Goal: Information Seeking & Learning: Compare options

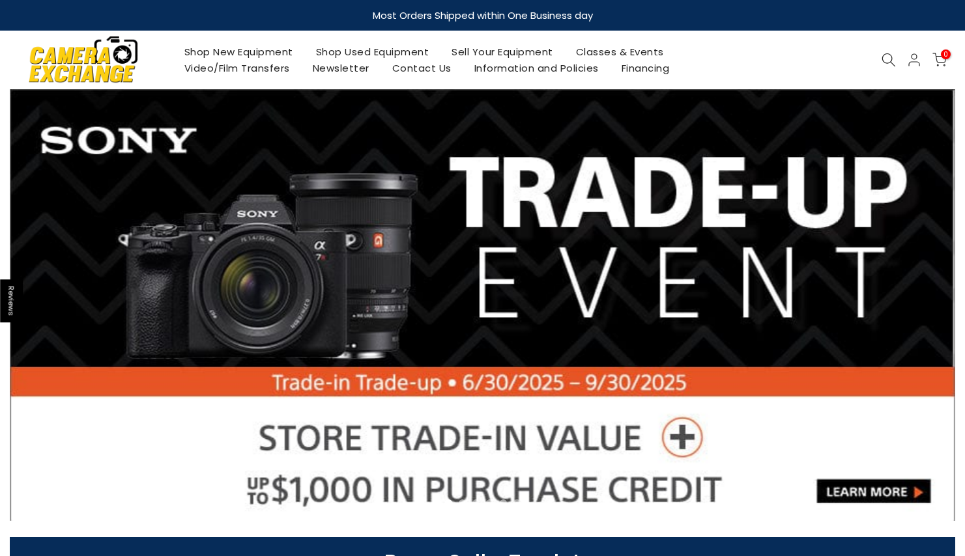
click at [361, 47] on link "Shop Used Equipment" at bounding box center [372, 52] width 136 height 16
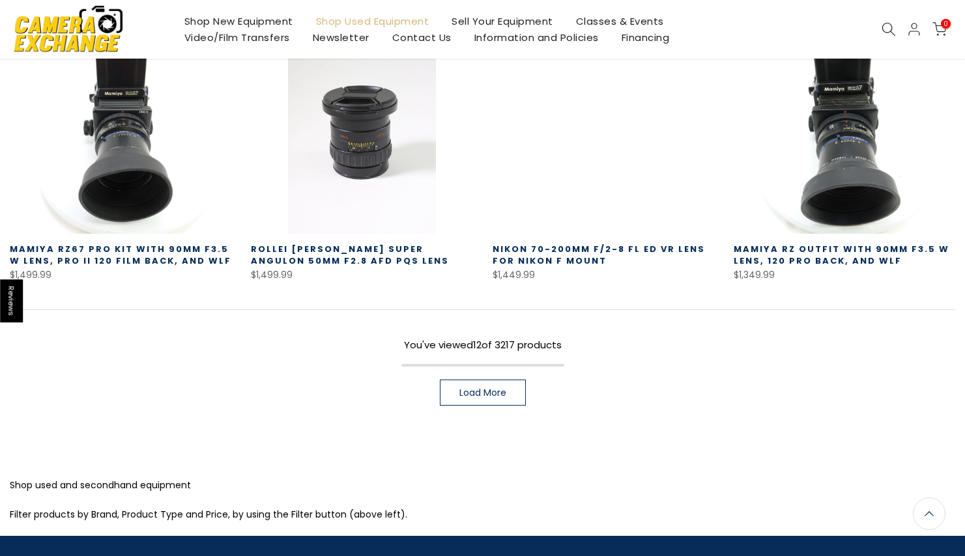
scroll to position [876, 0]
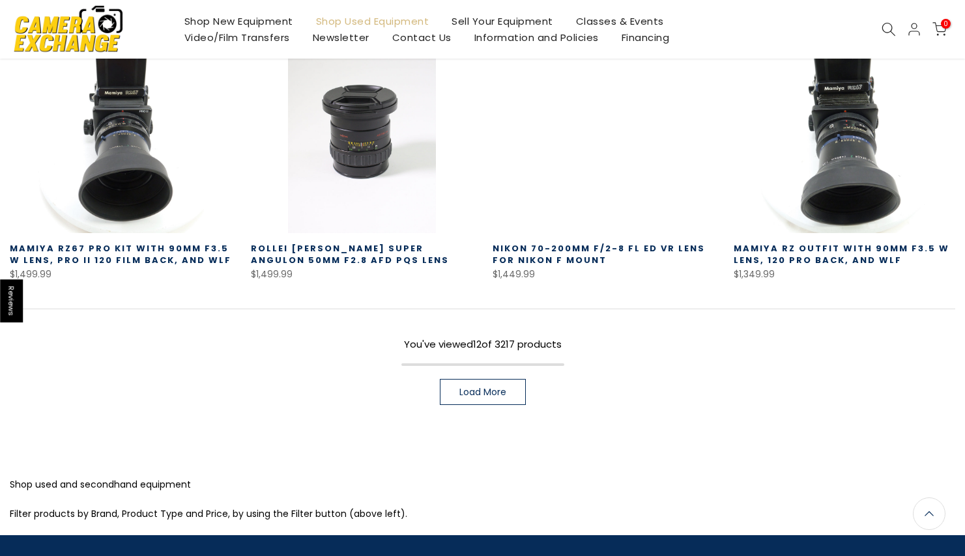
click at [489, 392] on span "Load More" at bounding box center [482, 392] width 47 height 9
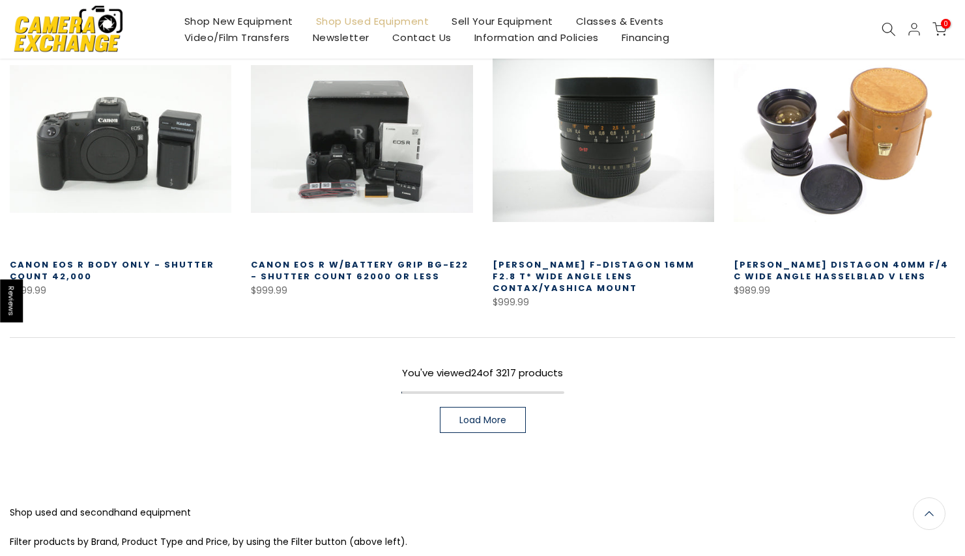
scroll to position [1756, 0]
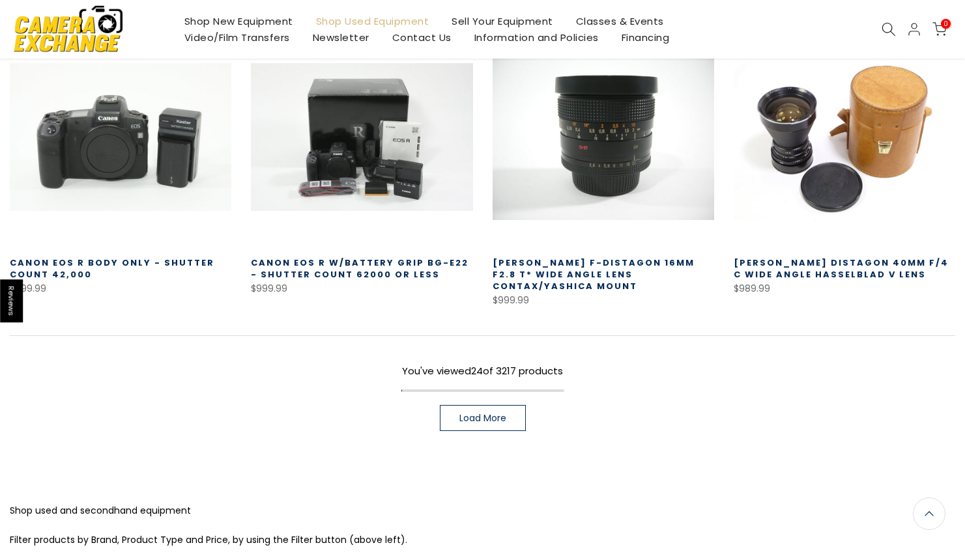
click at [484, 416] on span "Load More" at bounding box center [482, 418] width 47 height 9
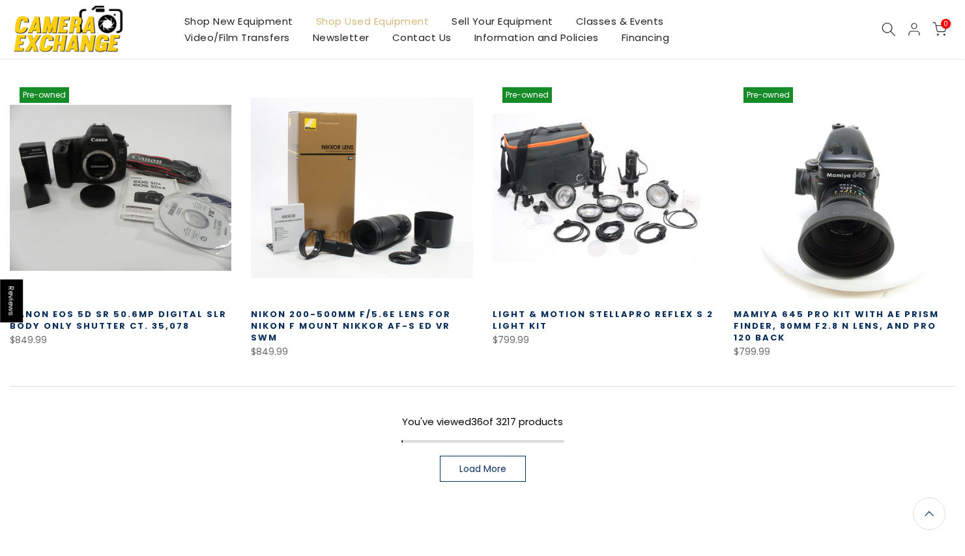
scroll to position [2629, 0]
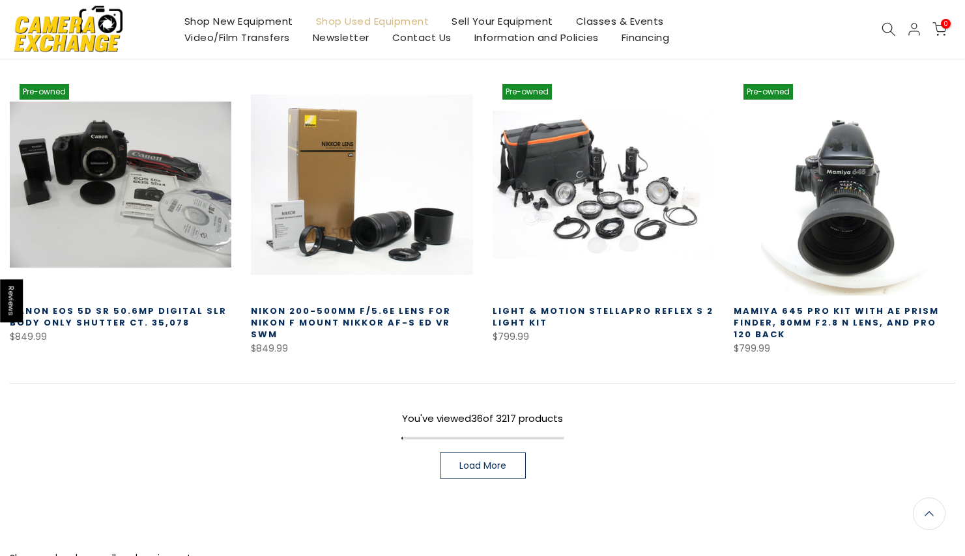
click at [479, 461] on span "Load More" at bounding box center [482, 465] width 47 height 9
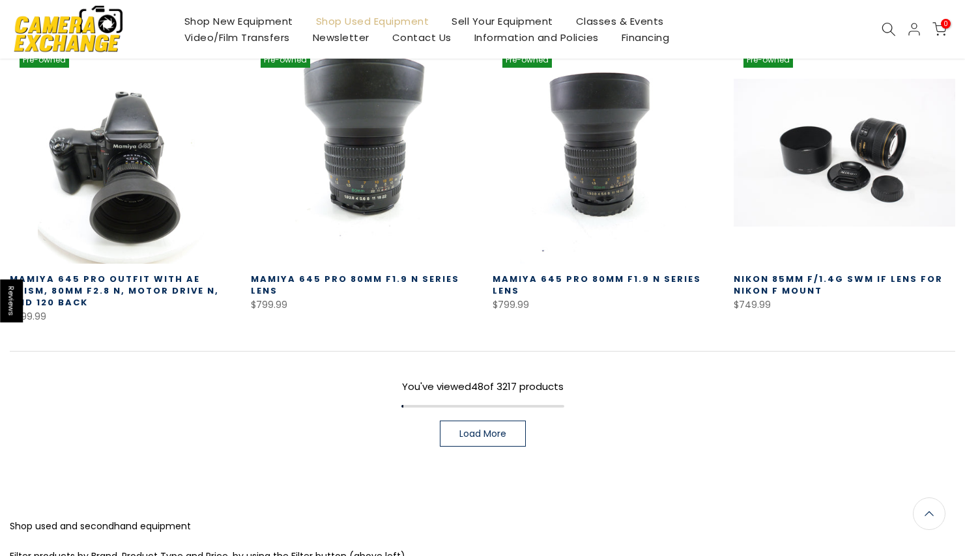
scroll to position [3574, 0]
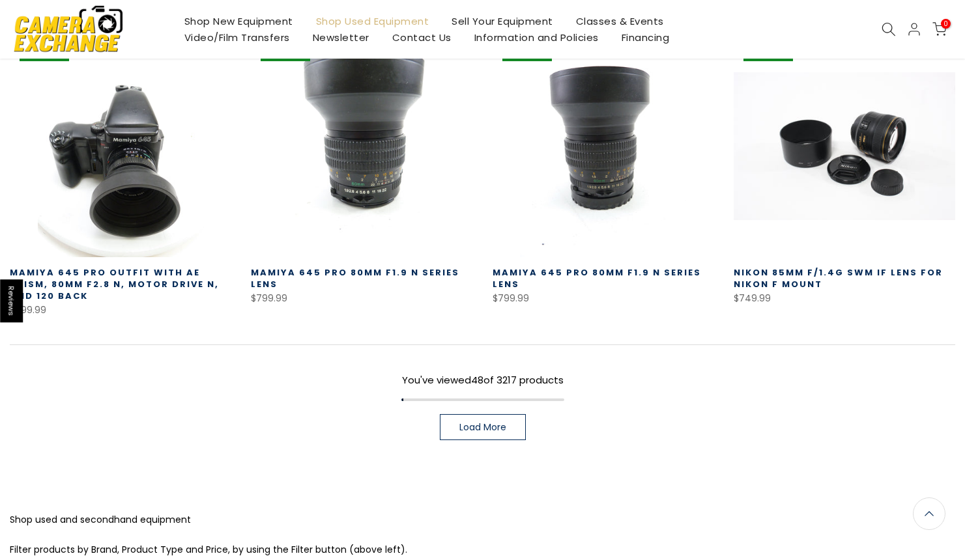
click at [481, 423] on span "Load More" at bounding box center [482, 427] width 47 height 9
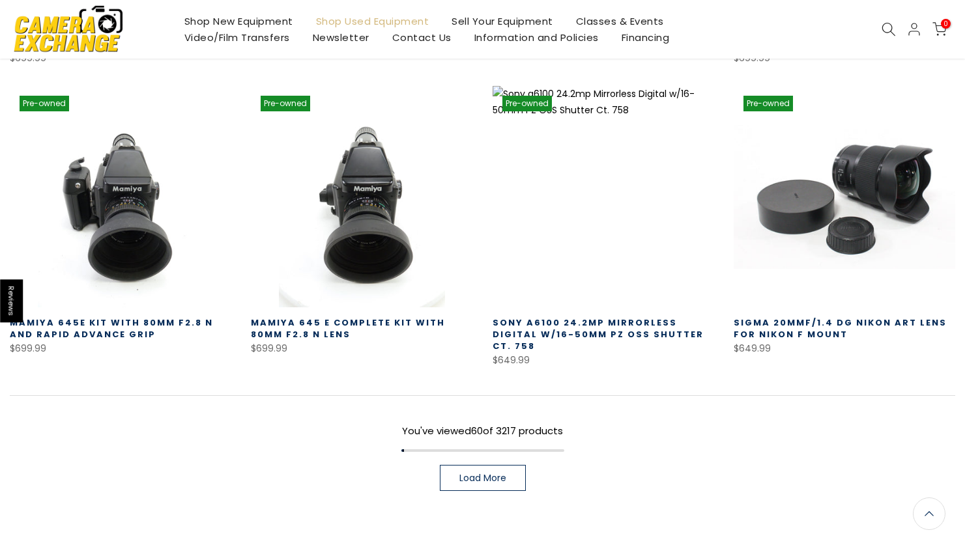
scroll to position [4422, 0]
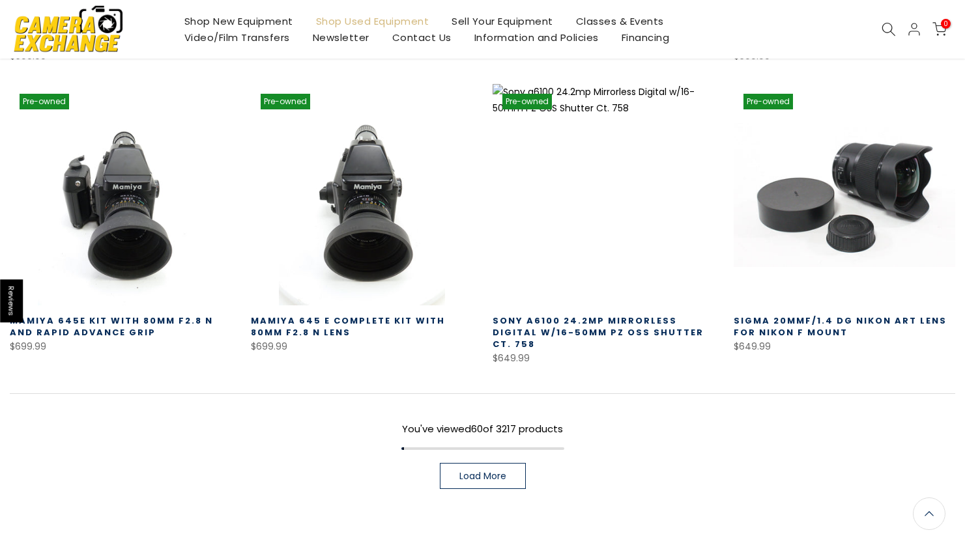
click at [477, 472] on span "Load More" at bounding box center [482, 476] width 47 height 9
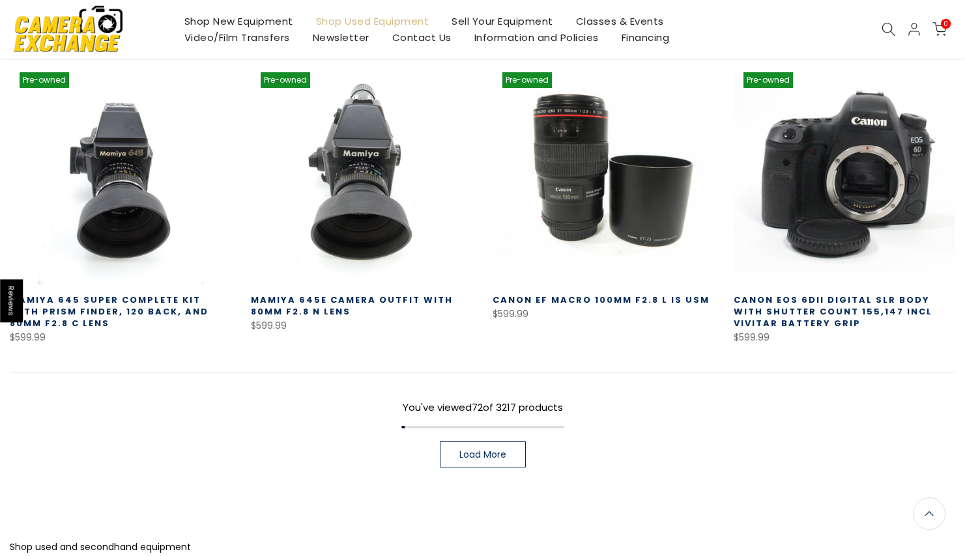
scroll to position [5341, 0]
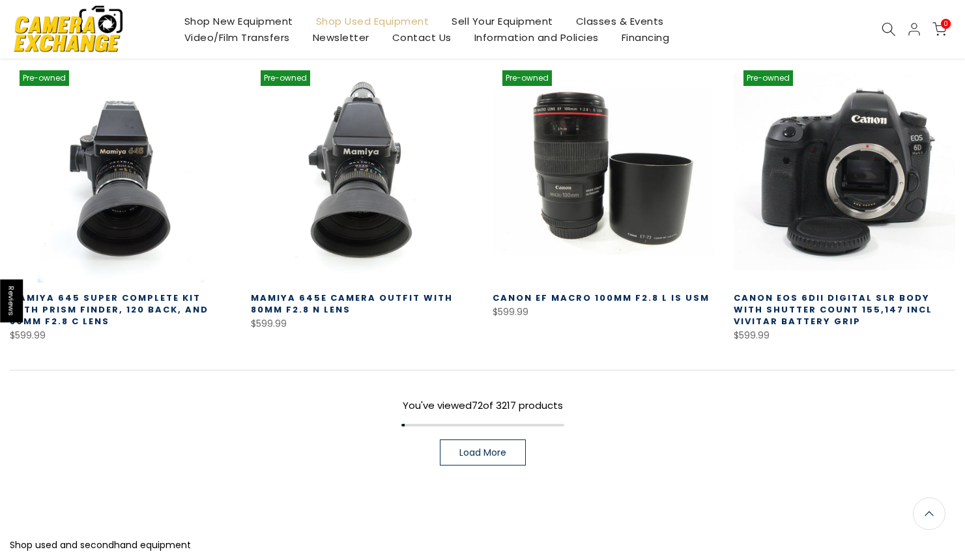
click at [491, 448] on span "Load More" at bounding box center [482, 452] width 47 height 9
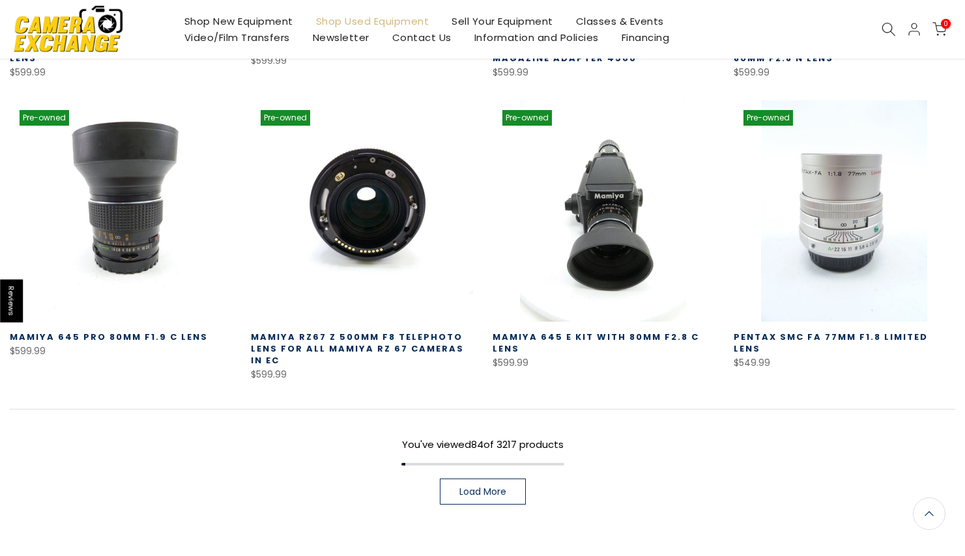
scroll to position [6198, 0]
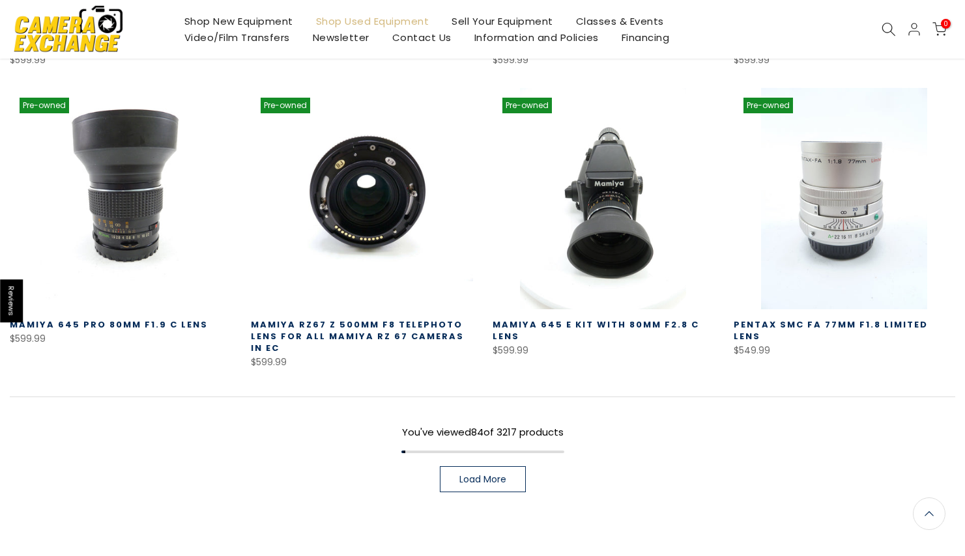
click at [473, 475] on span "Load More" at bounding box center [482, 479] width 47 height 9
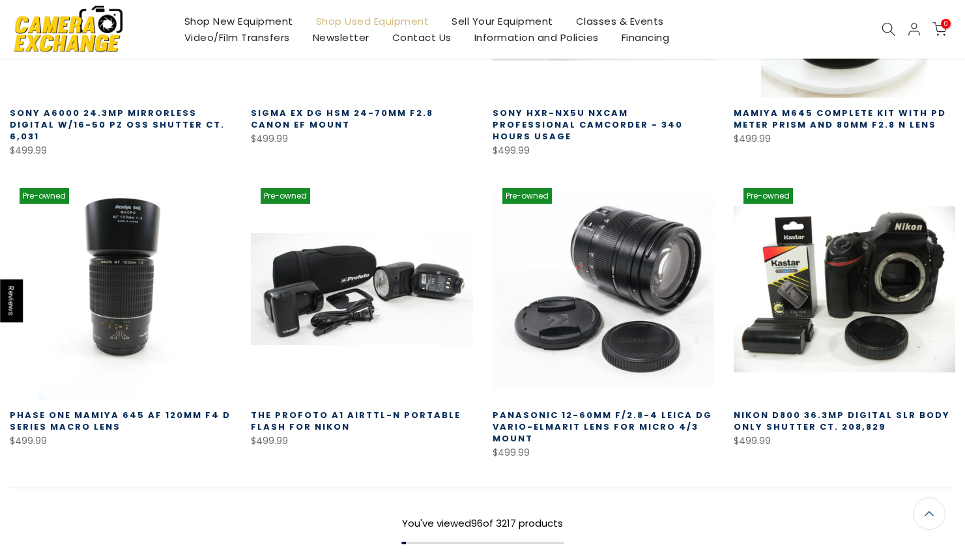
scroll to position [7020, 0]
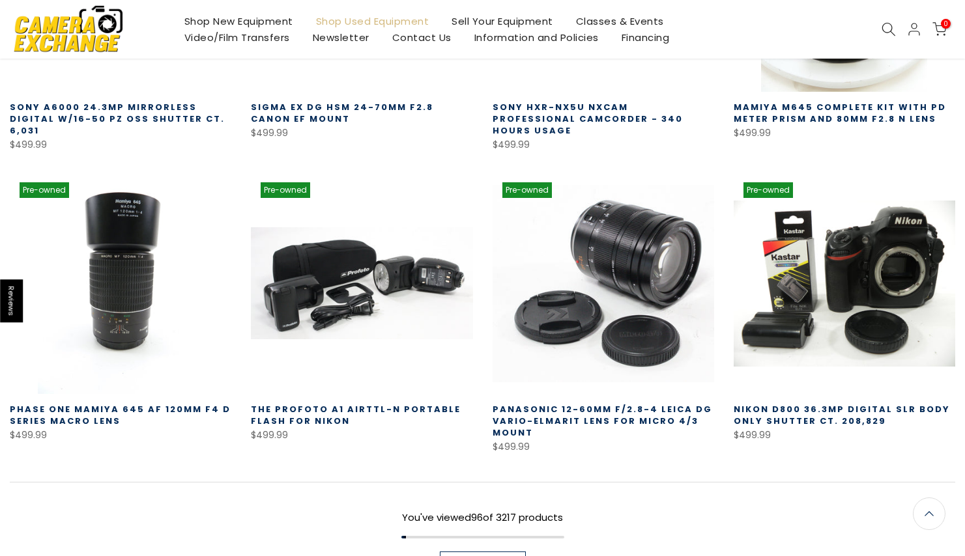
click at [481, 556] on span "Load More" at bounding box center [482, 564] width 47 height 9
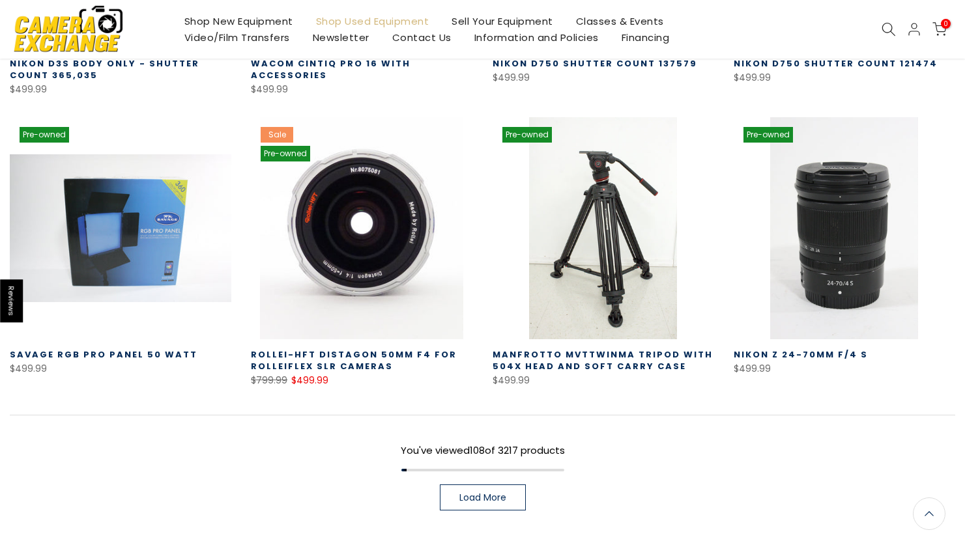
scroll to position [7970, 0]
click at [484, 485] on link "Load More" at bounding box center [483, 498] width 86 height 26
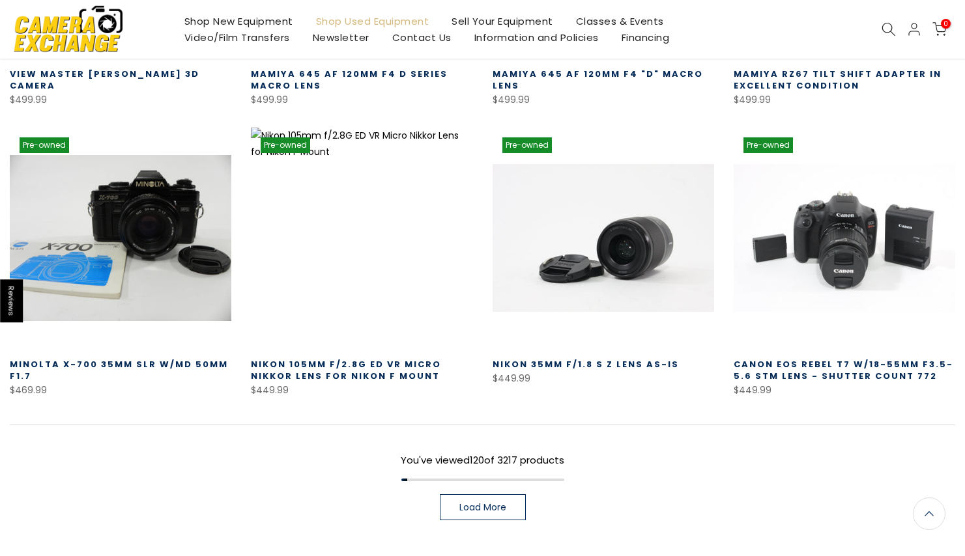
scroll to position [8848, 0]
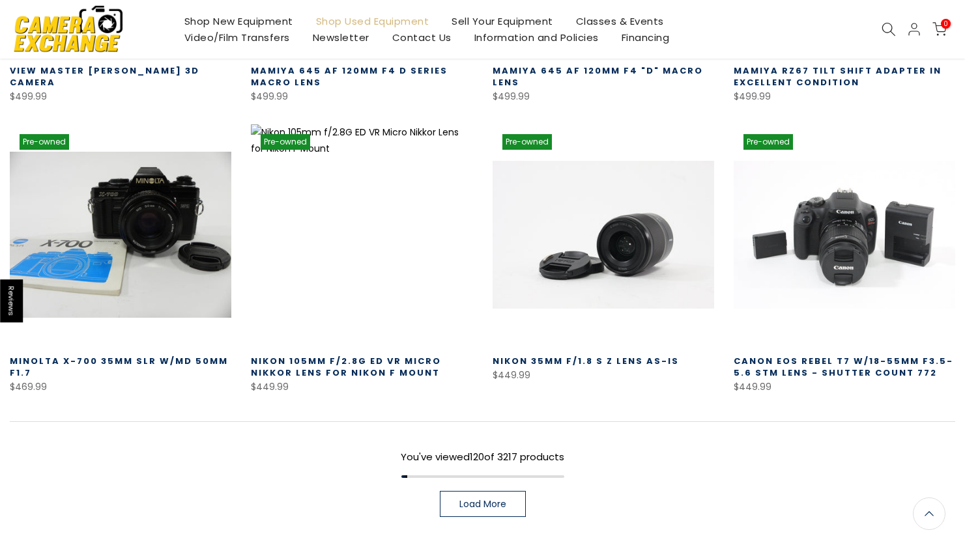
click at [484, 500] on span "Load More" at bounding box center [482, 504] width 47 height 9
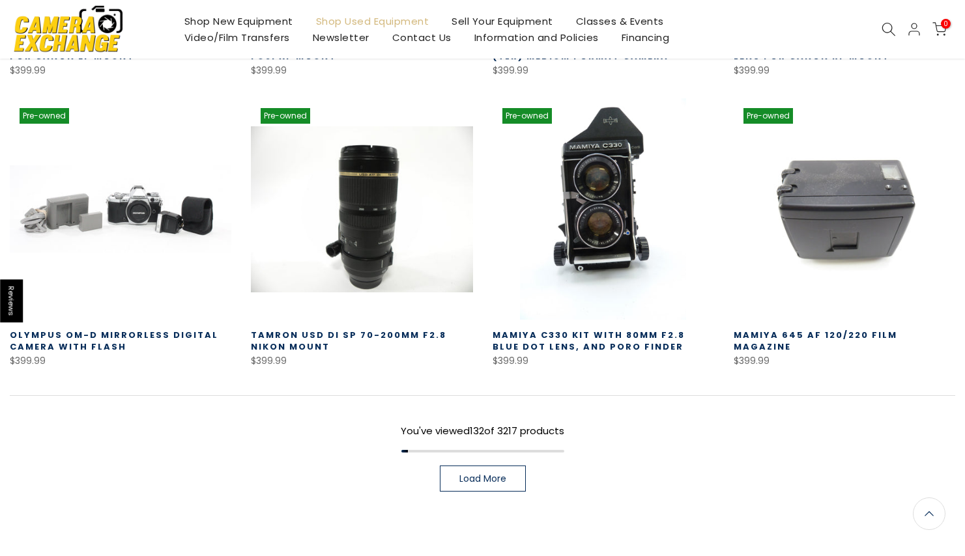
scroll to position [9748, 0]
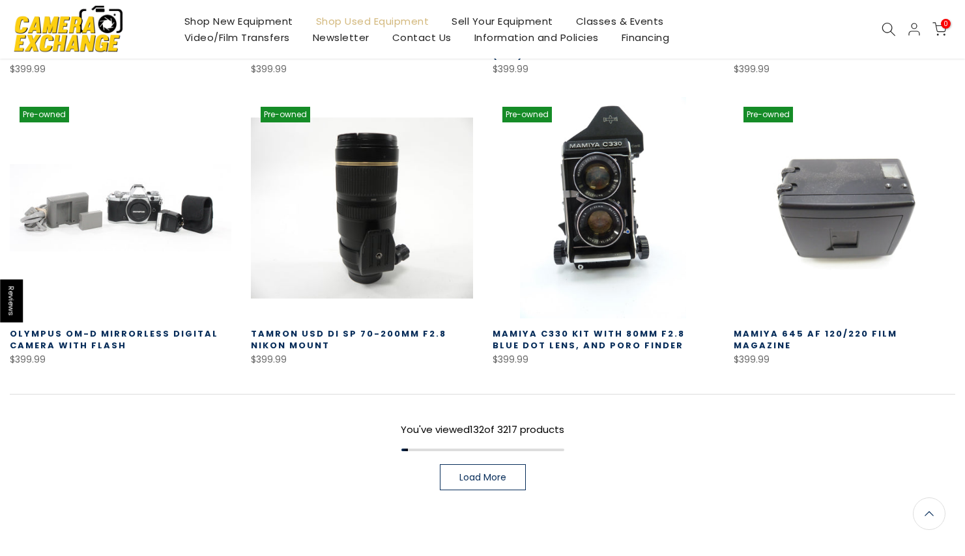
click at [368, 158] on link at bounding box center [361, 207] width 221 height 221
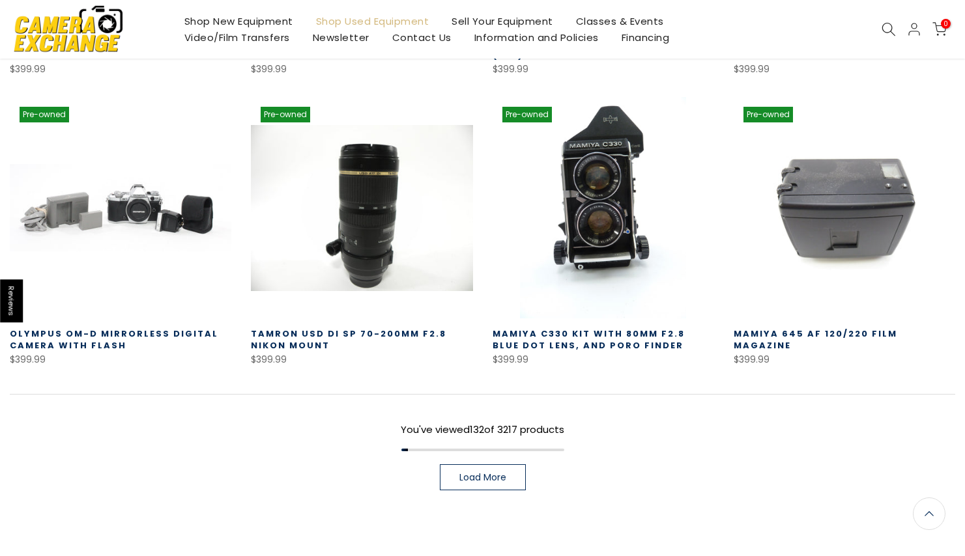
click at [486, 473] on span "Load More" at bounding box center [482, 477] width 47 height 9
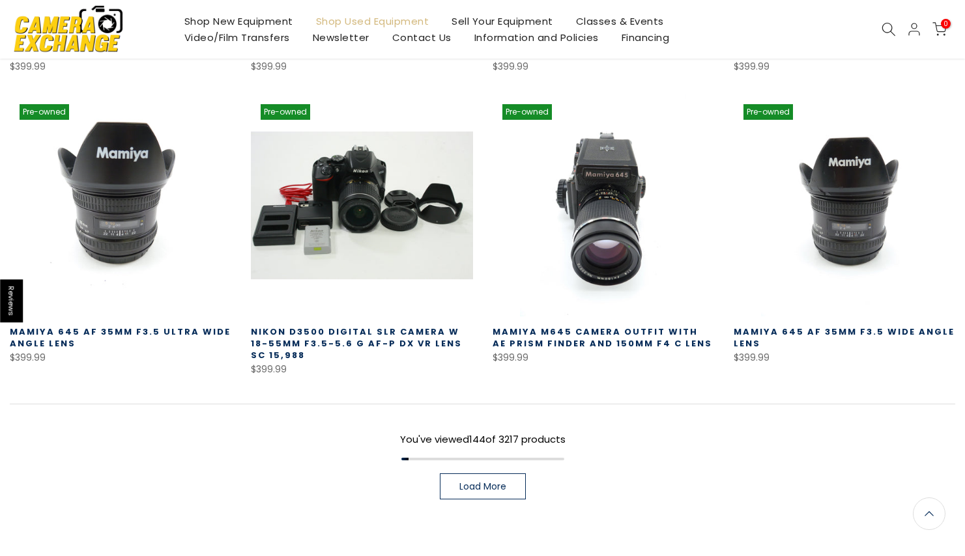
scroll to position [10624, 0]
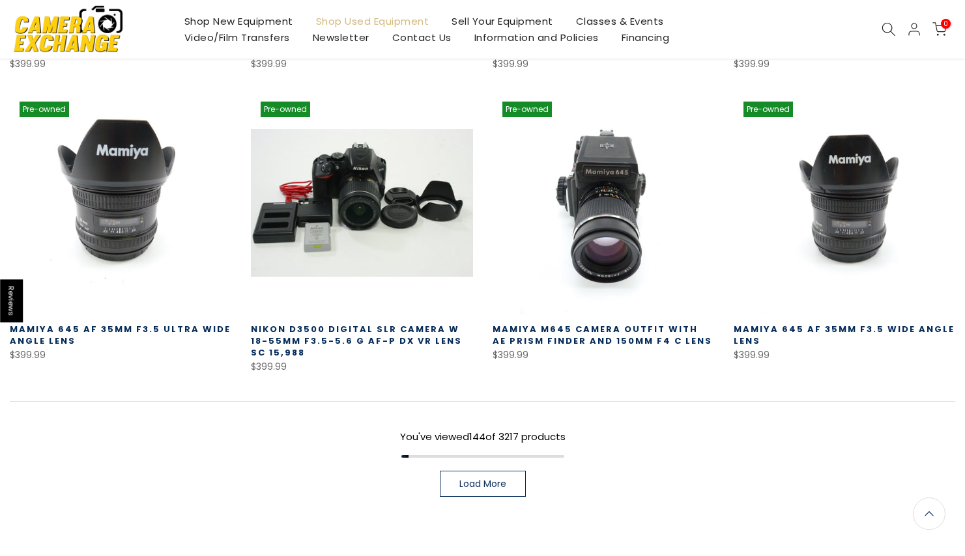
click at [486, 479] on span "Load More" at bounding box center [482, 483] width 47 height 9
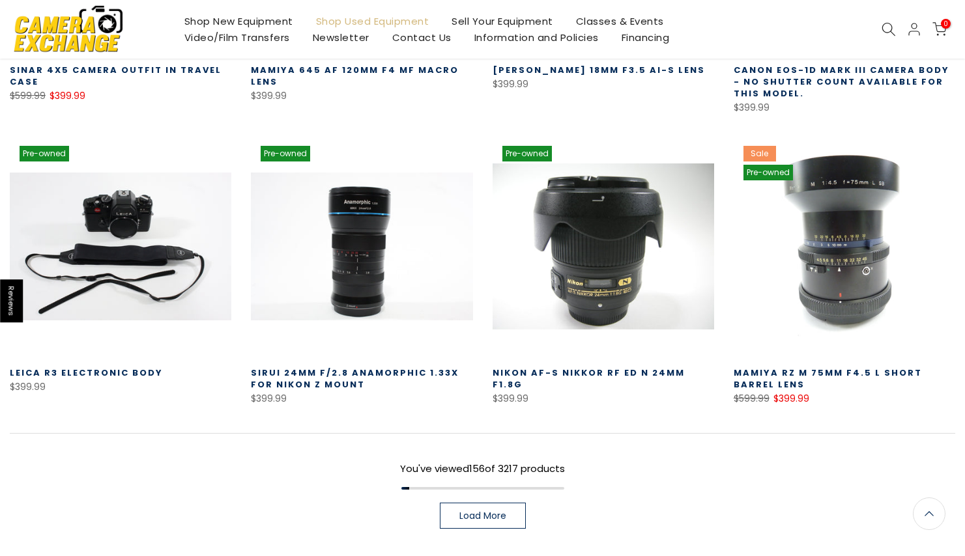
scroll to position [11485, 0]
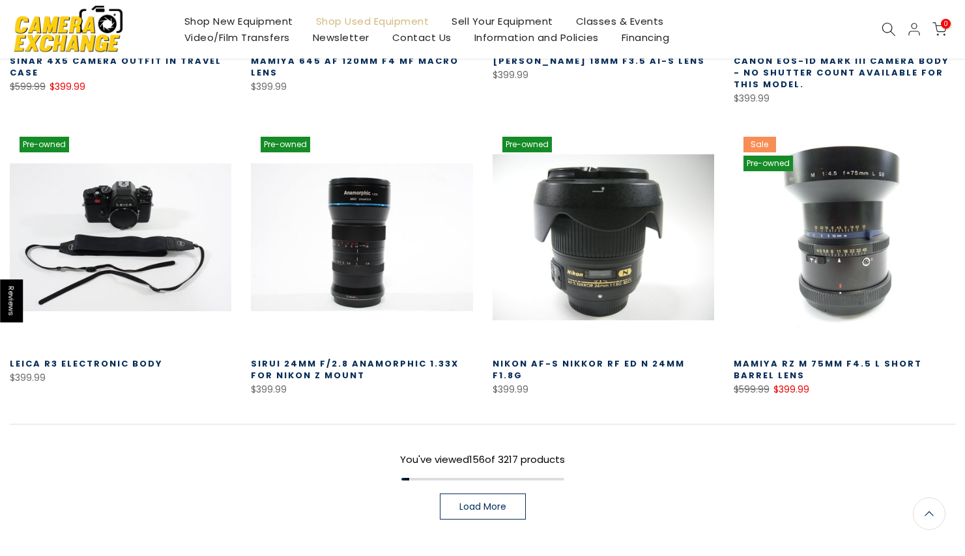
click at [496, 494] on link "Load More" at bounding box center [483, 507] width 86 height 26
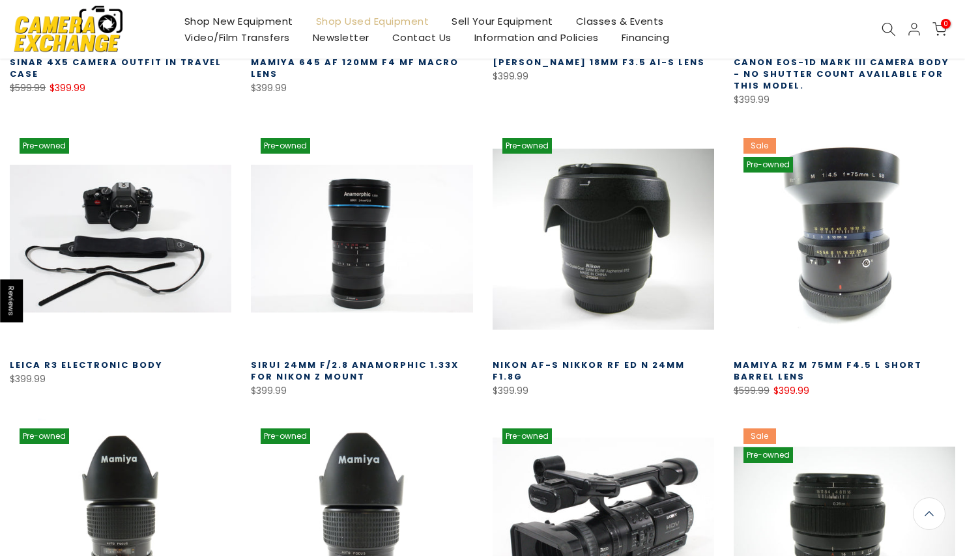
click at [609, 170] on link at bounding box center [602, 238] width 221 height 221
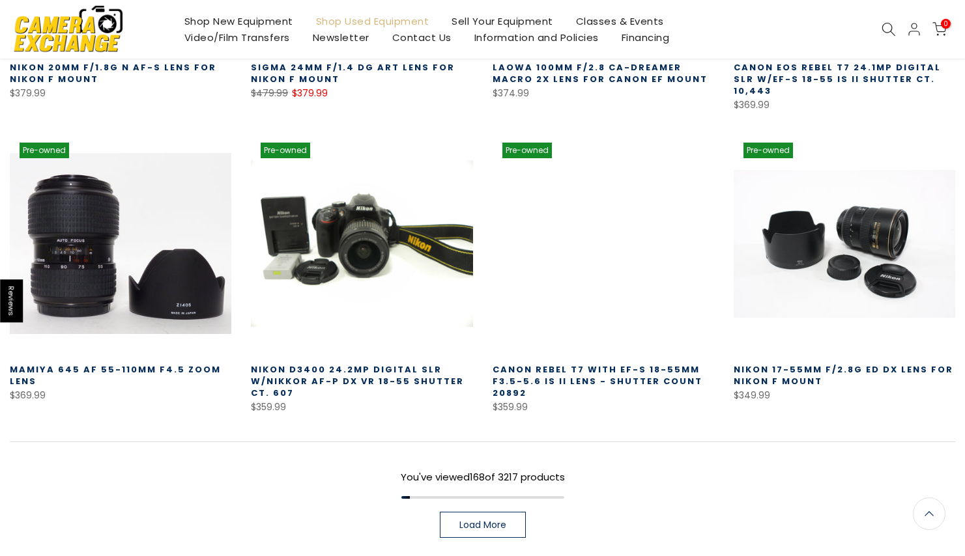
scroll to position [12366, 0]
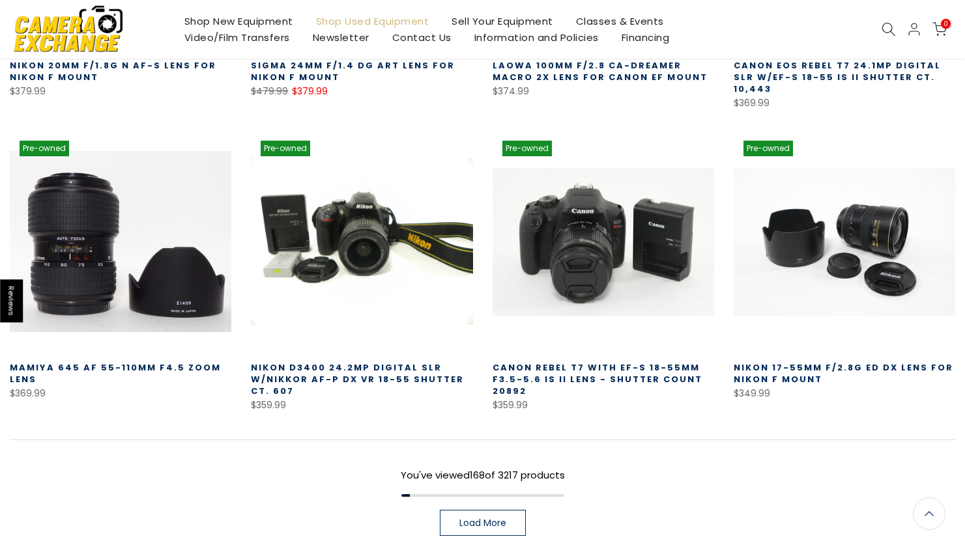
click at [453, 510] on link "Load More" at bounding box center [483, 523] width 86 height 26
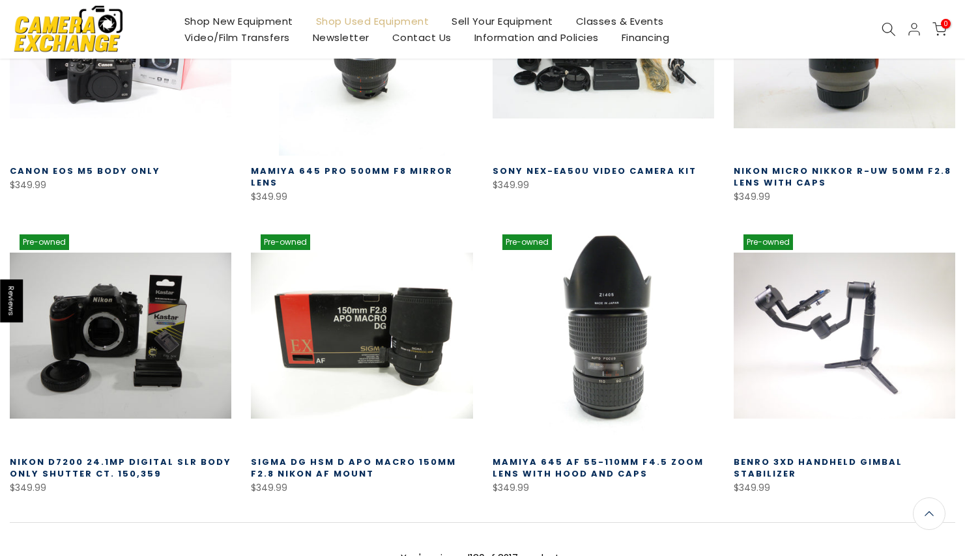
scroll to position [13170, 0]
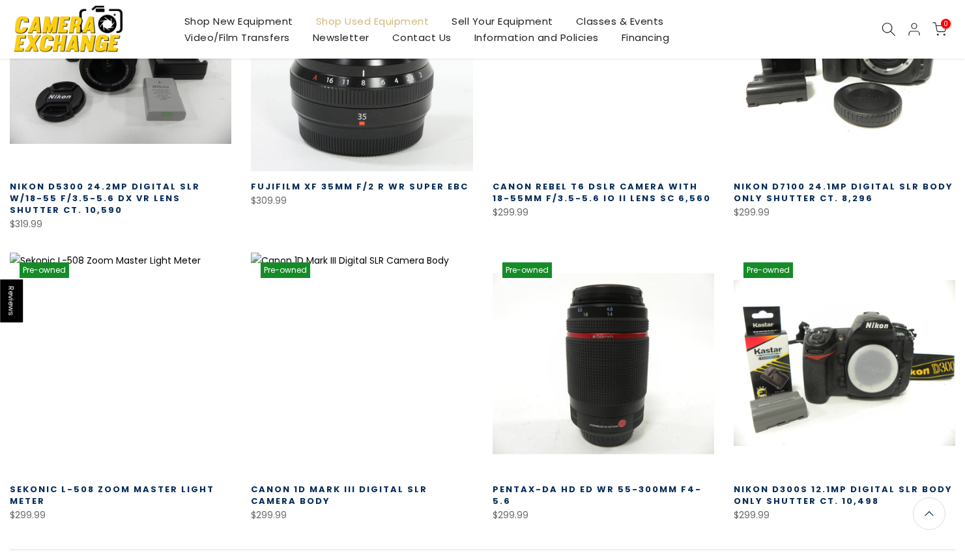
scroll to position [14037, 0]
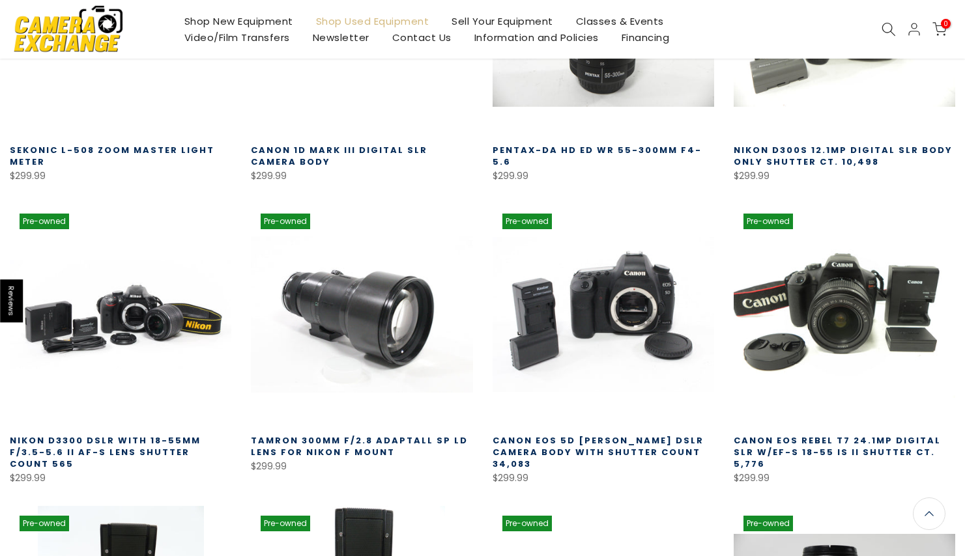
scroll to position [14376, 0]
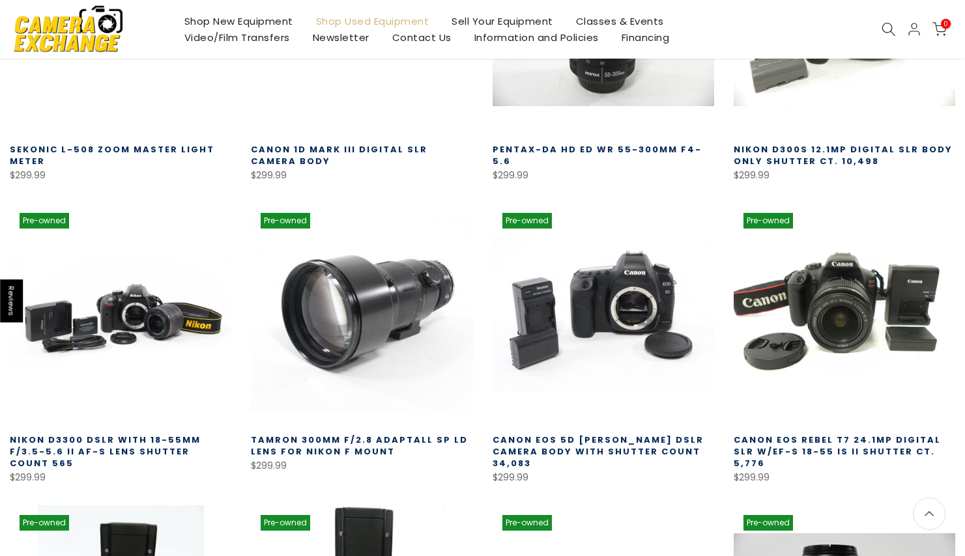
click at [381, 203] on link at bounding box center [361, 313] width 221 height 221
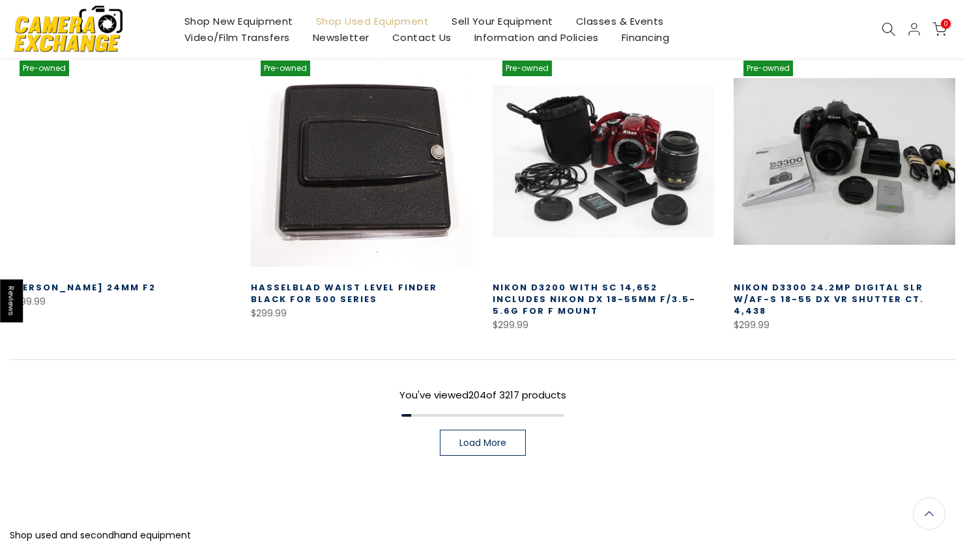
scroll to position [15133, 0]
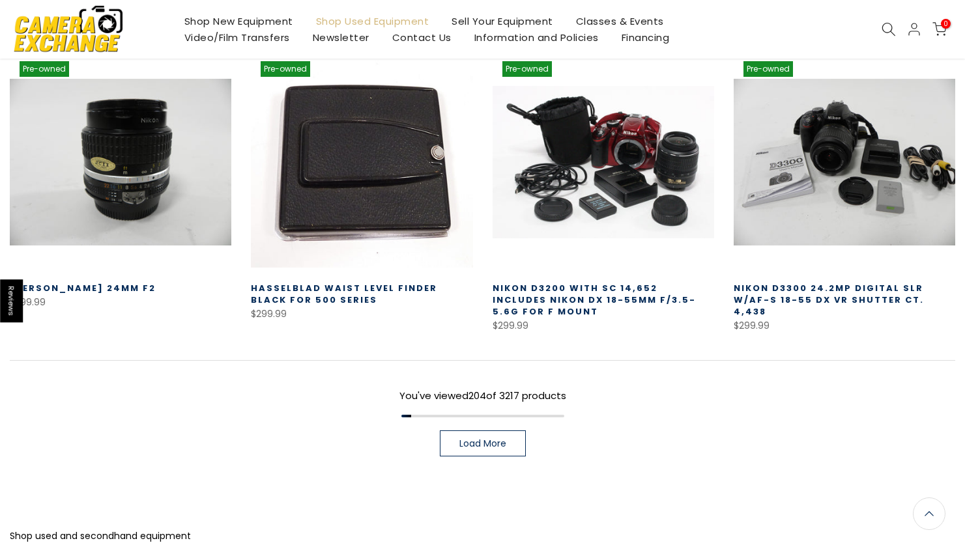
click at [488, 439] on span "Load More" at bounding box center [482, 443] width 47 height 9
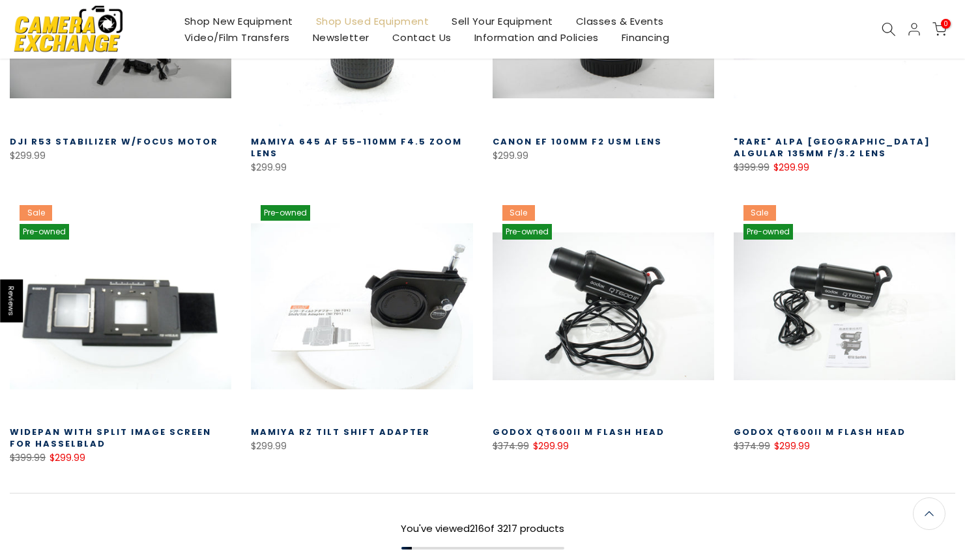
scroll to position [15874, 0]
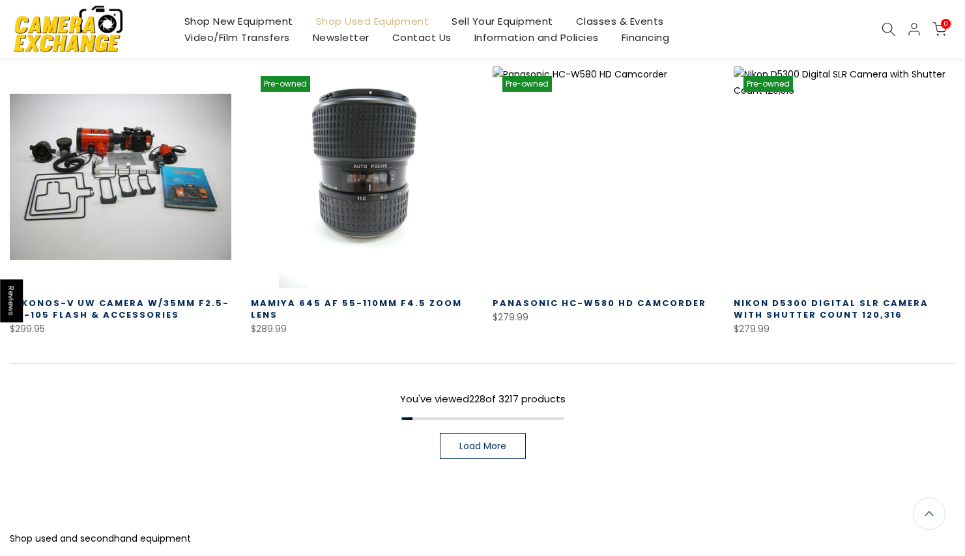
scroll to position [16874, 0]
click at [485, 442] on span "Load More" at bounding box center [482, 446] width 47 height 9
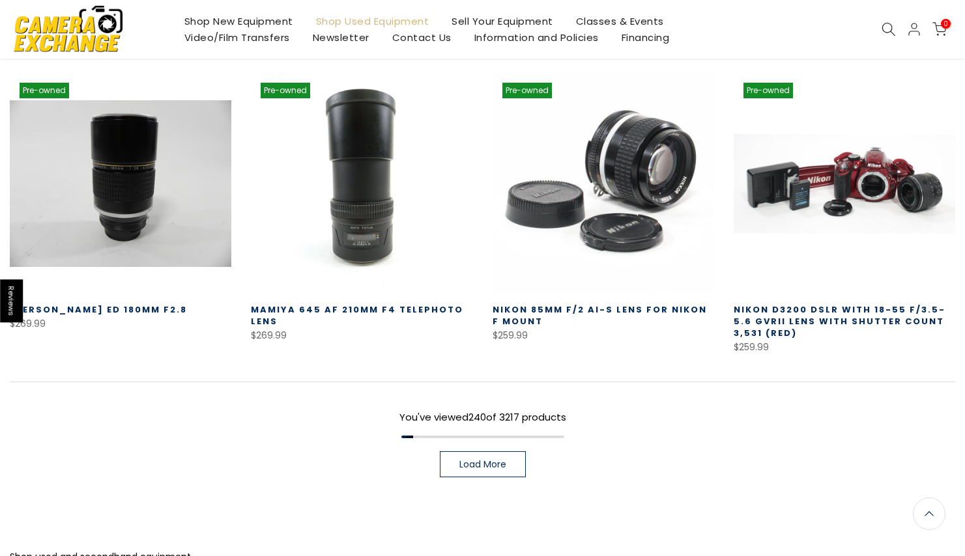
scroll to position [17765, 0]
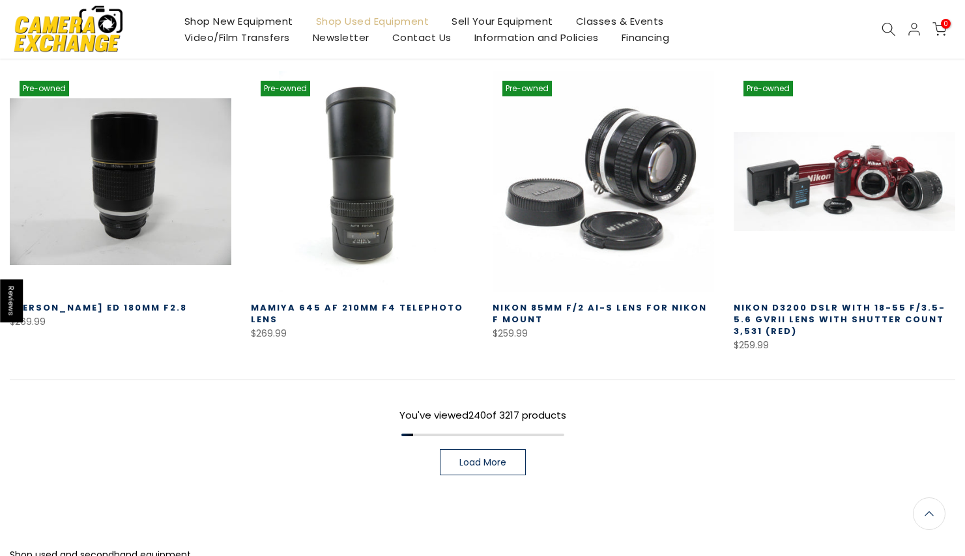
click at [503, 458] on span "Load More" at bounding box center [482, 462] width 47 height 9
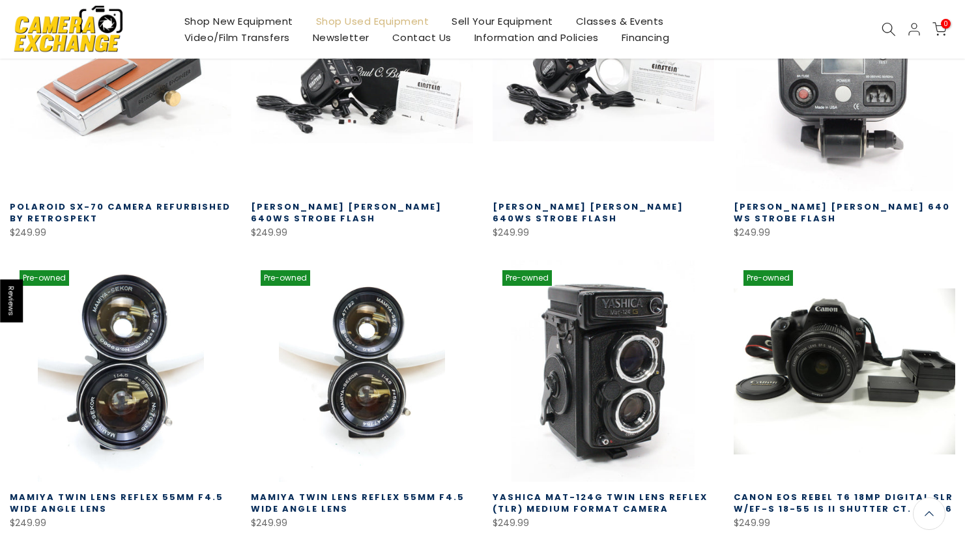
scroll to position [18464, 0]
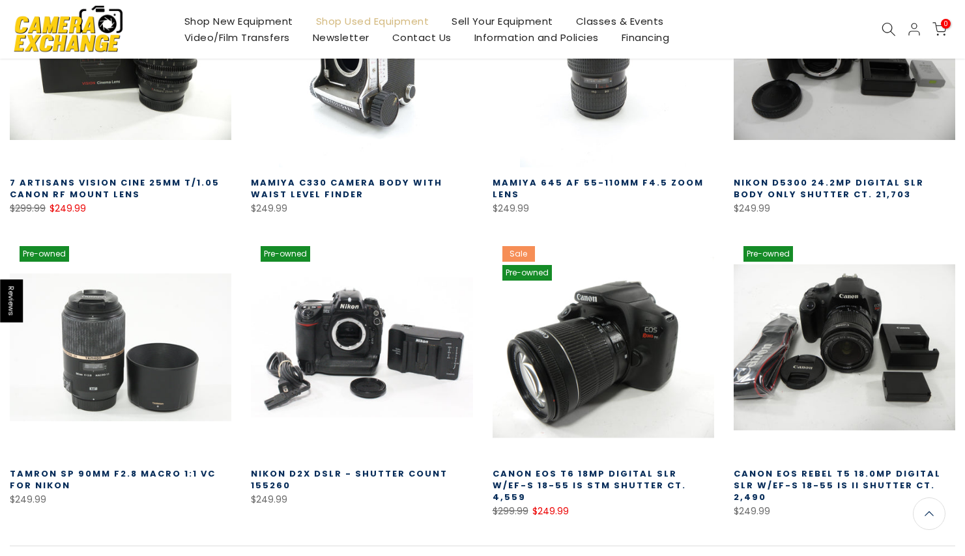
scroll to position [19366, 0]
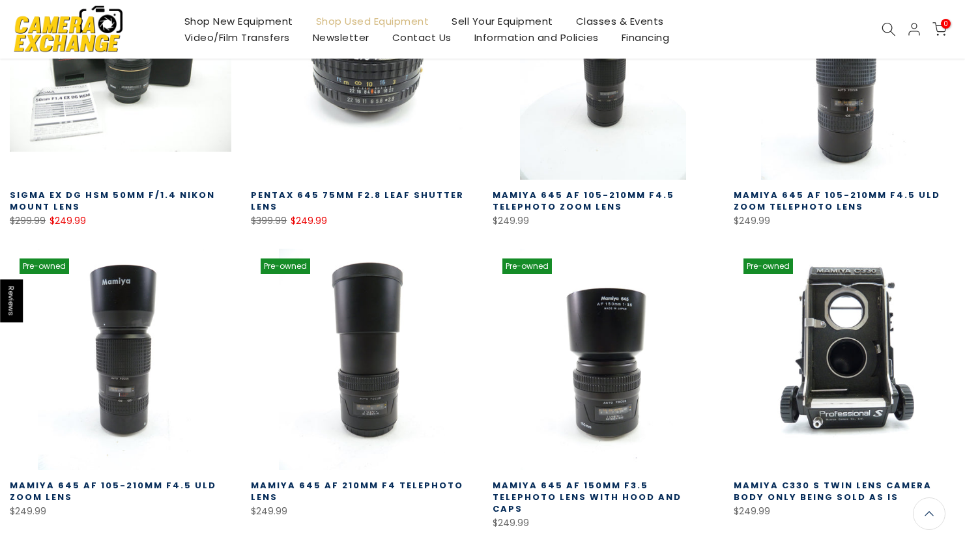
scroll to position [20256, 0]
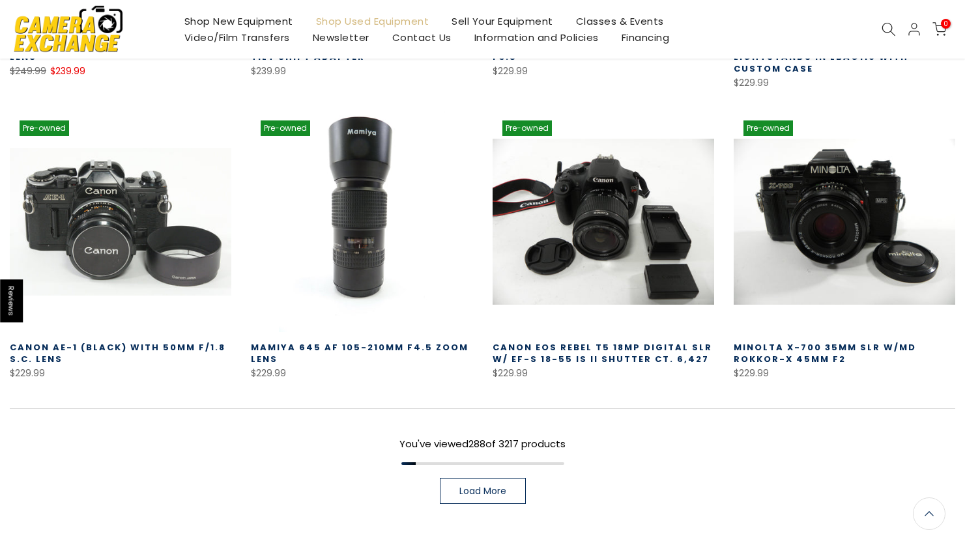
scroll to position [21284, 0]
click at [496, 479] on link "Load More" at bounding box center [483, 492] width 86 height 26
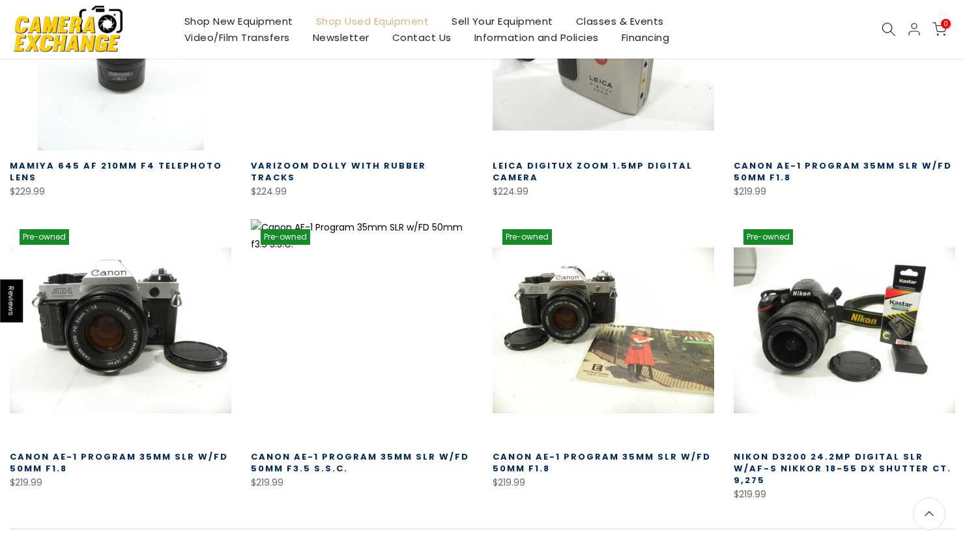
scroll to position [22047, 0]
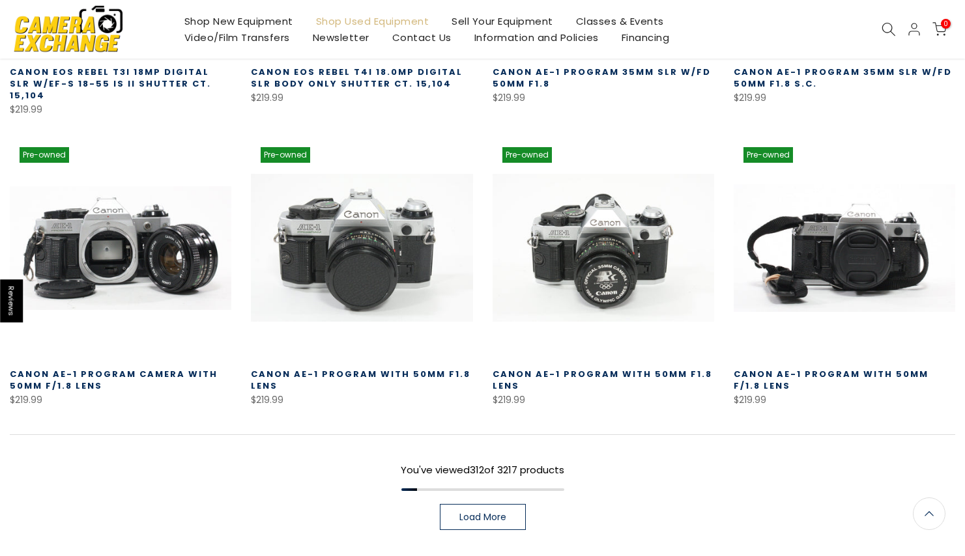
scroll to position [23035, 0]
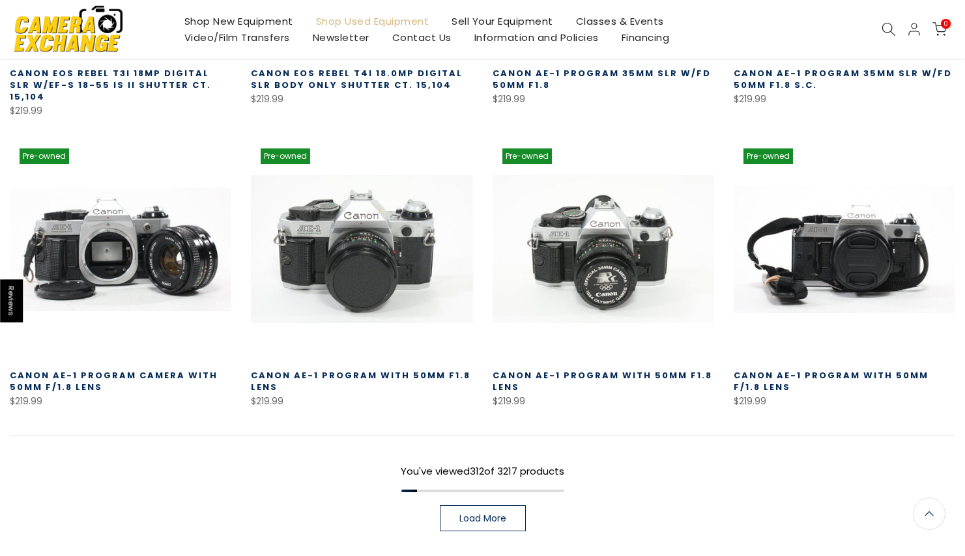
click at [496, 505] on link "Load More" at bounding box center [483, 518] width 86 height 26
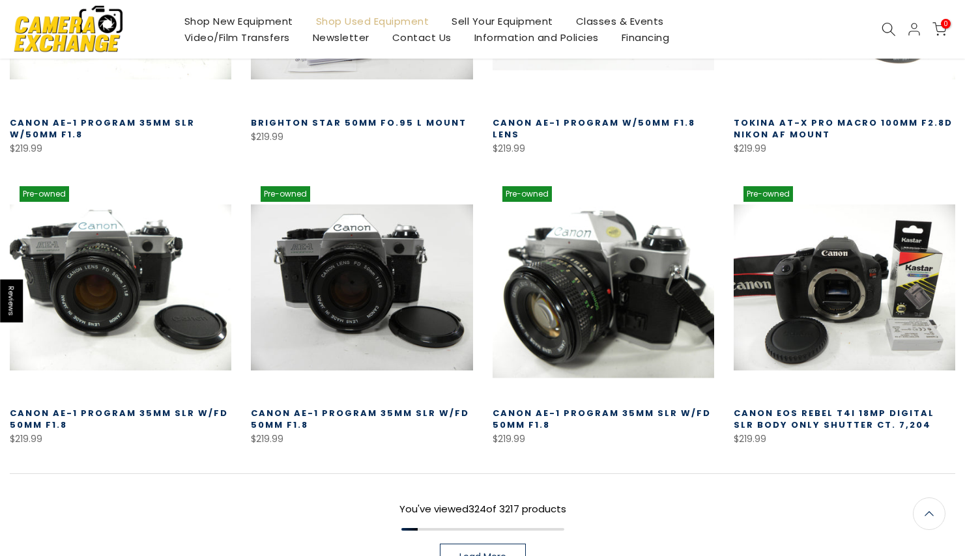
scroll to position [23902, 0]
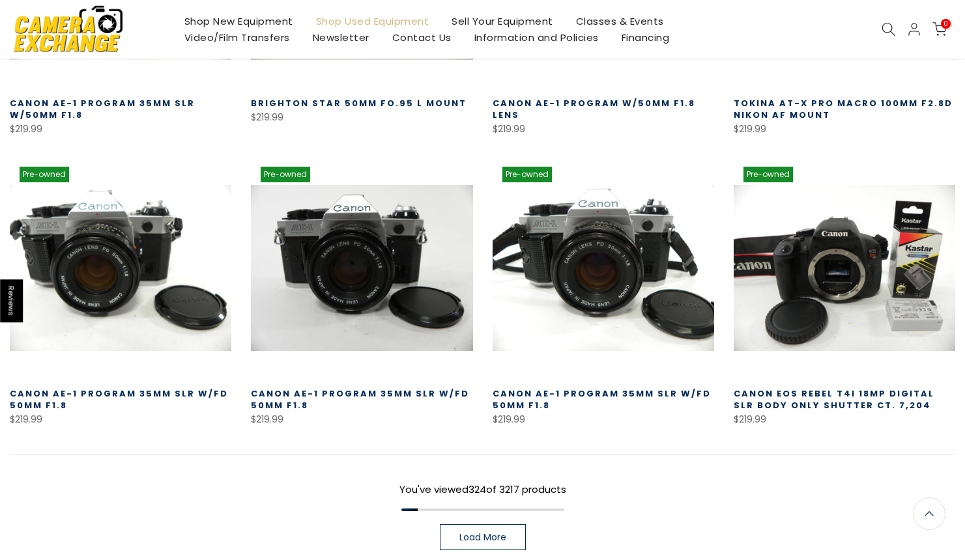
click at [493, 533] on span "Load More" at bounding box center [482, 537] width 47 height 9
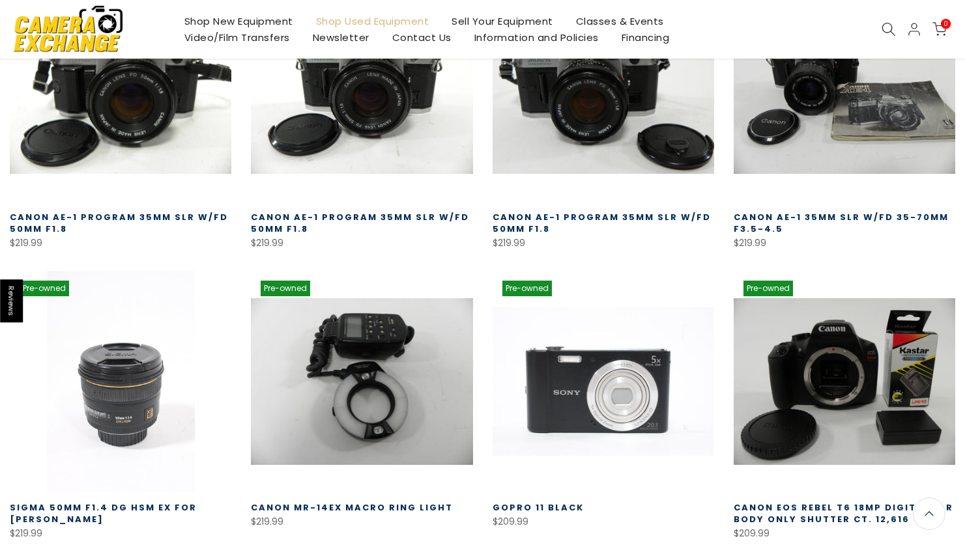
scroll to position [24370, 0]
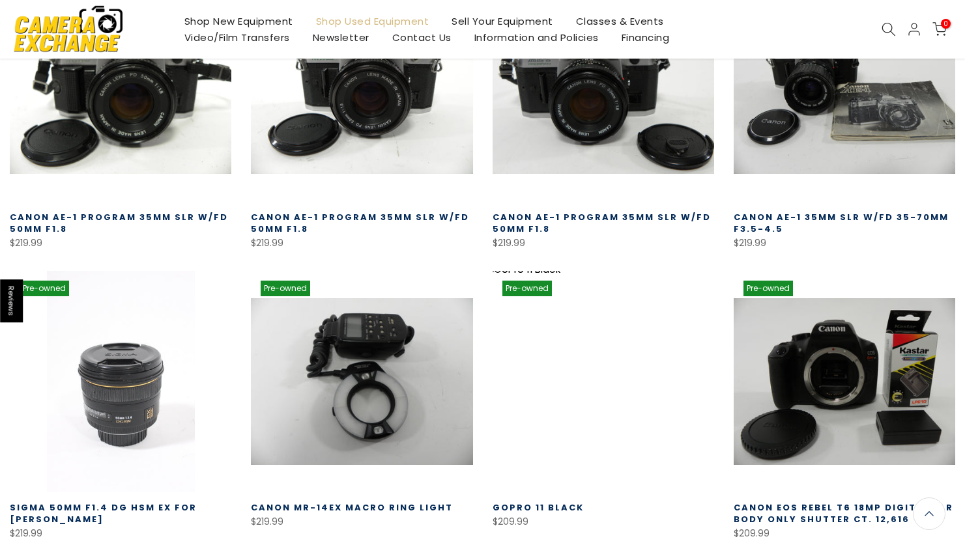
click at [621, 271] on link at bounding box center [602, 381] width 221 height 221
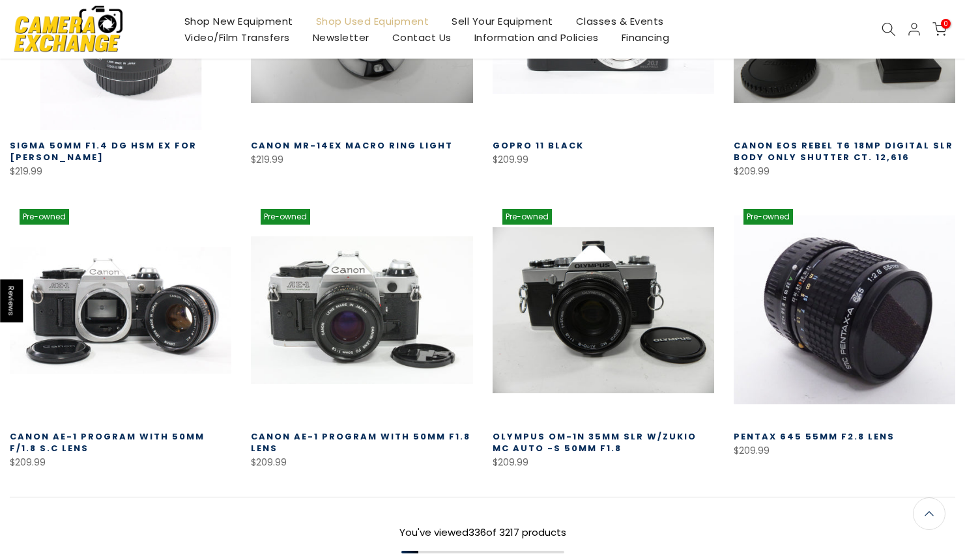
scroll to position [24739, 0]
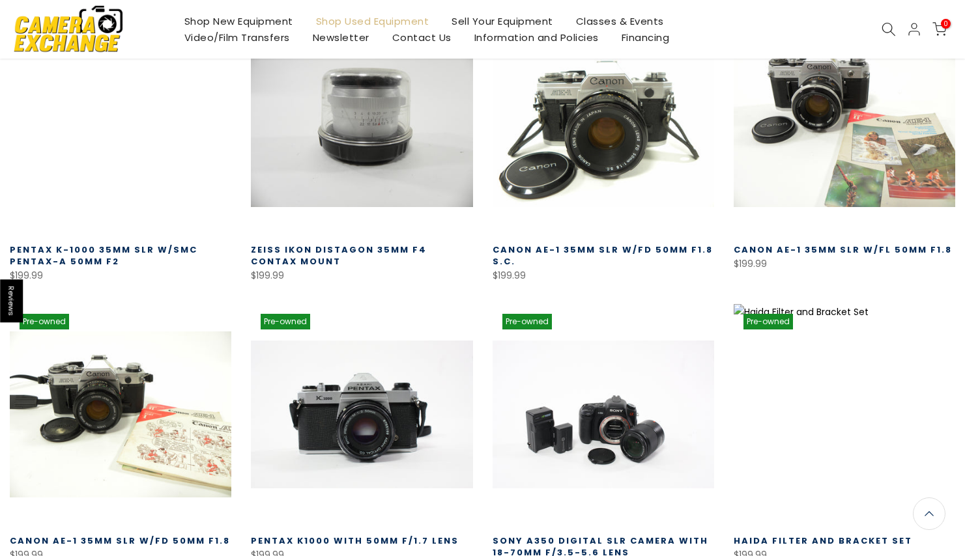
scroll to position [25513, 0]
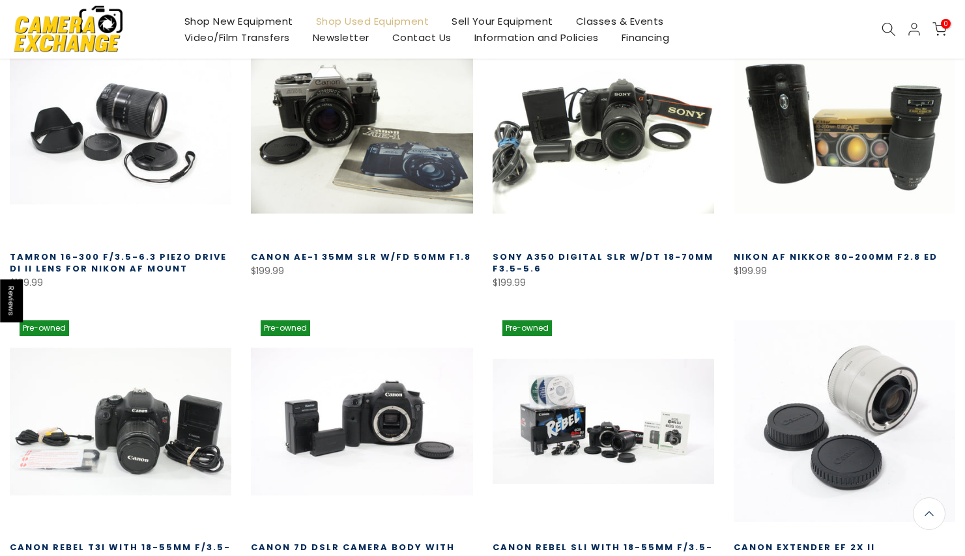
scroll to position [26396, 0]
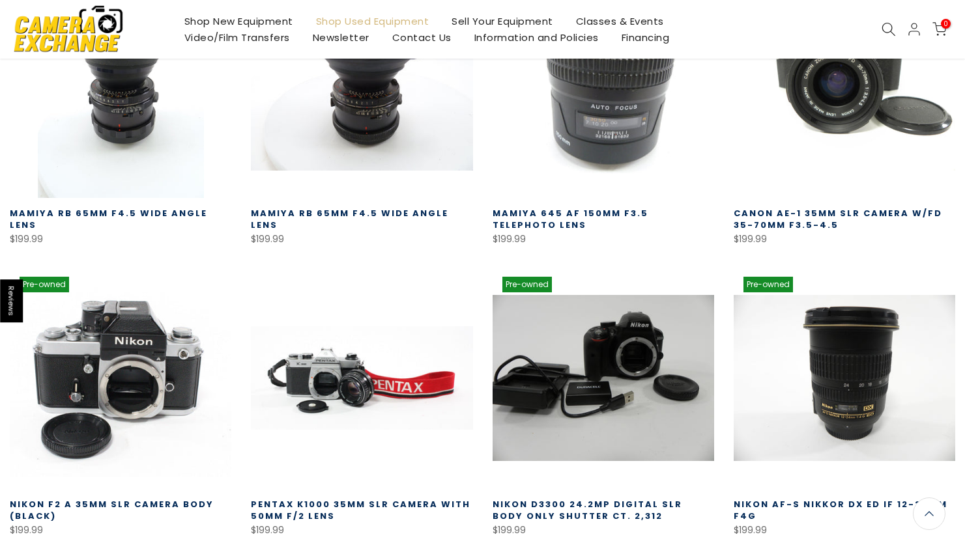
scroll to position [27320, 0]
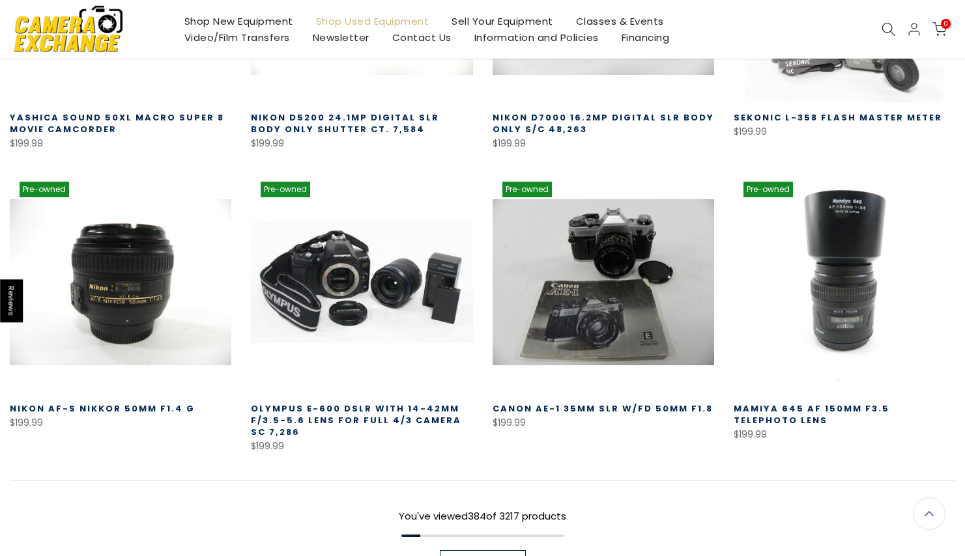
scroll to position [28295, 0]
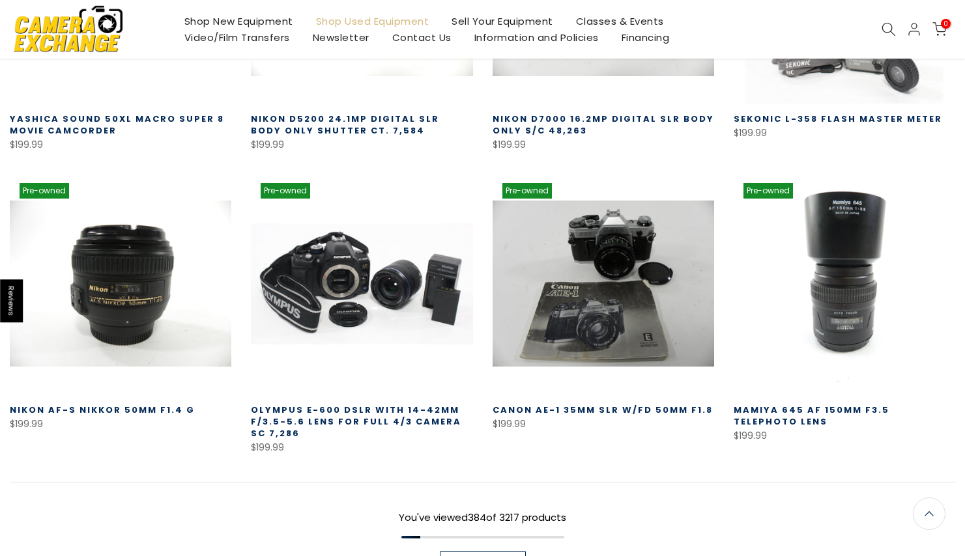
click at [497, 552] on link "Load More" at bounding box center [483, 565] width 86 height 26
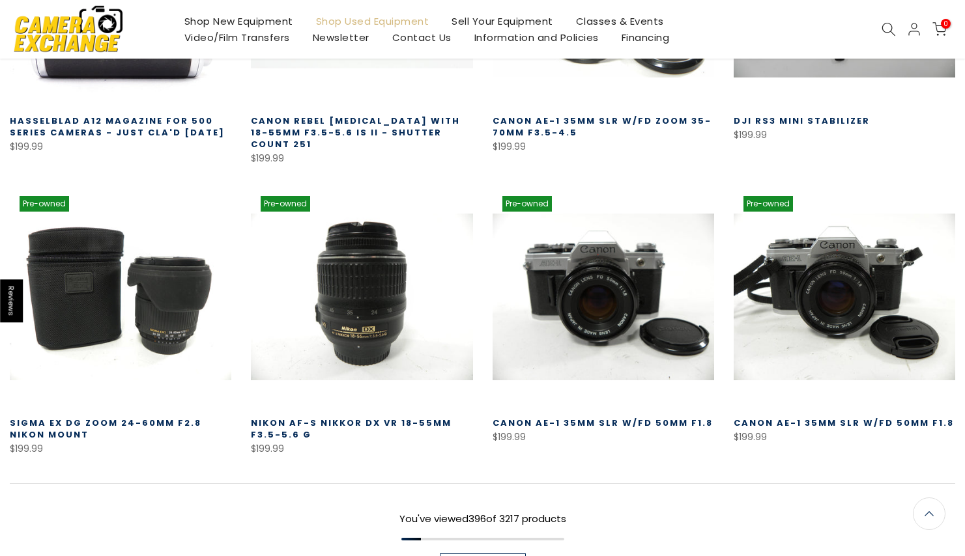
scroll to position [29176, 0]
click at [498, 556] on span "Load More" at bounding box center [482, 566] width 47 height 9
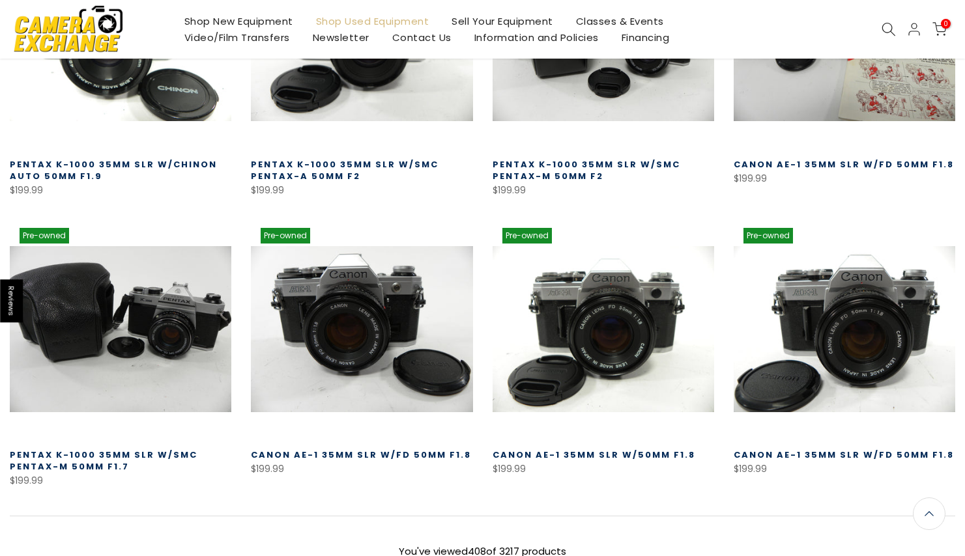
scroll to position [30042, 0]
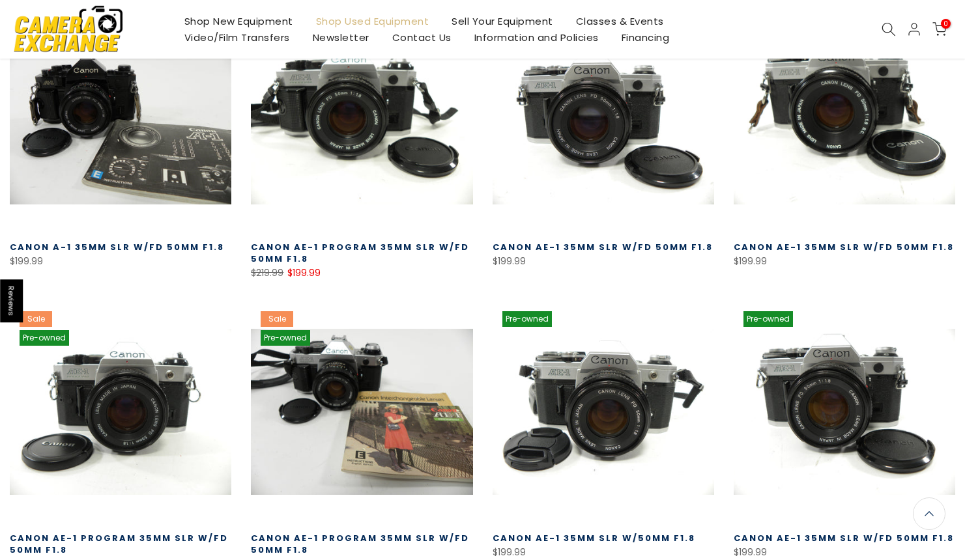
scroll to position [30811, 0]
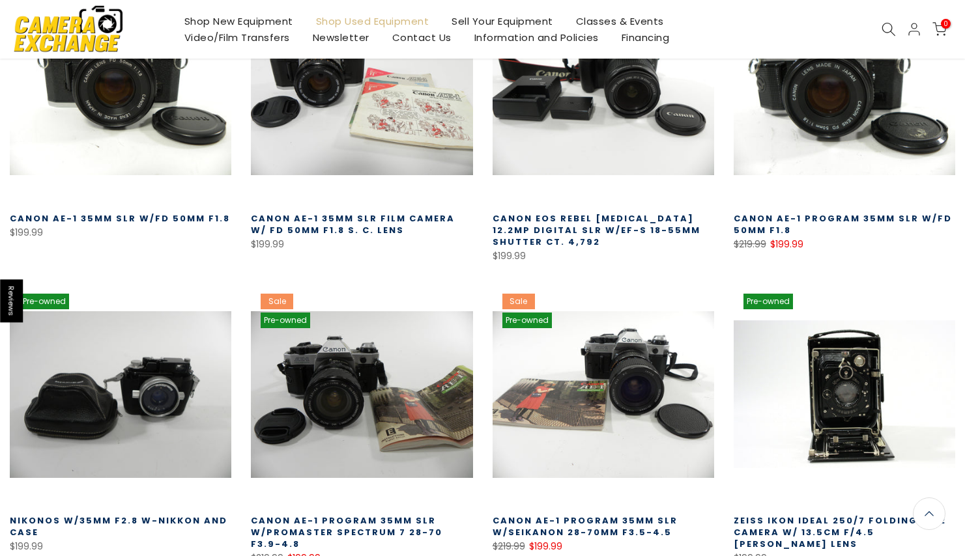
scroll to position [31722, 0]
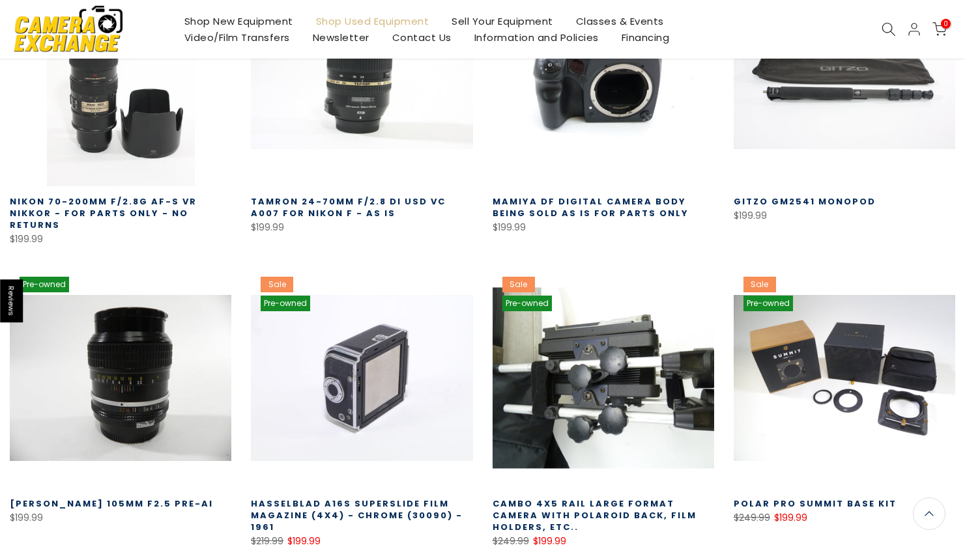
scroll to position [32620, 0]
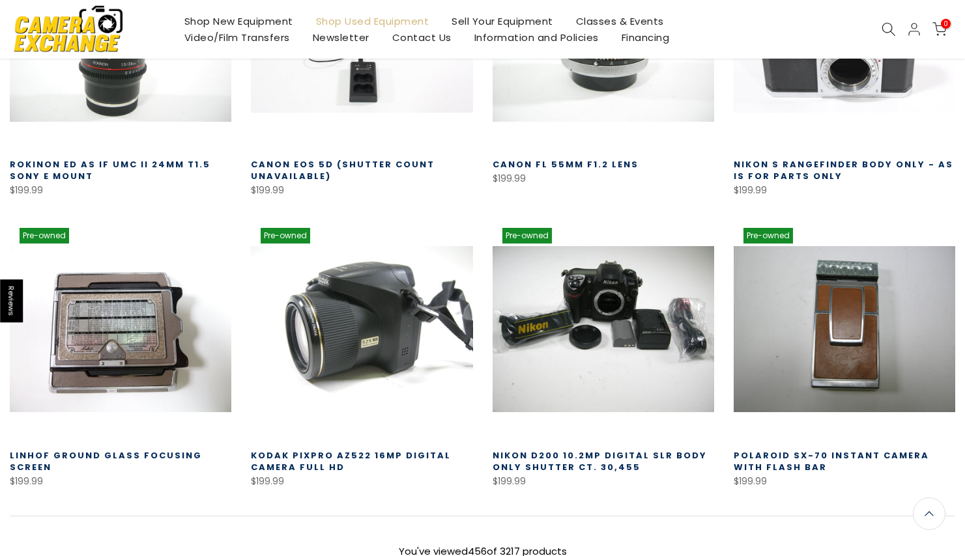
scroll to position [33551, 0]
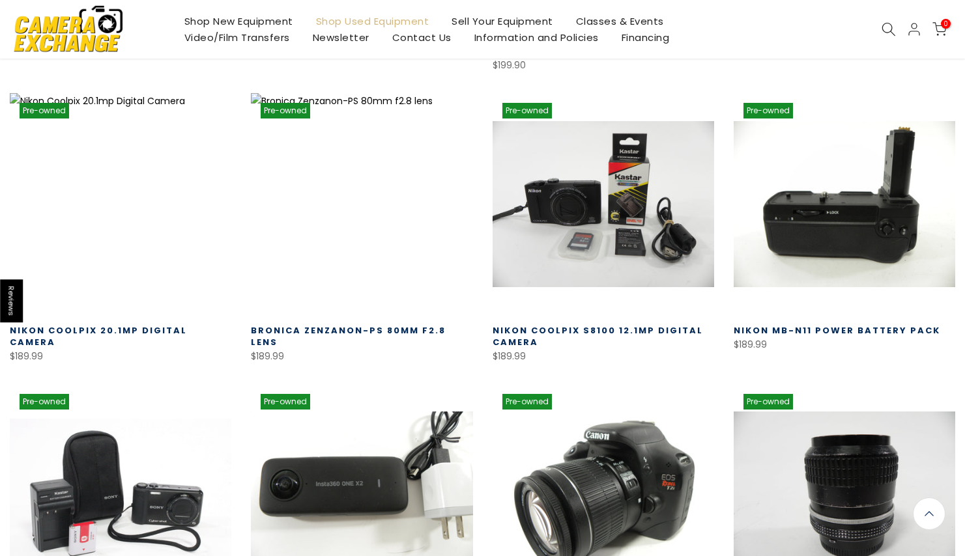
scroll to position [34286, 0]
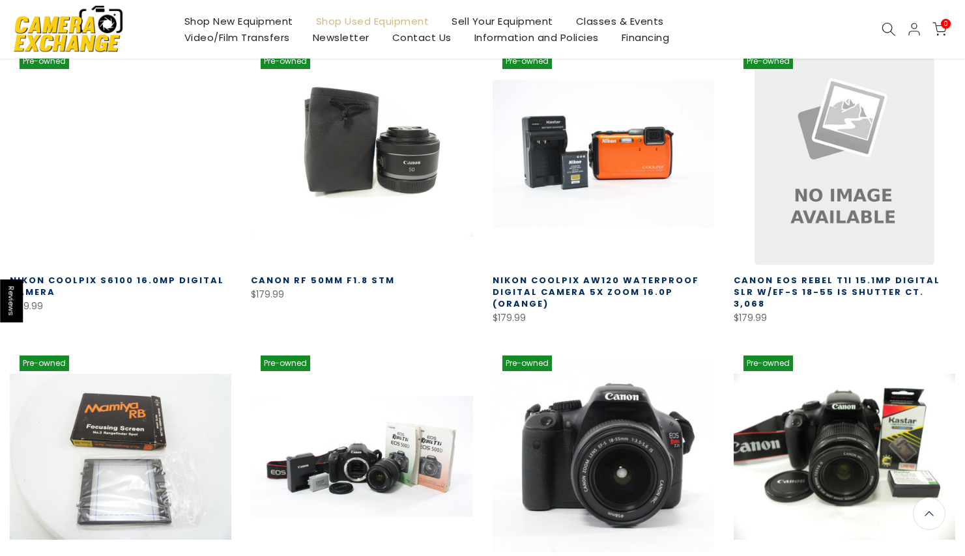
scroll to position [35216, 0]
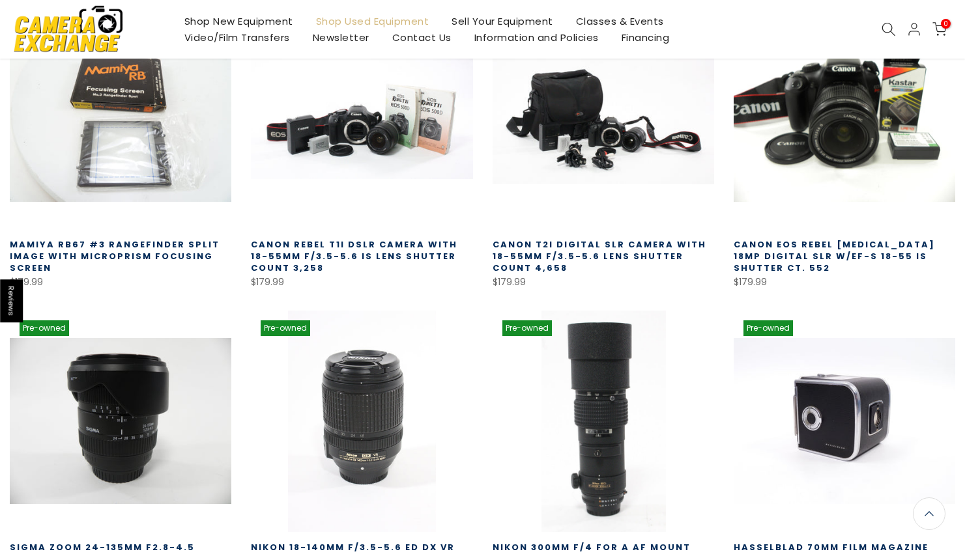
scroll to position [35577, 0]
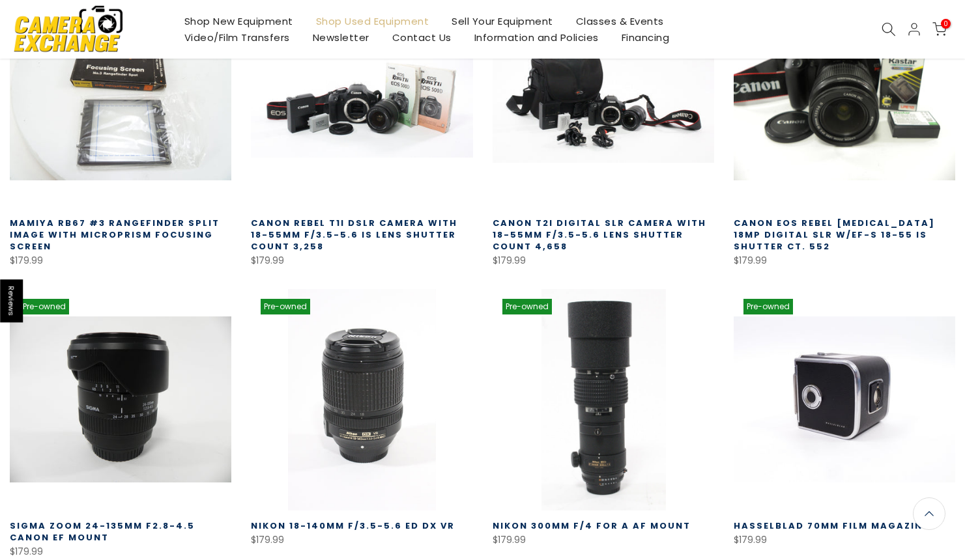
click at [644, 289] on link at bounding box center [602, 399] width 221 height 221
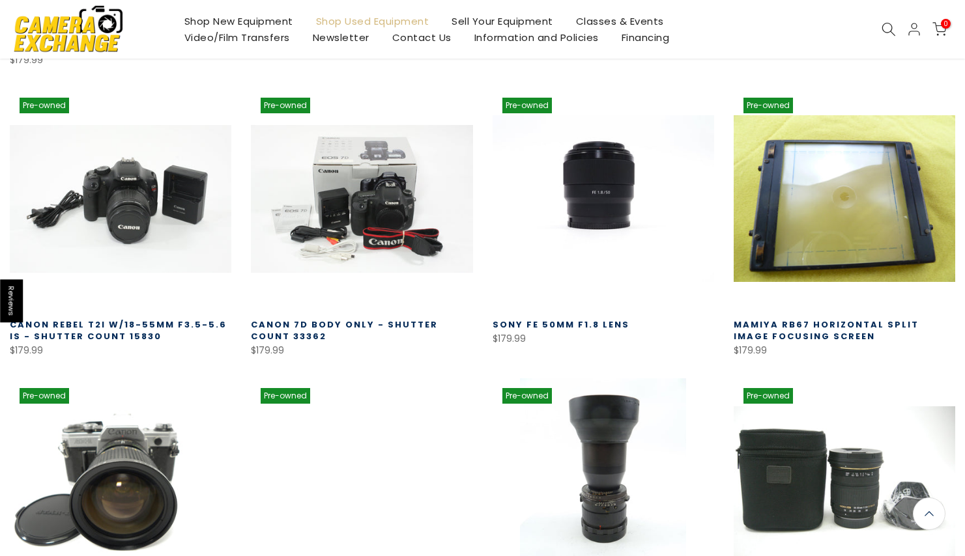
scroll to position [36070, 0]
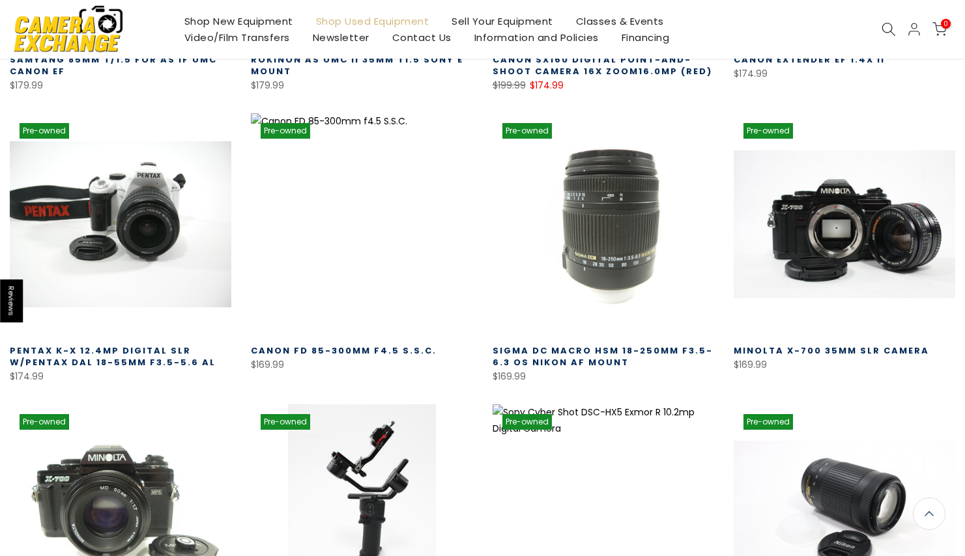
scroll to position [36942, 0]
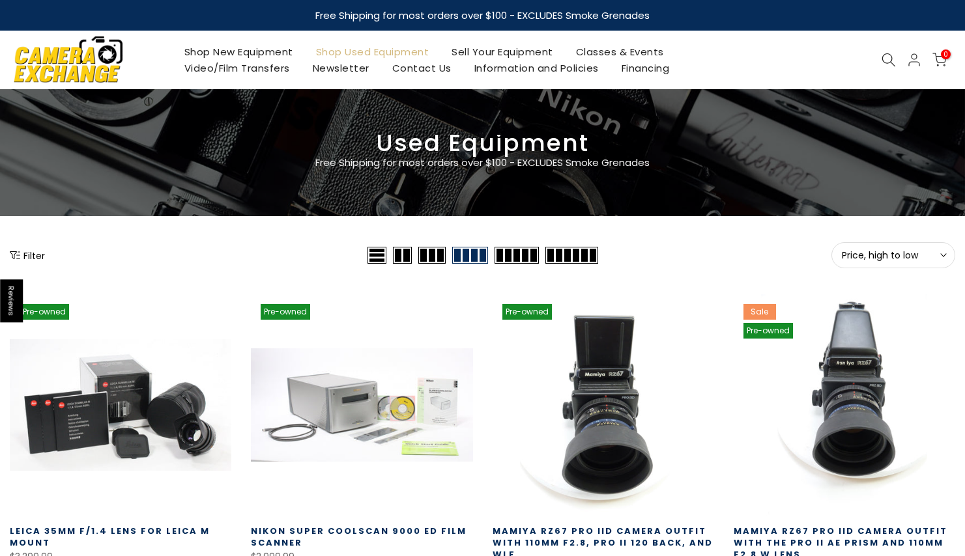
click at [36, 255] on button "Filter" at bounding box center [27, 255] width 35 height 13
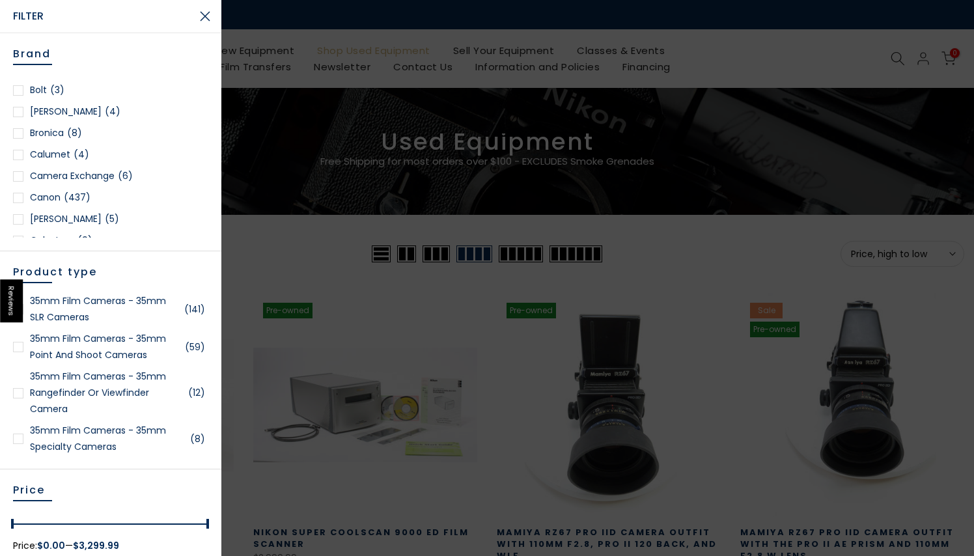
scroll to position [191, 0]
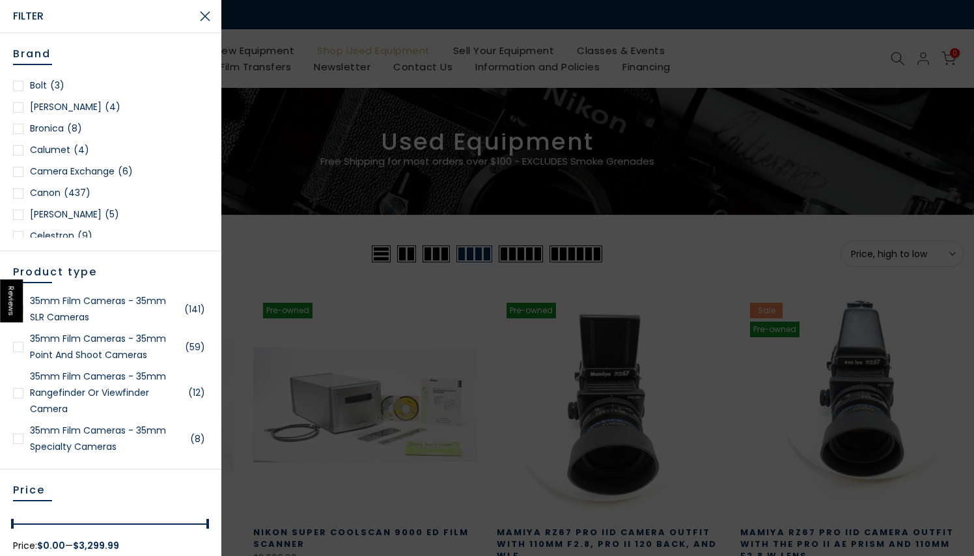
click at [19, 191] on div at bounding box center [18, 193] width 10 height 10
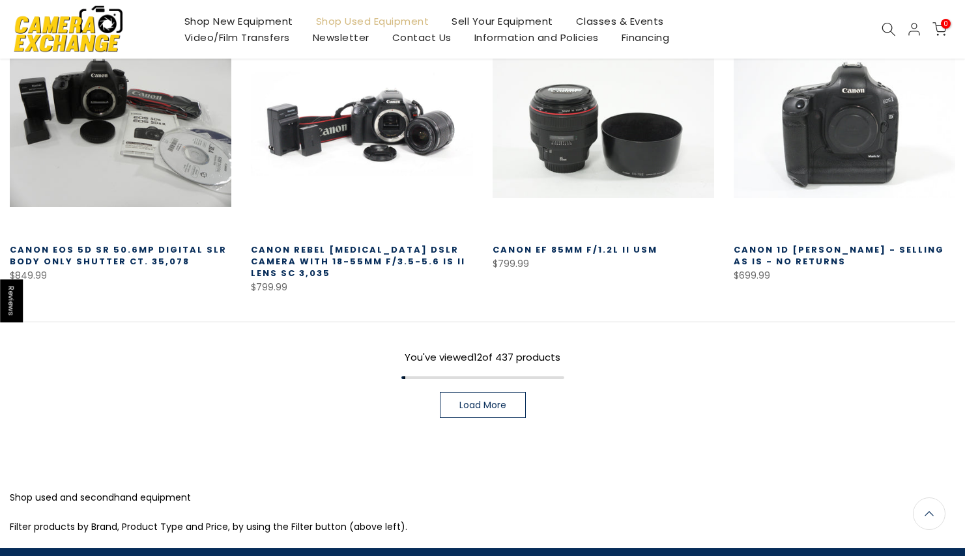
scroll to position [944, 0]
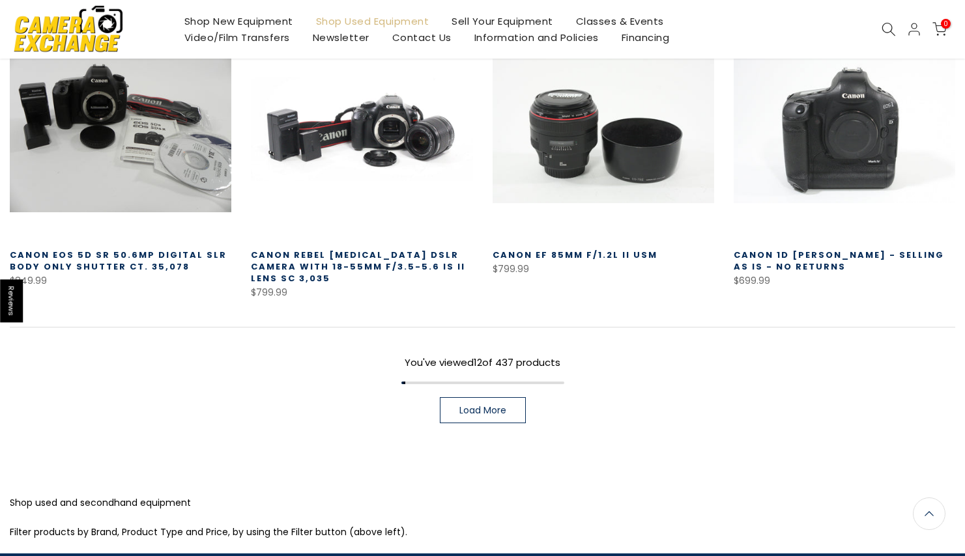
click at [487, 406] on span "Load More" at bounding box center [482, 410] width 47 height 9
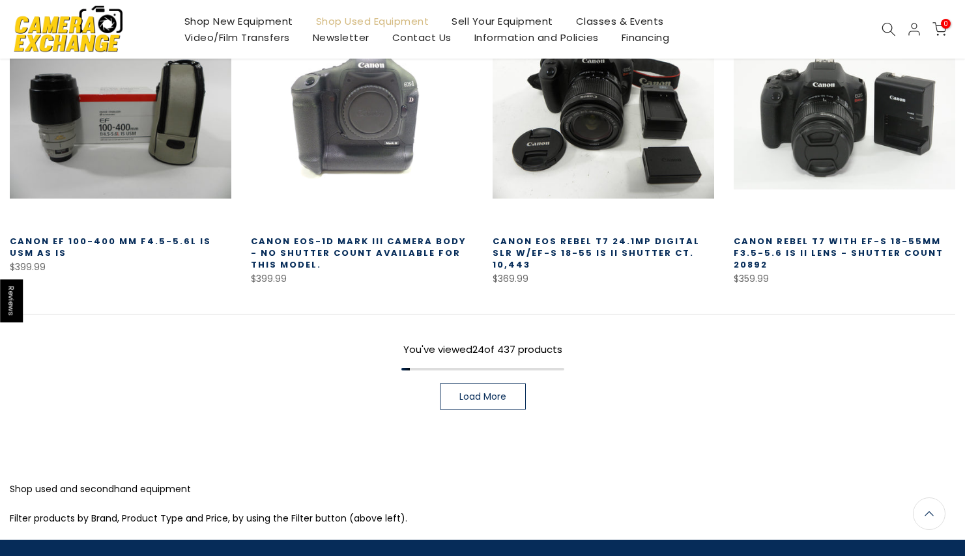
scroll to position [1846, 0]
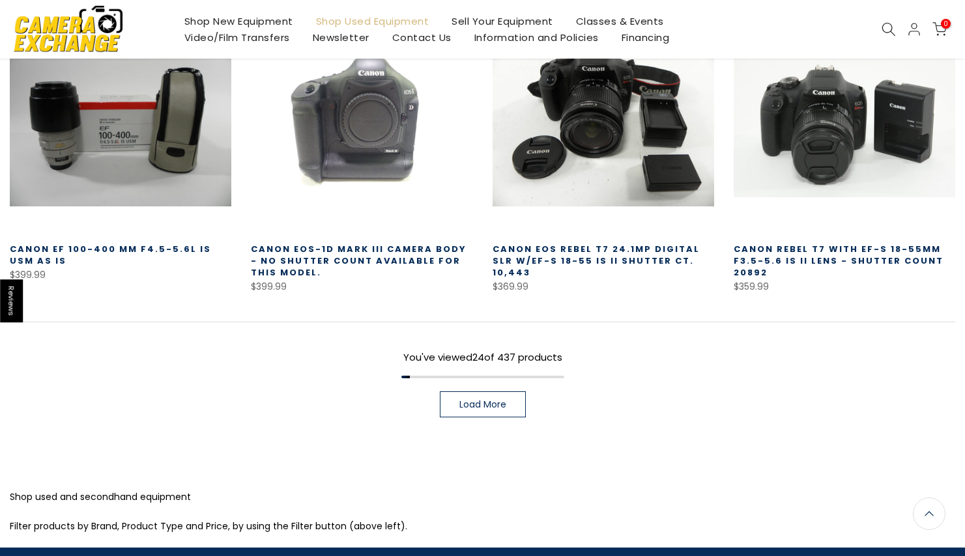
click at [475, 400] on span "Load More" at bounding box center [482, 404] width 47 height 9
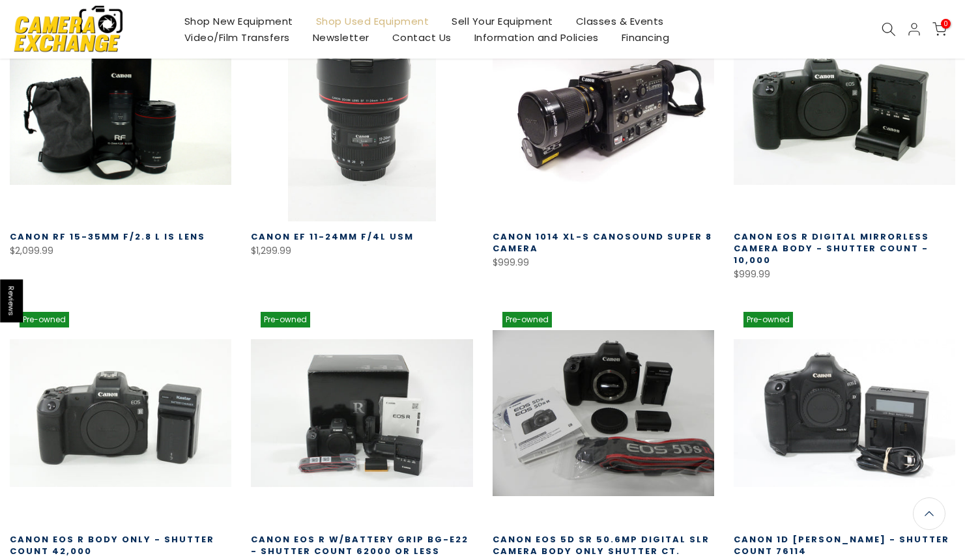
scroll to position [364, 0]
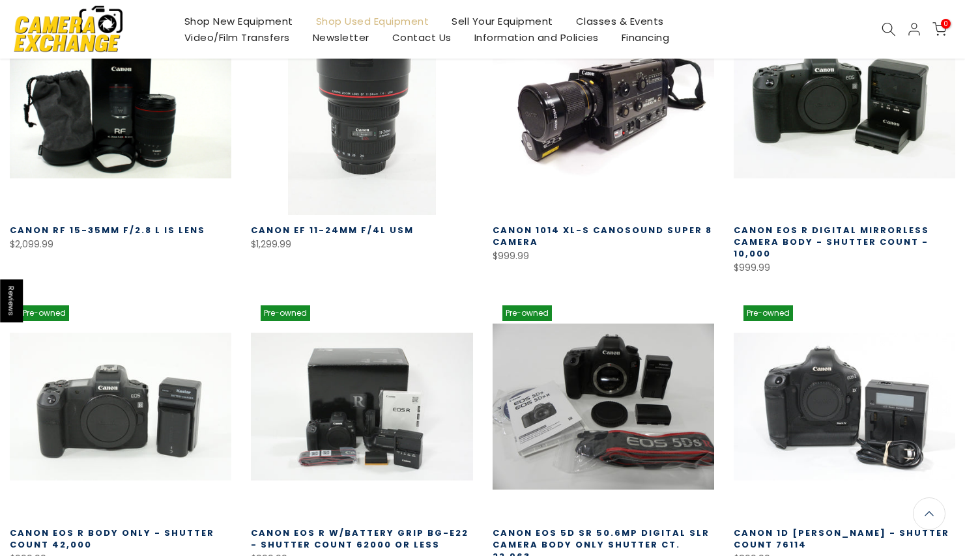
click at [785, 230] on link "Canon EOS R Digital Mirrorless Camera Body - Shutter count - 10,000" at bounding box center [830, 242] width 195 height 36
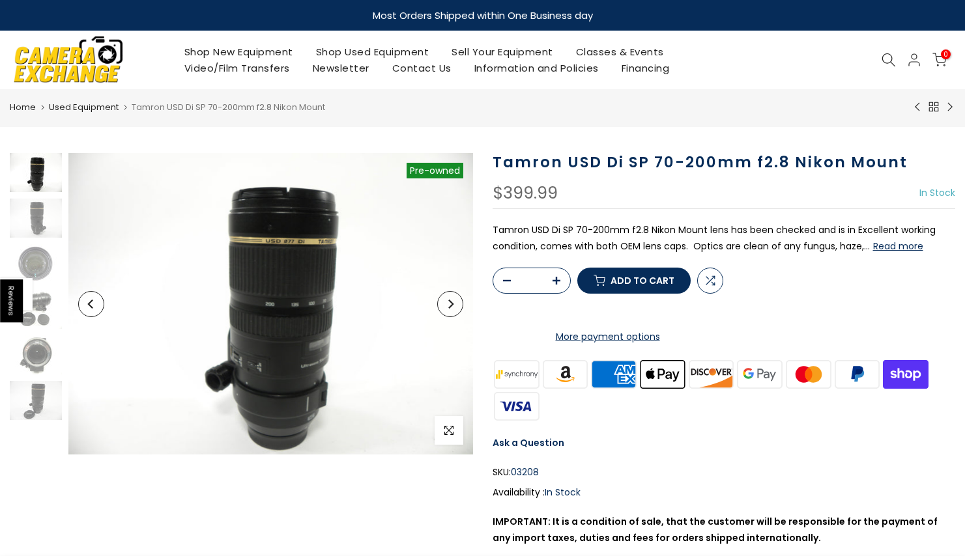
click at [454, 311] on button "Next" at bounding box center [450, 304] width 26 height 26
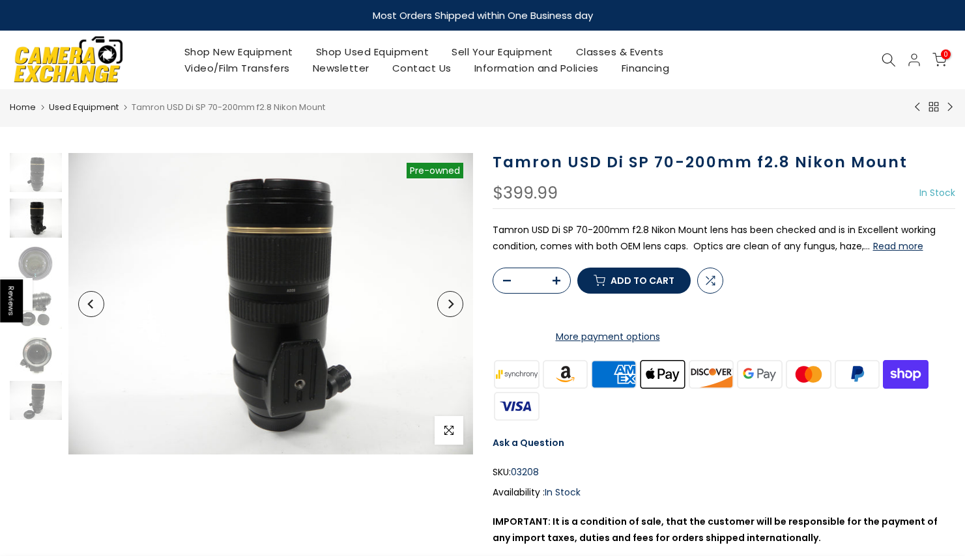
click at [454, 311] on button "Next" at bounding box center [450, 304] width 26 height 26
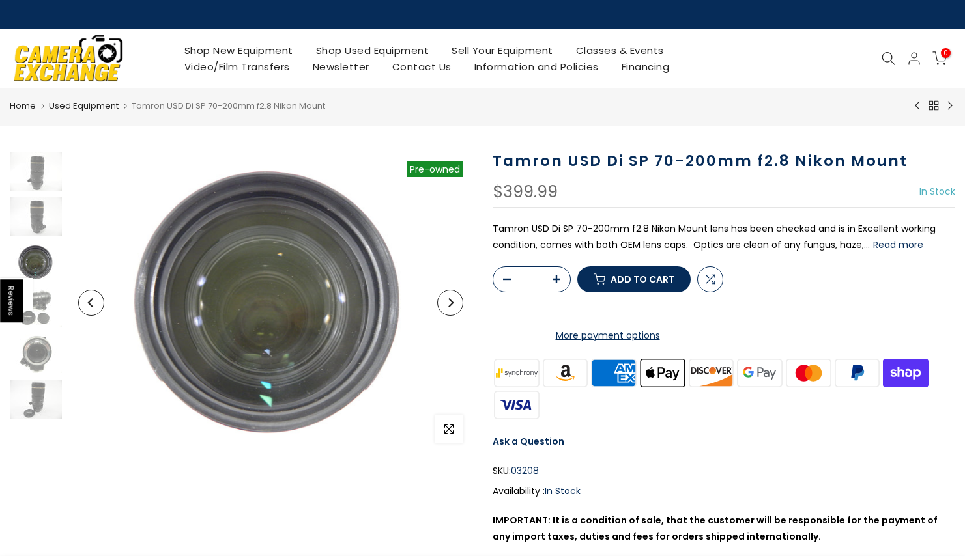
click at [454, 311] on button "Next" at bounding box center [450, 303] width 26 height 26
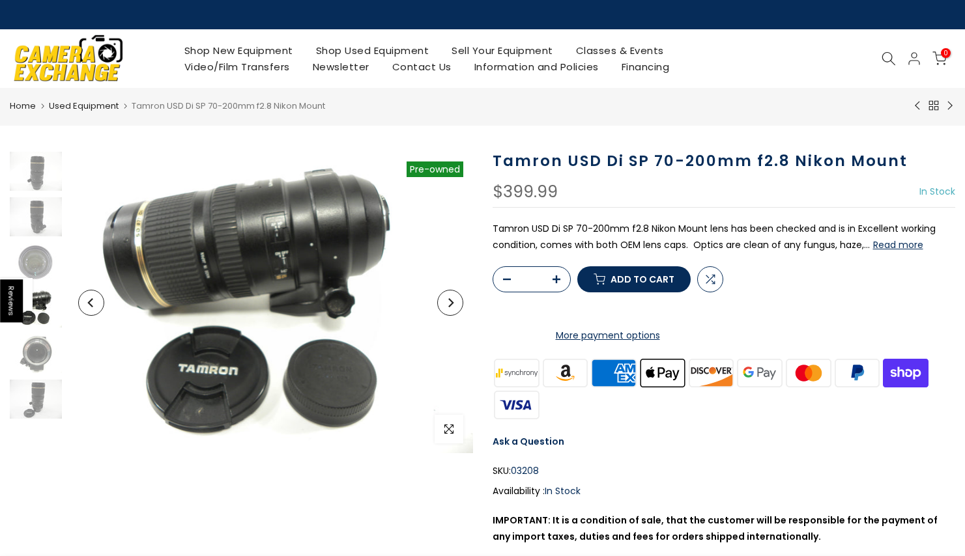
click at [454, 311] on button "Next" at bounding box center [450, 303] width 26 height 26
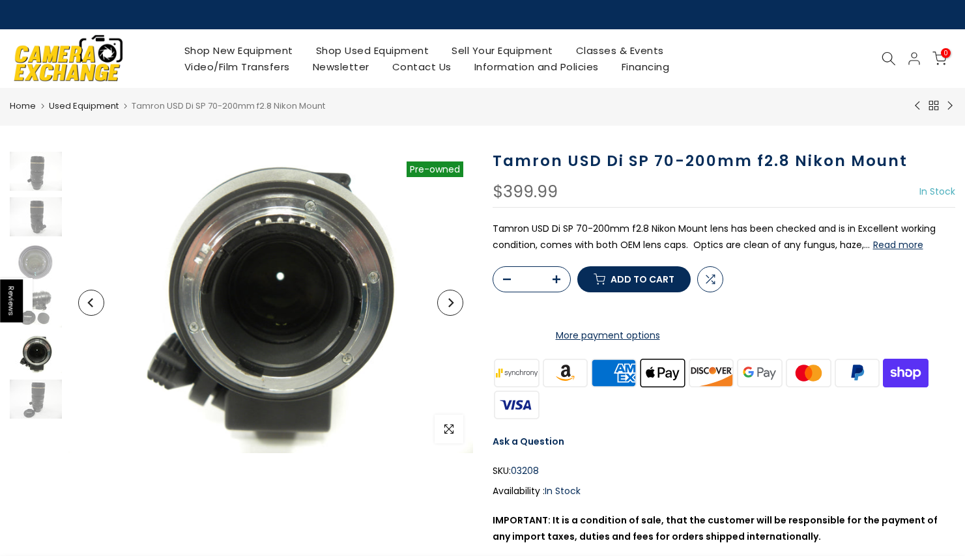
click at [454, 311] on button "Next" at bounding box center [450, 303] width 26 height 26
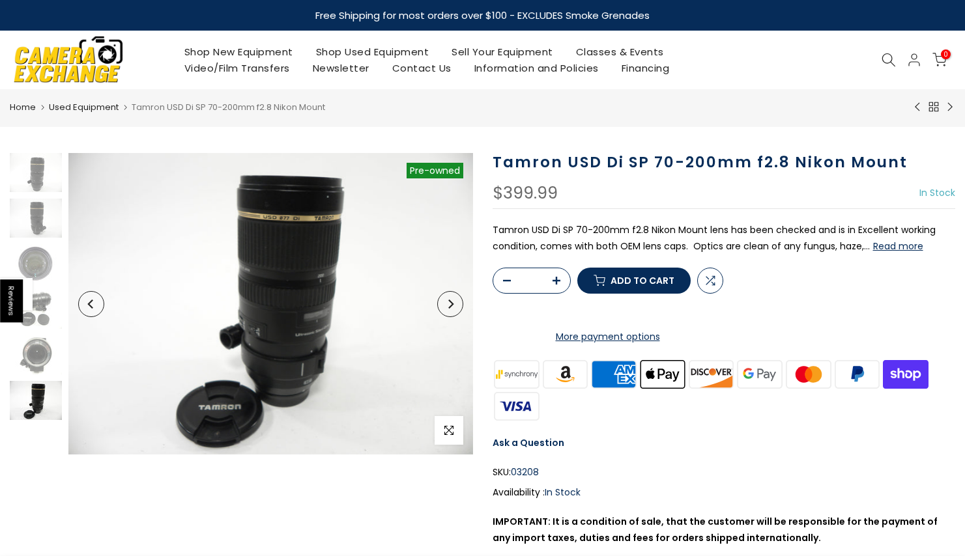
click at [454, 311] on button "Next" at bounding box center [450, 304] width 26 height 26
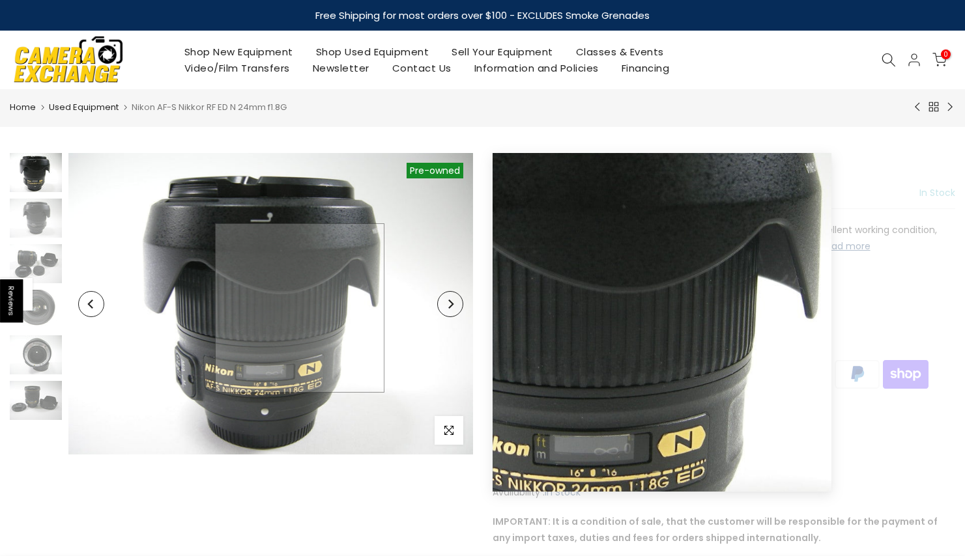
click at [300, 308] on img at bounding box center [270, 304] width 404 height 303
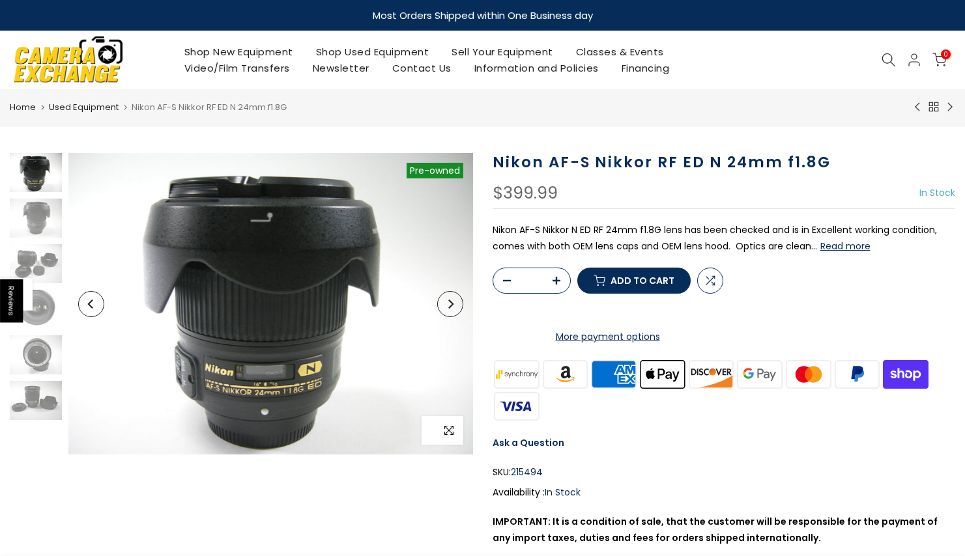
click at [451, 427] on icon "button" at bounding box center [448, 430] width 9 height 9
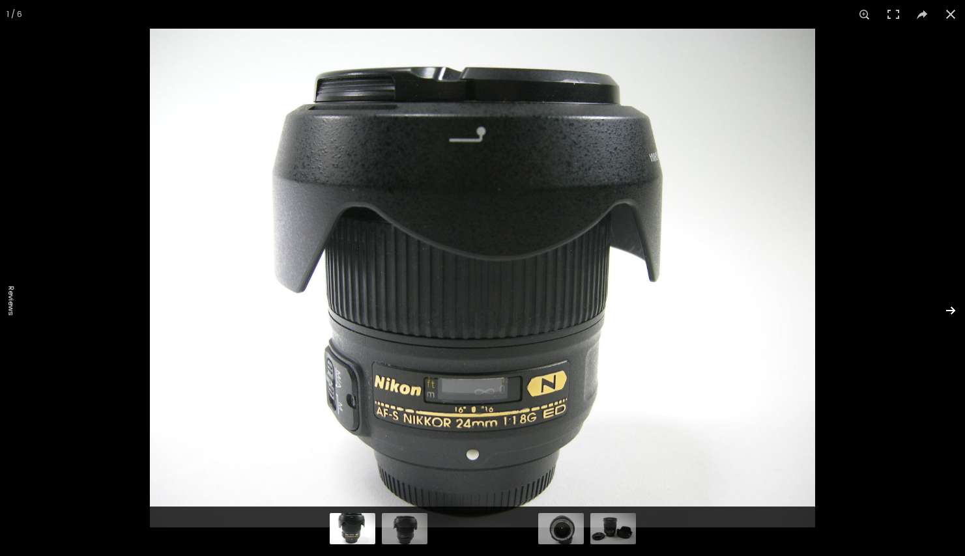
click at [946, 313] on button at bounding box center [942, 310] width 46 height 65
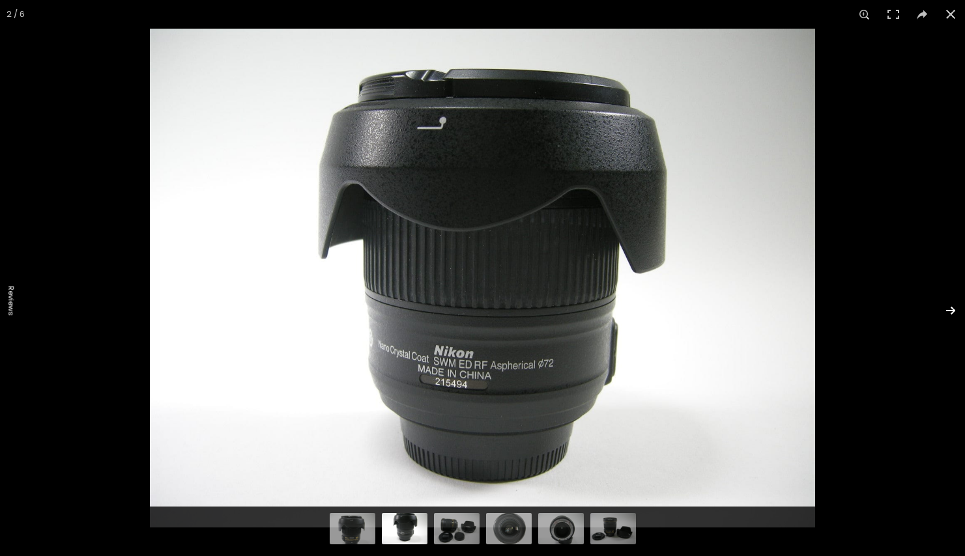
click at [946, 313] on button at bounding box center [942, 310] width 46 height 65
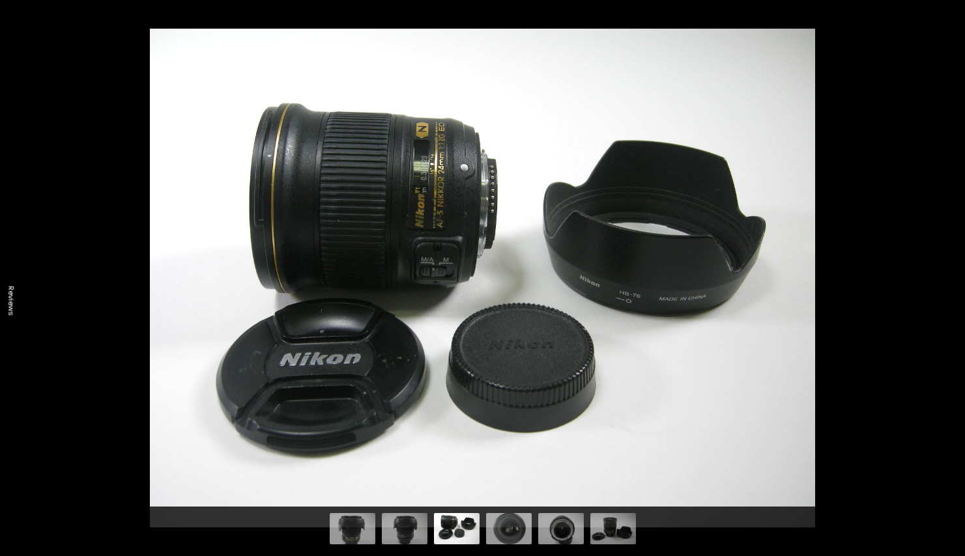
click at [946, 313] on button at bounding box center [942, 310] width 46 height 65
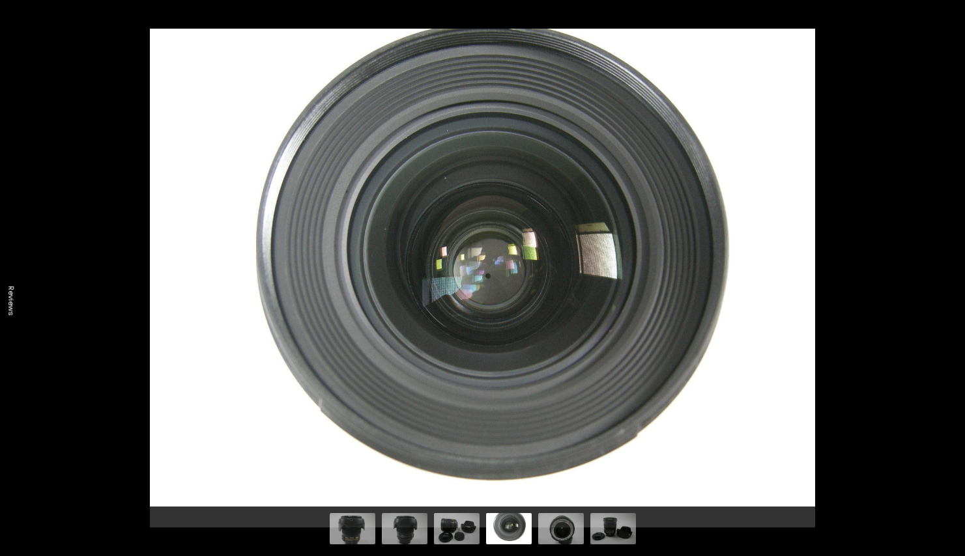
click at [946, 313] on button at bounding box center [942, 310] width 46 height 65
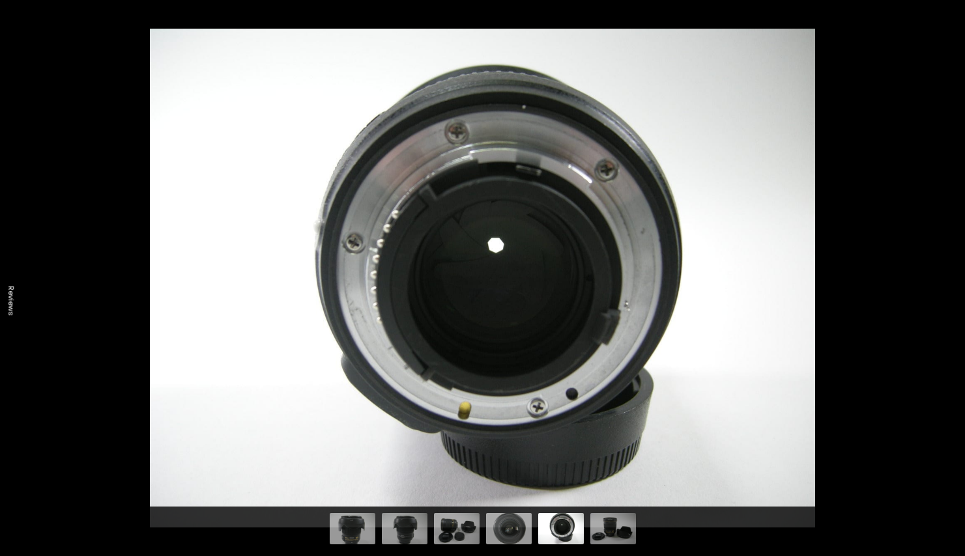
click at [946, 313] on button at bounding box center [942, 310] width 46 height 65
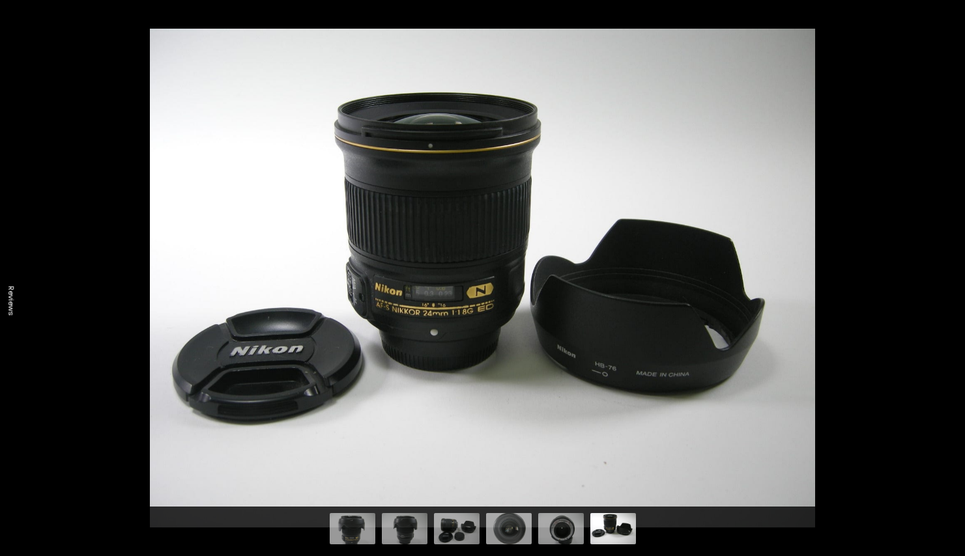
click at [946, 313] on button at bounding box center [942, 310] width 46 height 65
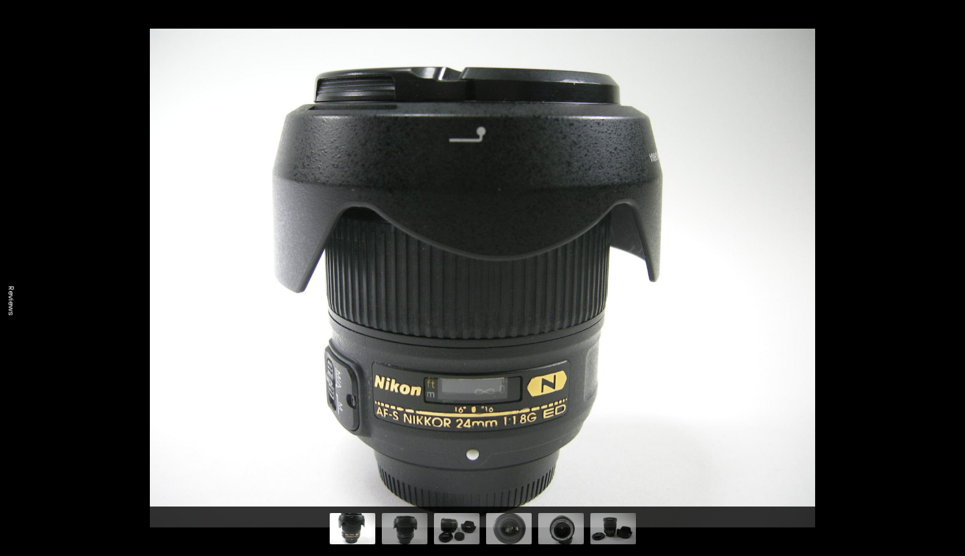
click at [946, 313] on button at bounding box center [942, 310] width 46 height 65
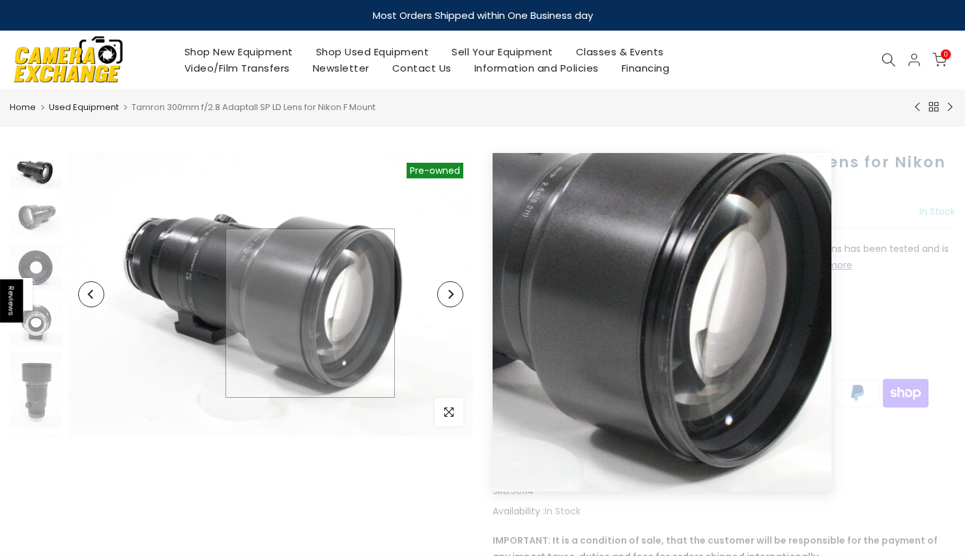
click at [310, 313] on img at bounding box center [270, 295] width 404 height 285
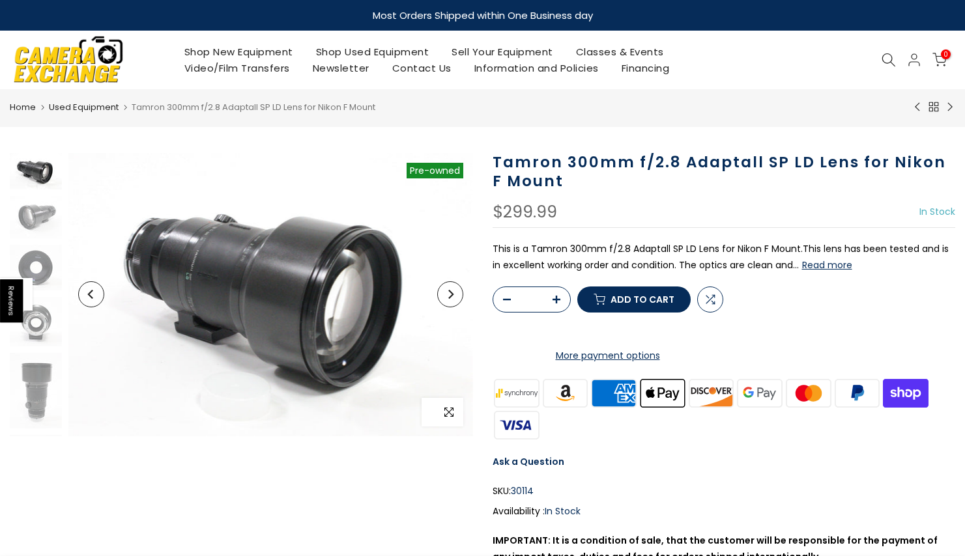
click at [447, 419] on span "button" at bounding box center [448, 412] width 29 height 29
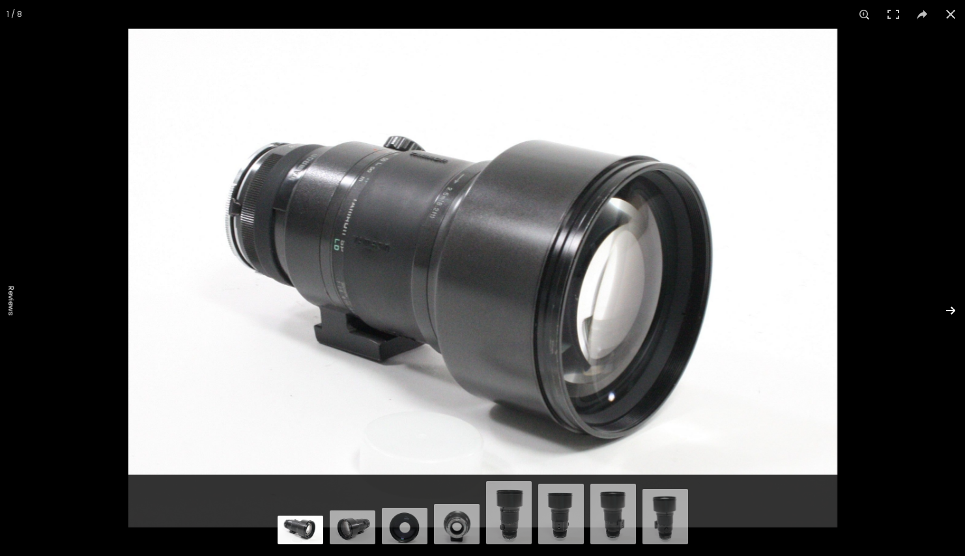
click at [946, 312] on button at bounding box center [942, 310] width 46 height 65
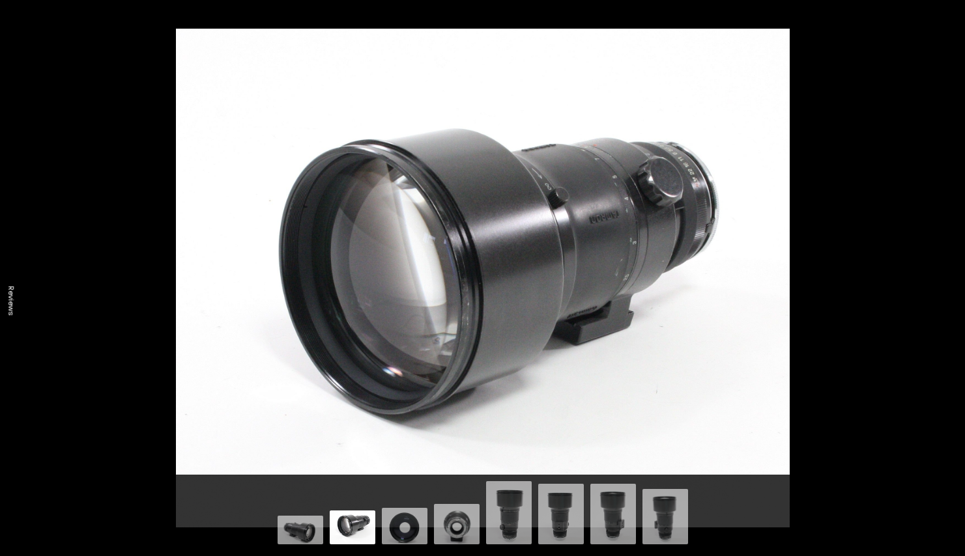
click at [946, 312] on button at bounding box center [942, 310] width 46 height 65
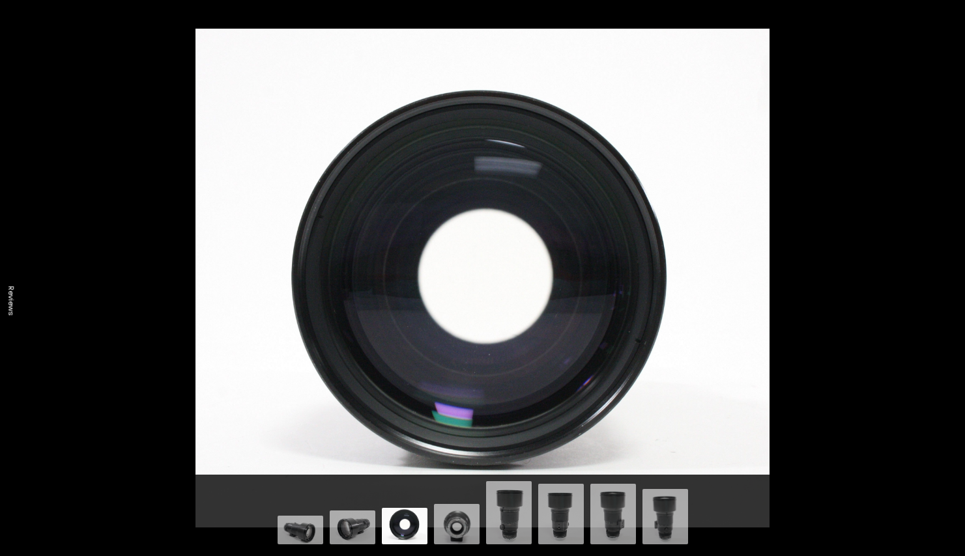
click at [946, 312] on button at bounding box center [942, 310] width 46 height 65
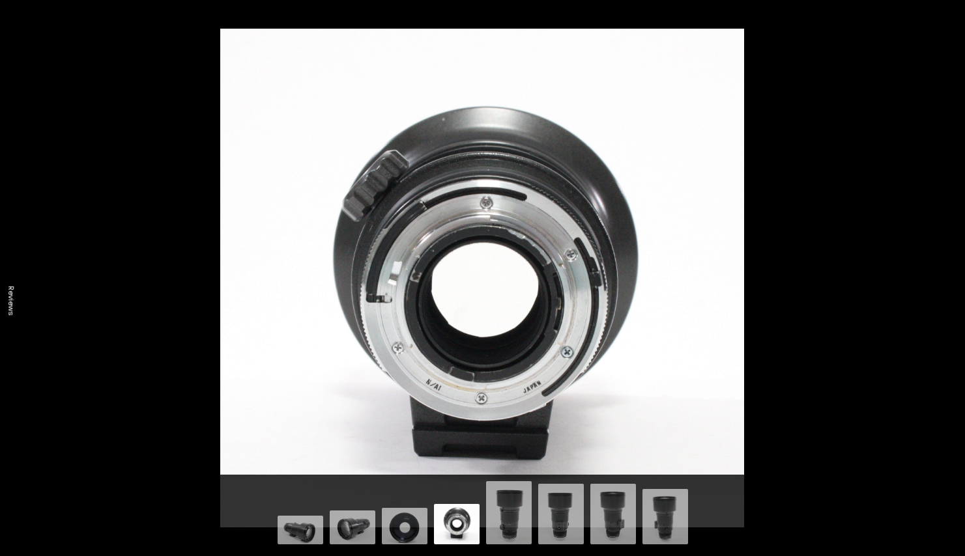
click at [946, 312] on button at bounding box center [942, 310] width 46 height 65
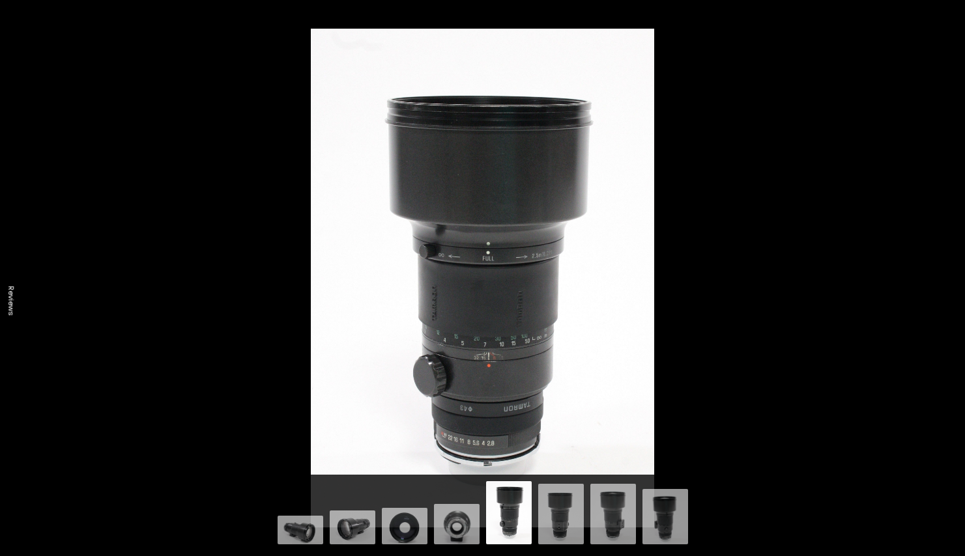
click at [946, 312] on button at bounding box center [942, 310] width 46 height 65
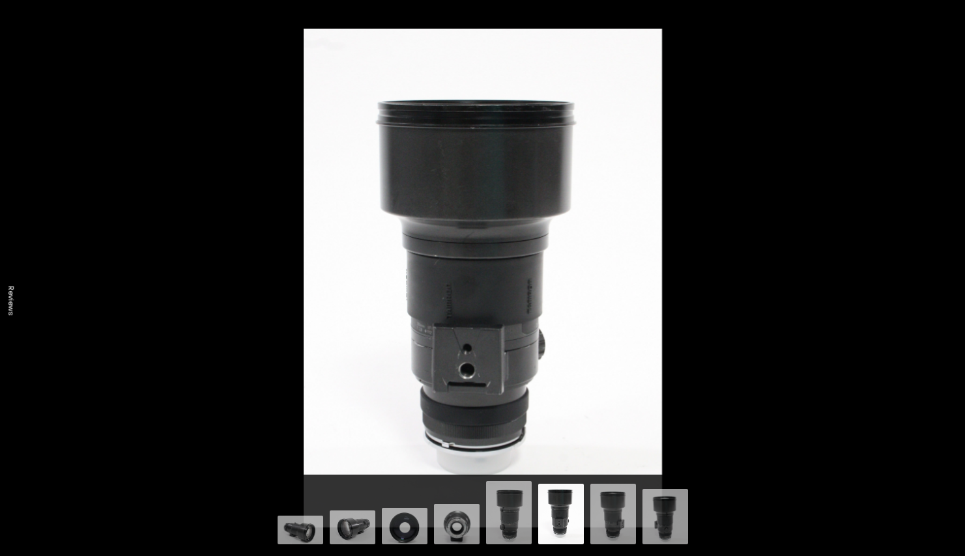
click at [946, 312] on button at bounding box center [942, 310] width 46 height 65
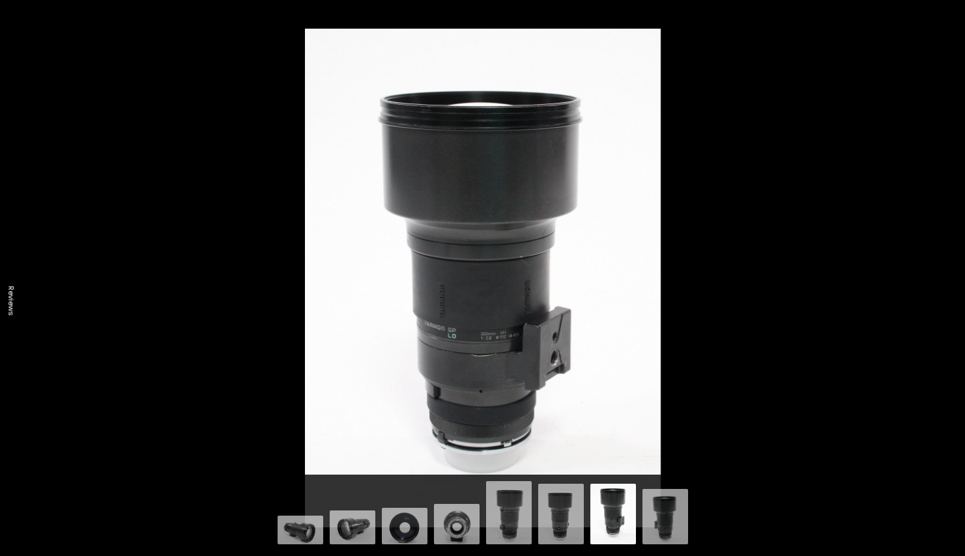
click at [946, 312] on button at bounding box center [942, 310] width 46 height 65
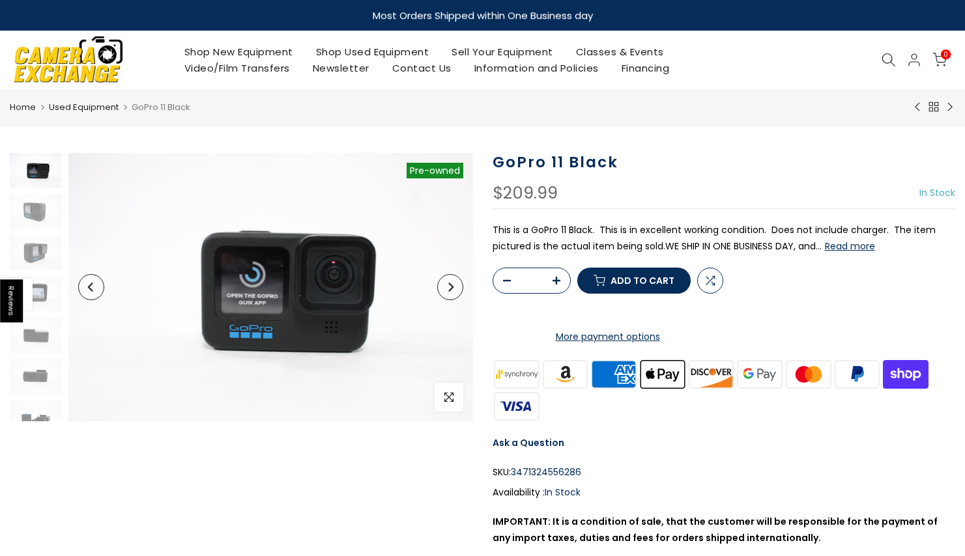
click at [440, 290] on button "Next" at bounding box center [450, 287] width 26 height 26
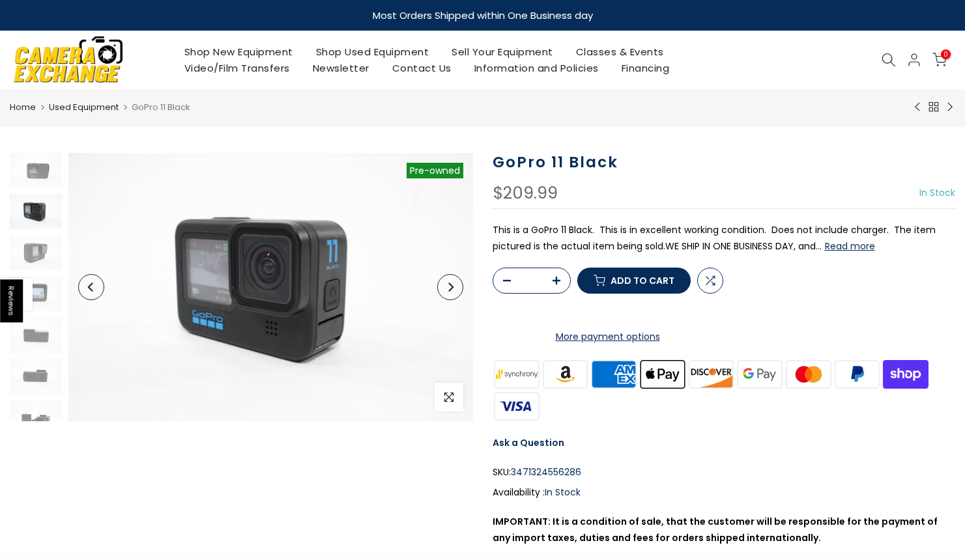
click at [440, 290] on button "Next" at bounding box center [450, 287] width 26 height 26
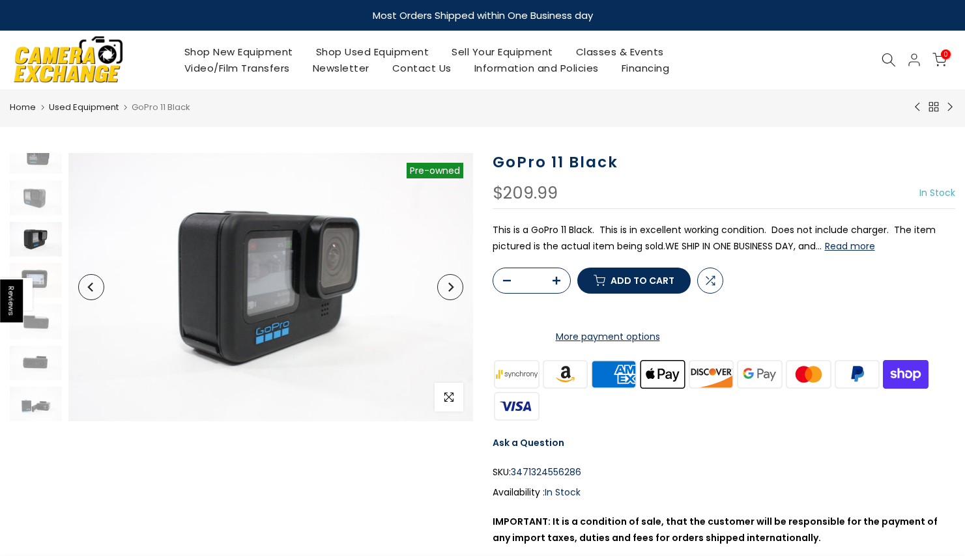
click at [440, 290] on button "Next" at bounding box center [450, 287] width 26 height 26
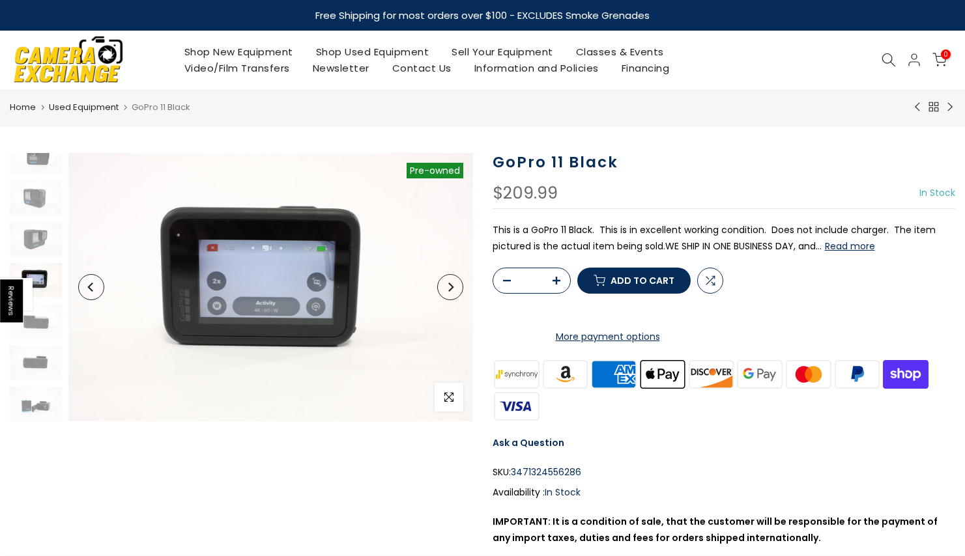
click at [440, 290] on button "Next" at bounding box center [450, 287] width 26 height 26
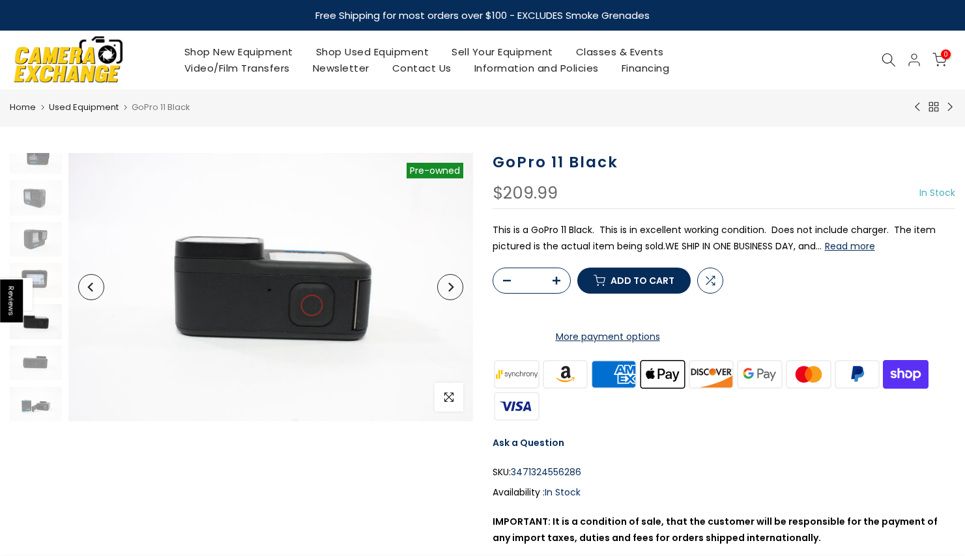
click at [440, 290] on button "Next" at bounding box center [450, 287] width 26 height 26
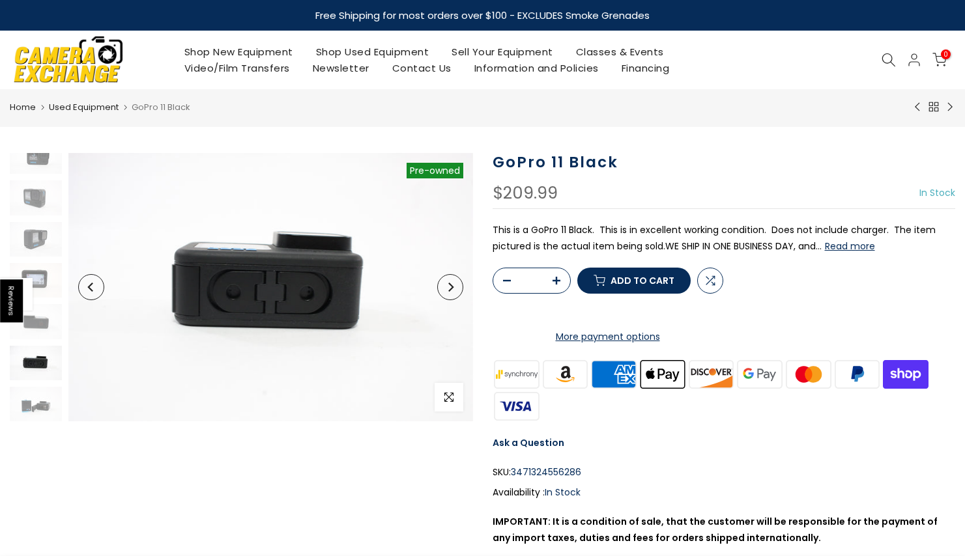
click at [440, 290] on button "Next" at bounding box center [450, 287] width 26 height 26
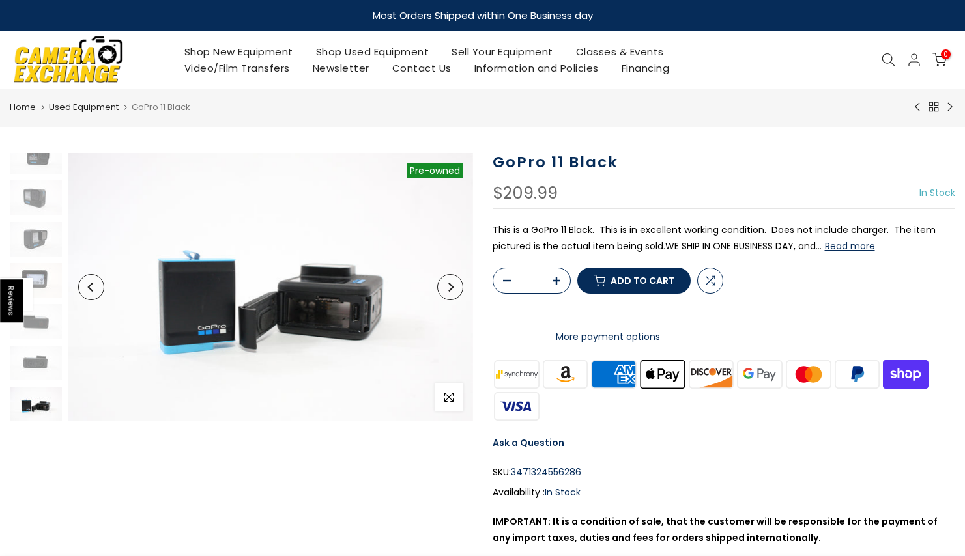
click at [440, 290] on button "Next" at bounding box center [450, 287] width 26 height 26
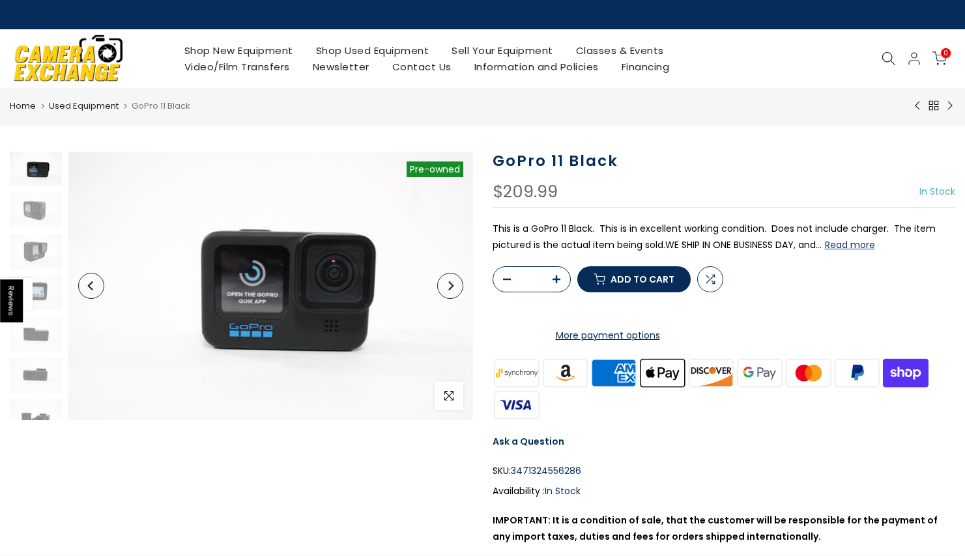
click at [440, 290] on button "Next" at bounding box center [450, 286] width 26 height 26
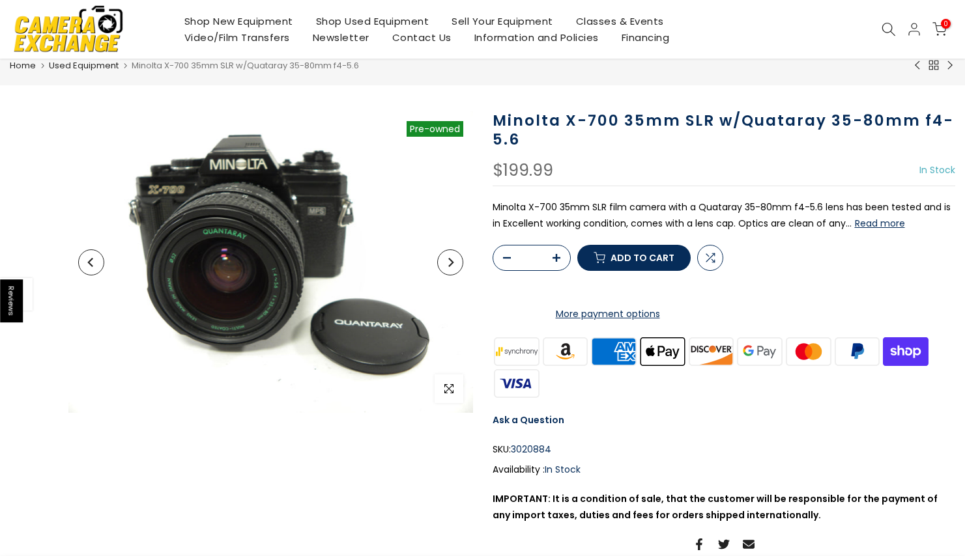
scroll to position [42, 0]
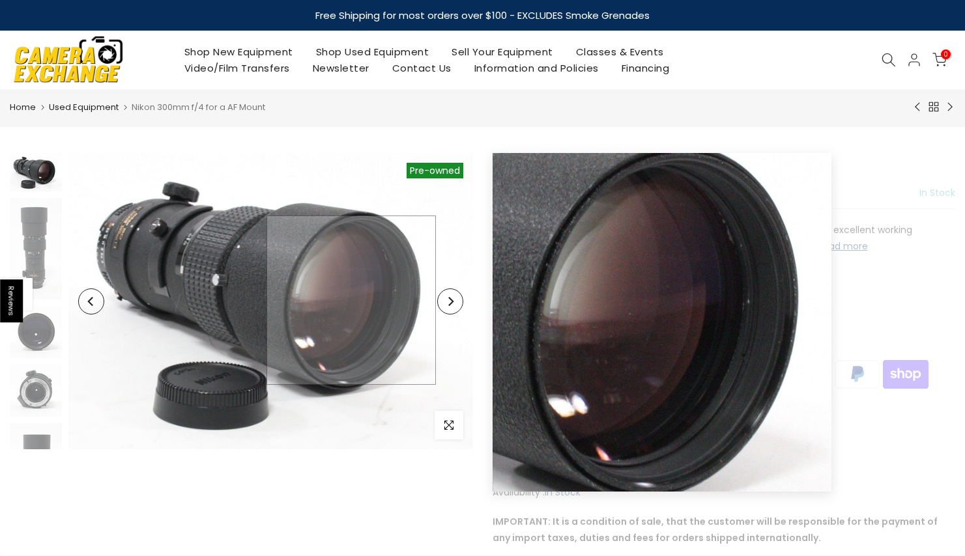
click at [351, 300] on img at bounding box center [270, 302] width 404 height 298
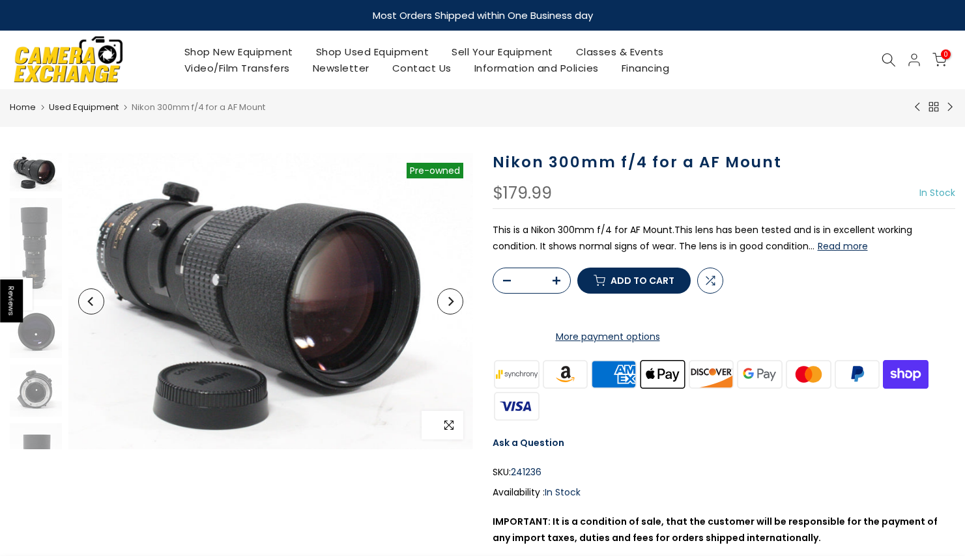
click at [445, 430] on icon "button" at bounding box center [448, 425] width 9 height 9
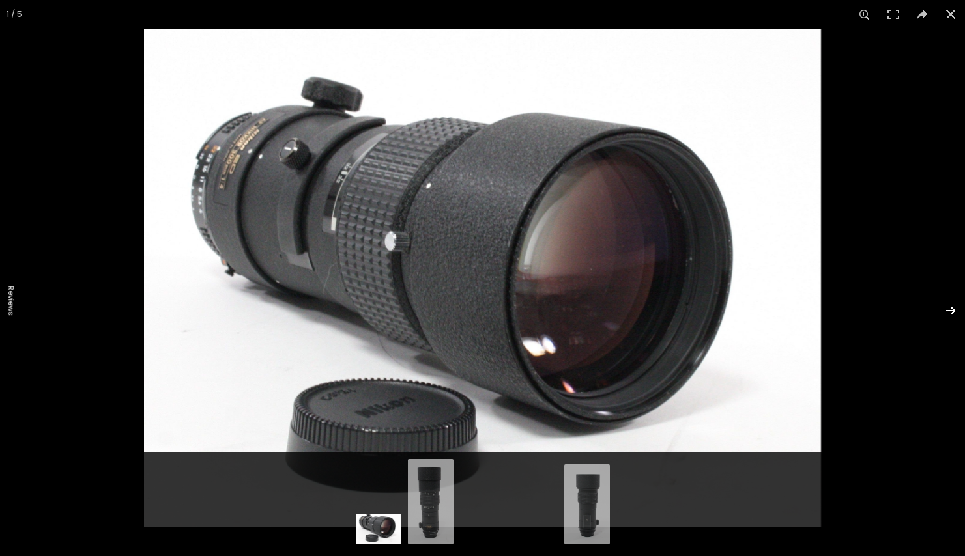
click at [952, 308] on button at bounding box center [942, 310] width 46 height 65
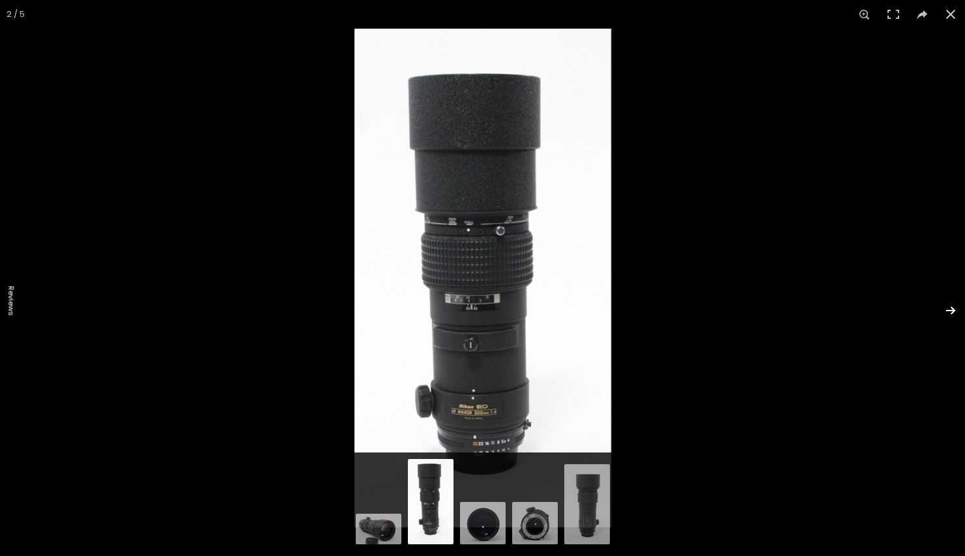
click at [952, 308] on button at bounding box center [942, 310] width 46 height 65
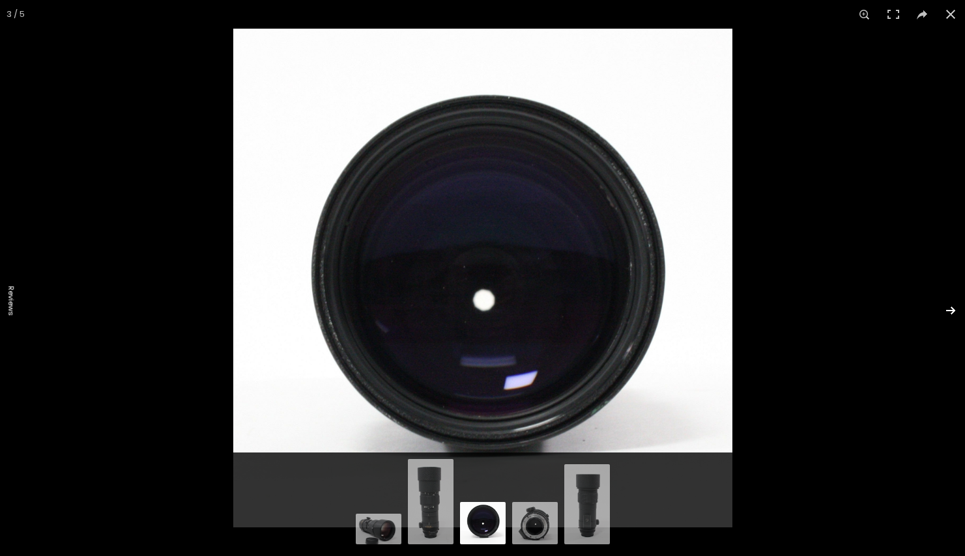
click at [952, 308] on button at bounding box center [942, 310] width 46 height 65
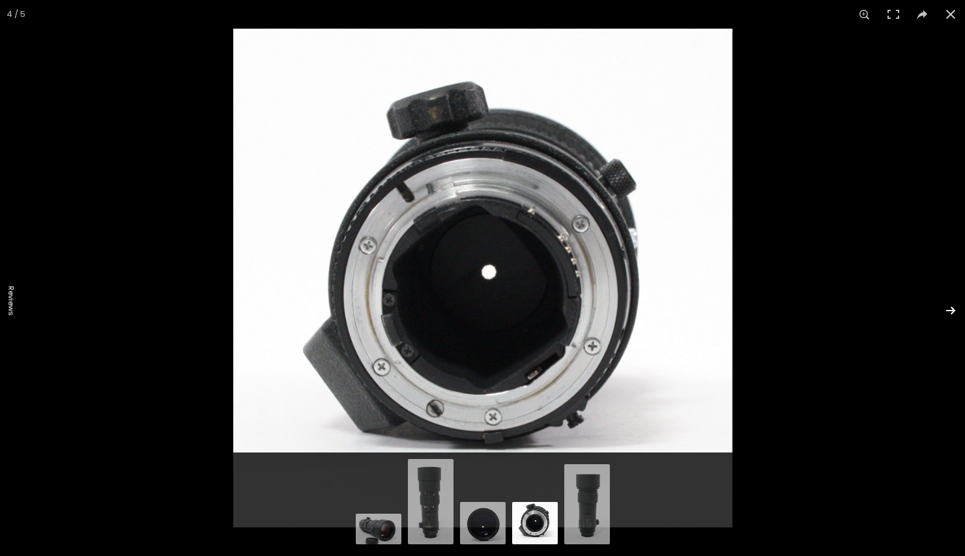
click at [952, 308] on button at bounding box center [942, 310] width 46 height 65
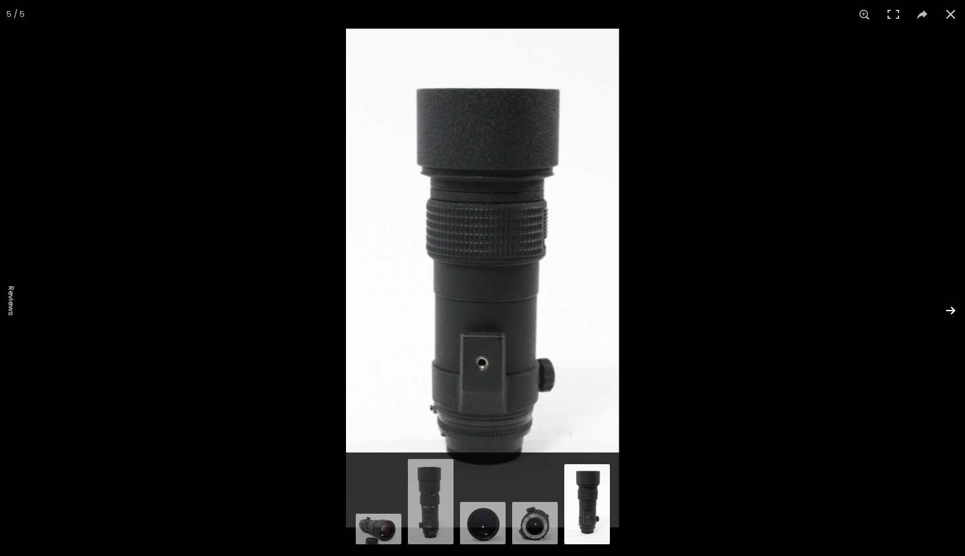
click at [950, 309] on button at bounding box center [942, 310] width 46 height 65
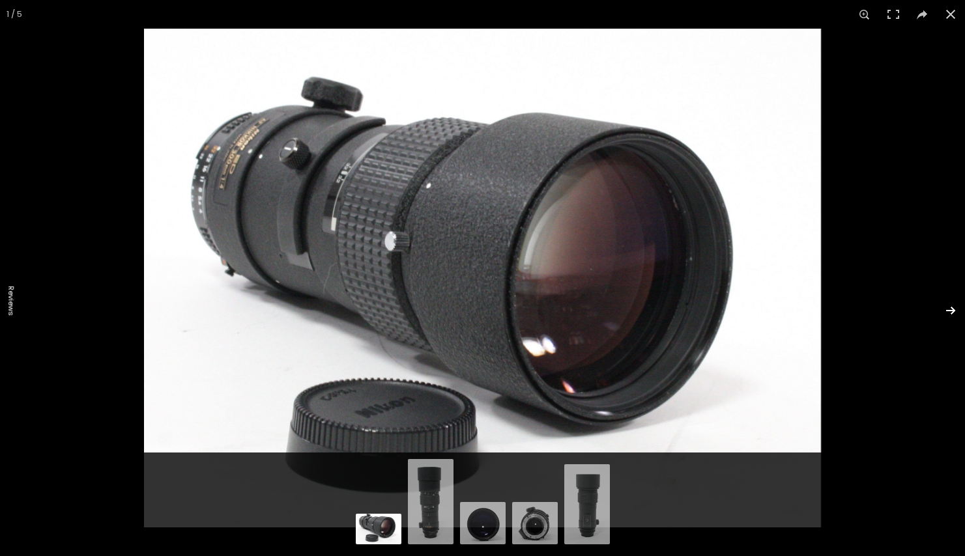
click at [950, 309] on button at bounding box center [942, 310] width 46 height 65
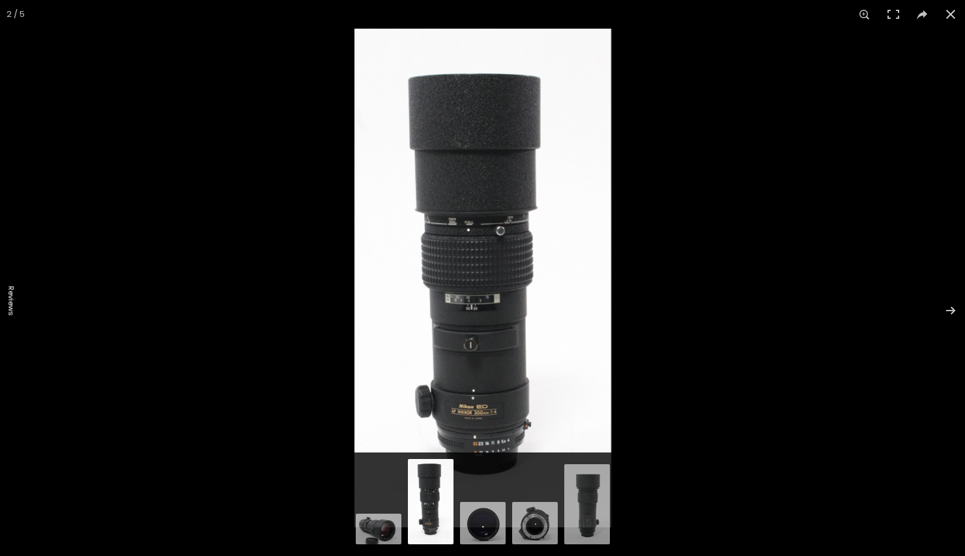
click at [489, 416] on img at bounding box center [482, 278] width 257 height 499
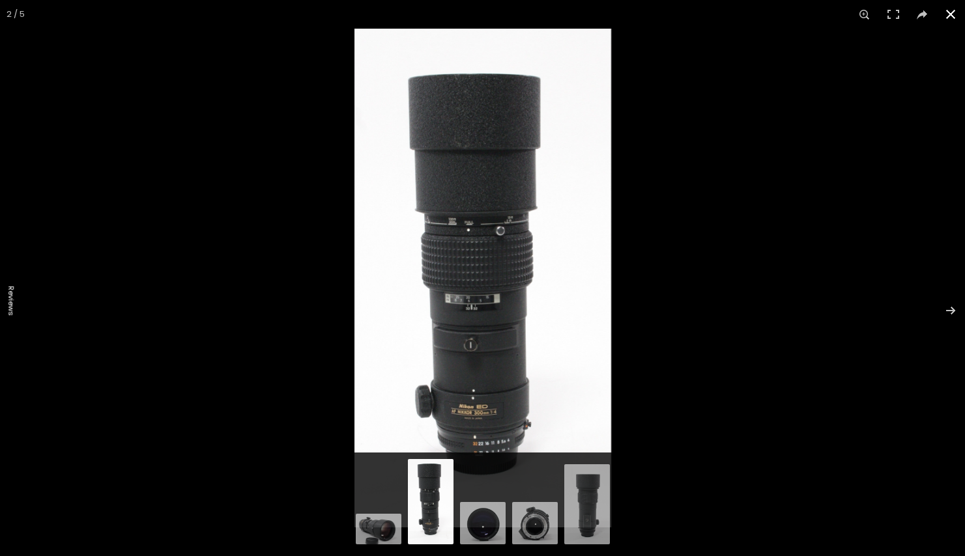
click at [949, 17] on button at bounding box center [950, 14] width 29 height 29
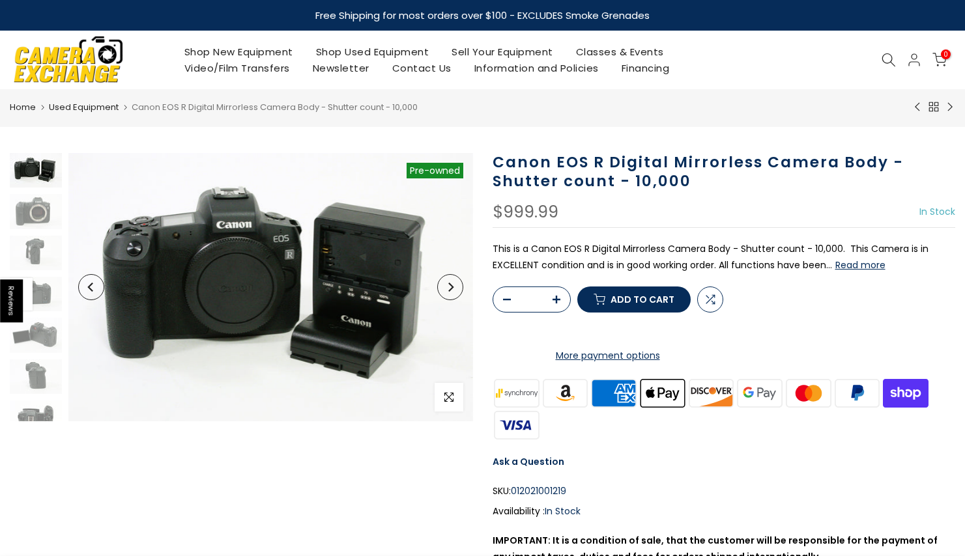
click at [454, 289] on button "Next" at bounding box center [450, 287] width 26 height 26
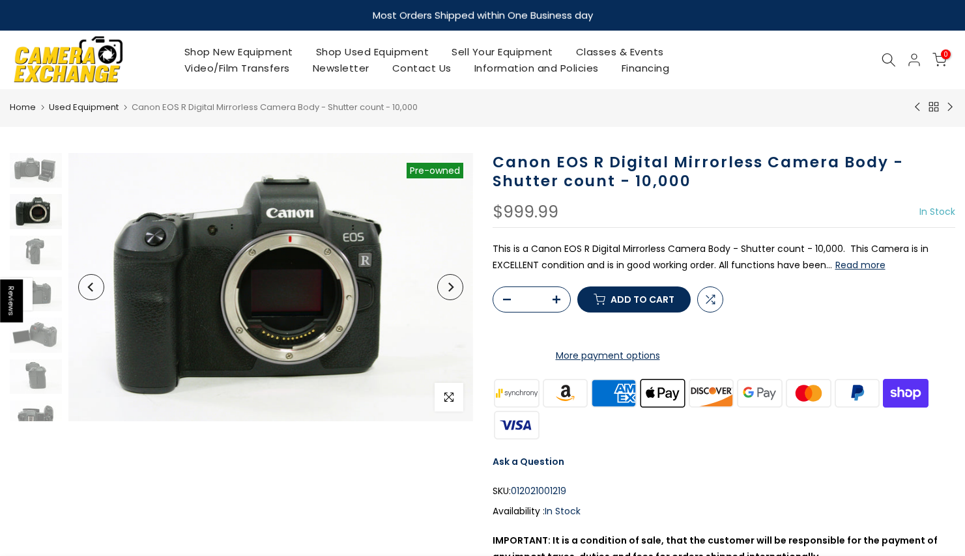
click at [454, 289] on button "Next" at bounding box center [450, 287] width 26 height 26
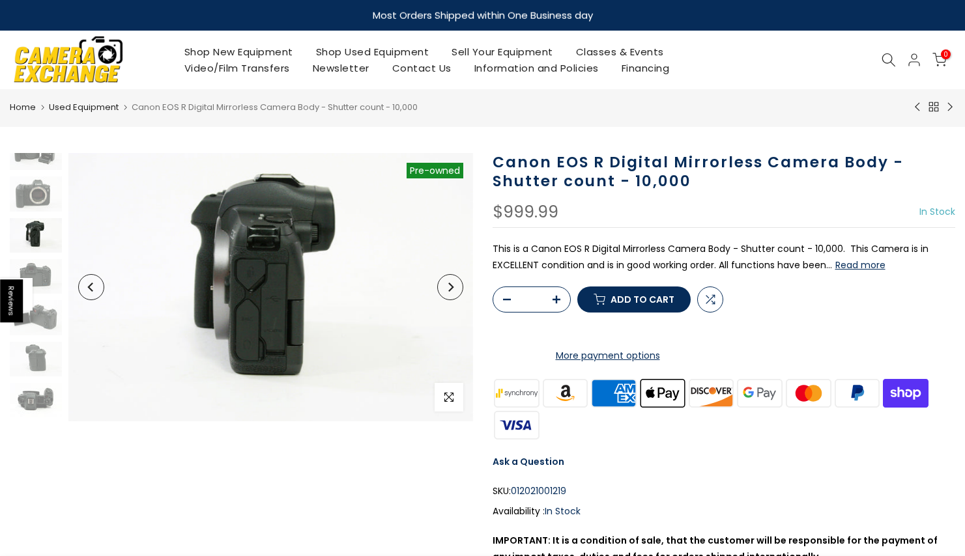
click at [454, 289] on button "Next" at bounding box center [450, 287] width 26 height 26
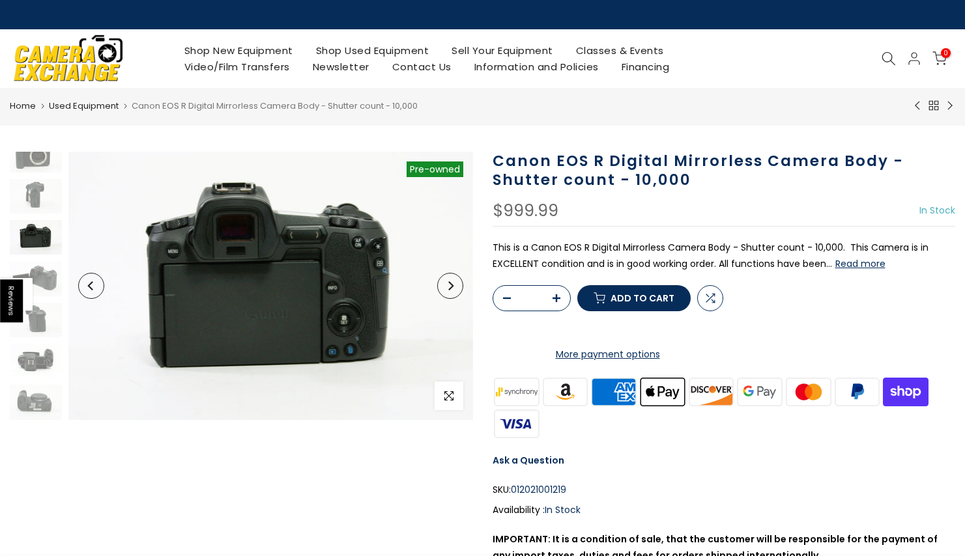
click at [454, 289] on button "Next" at bounding box center [450, 286] width 26 height 26
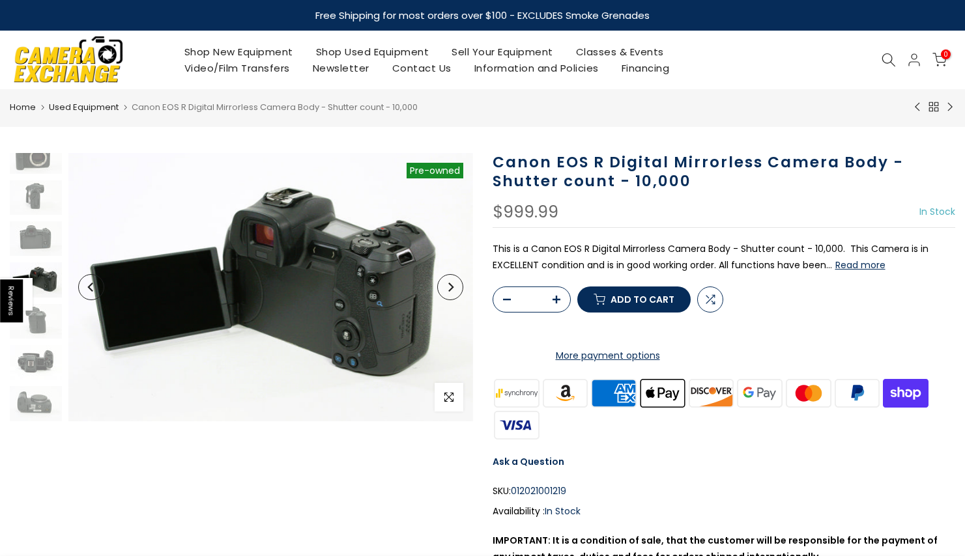
click at [454, 289] on button "Next" at bounding box center [450, 287] width 26 height 26
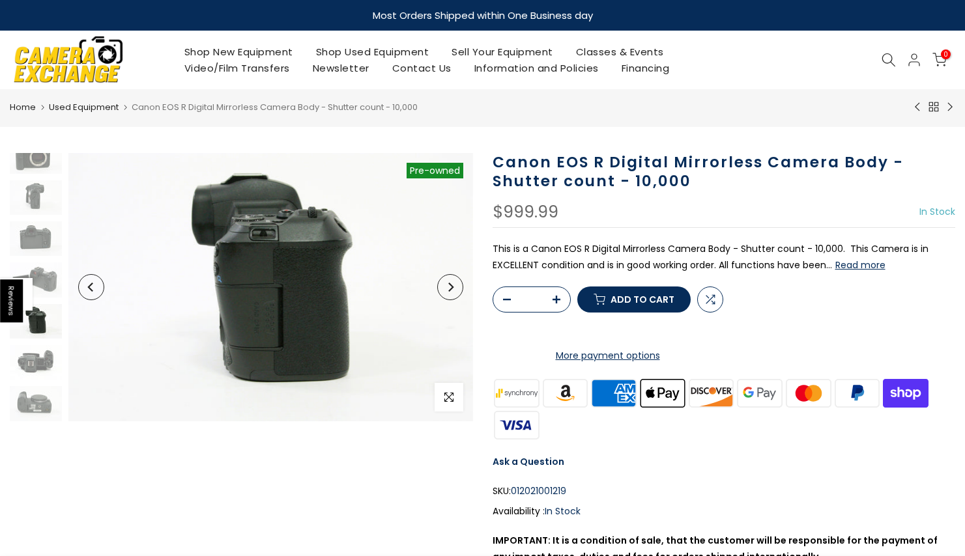
click at [454, 290] on button "Next" at bounding box center [450, 287] width 26 height 26
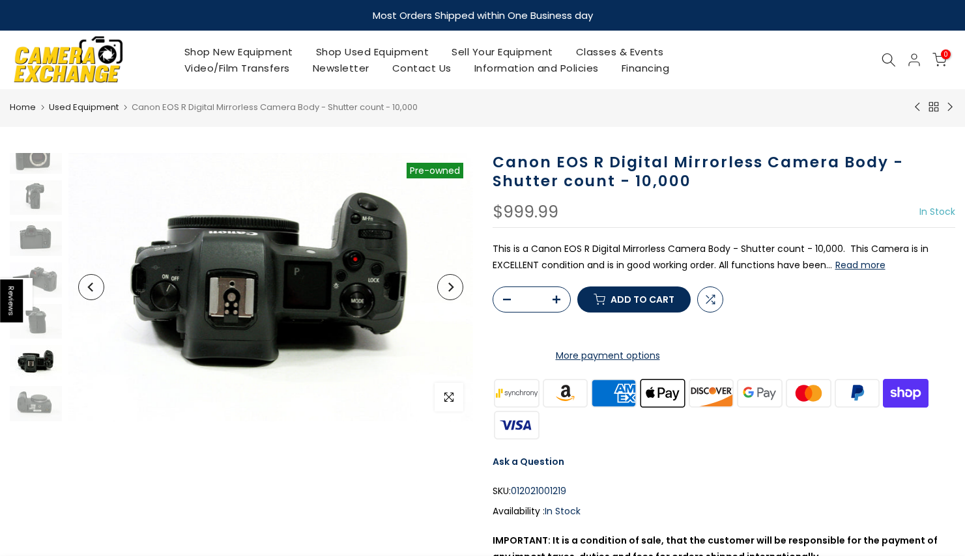
click at [454, 290] on button "Next" at bounding box center [450, 287] width 26 height 26
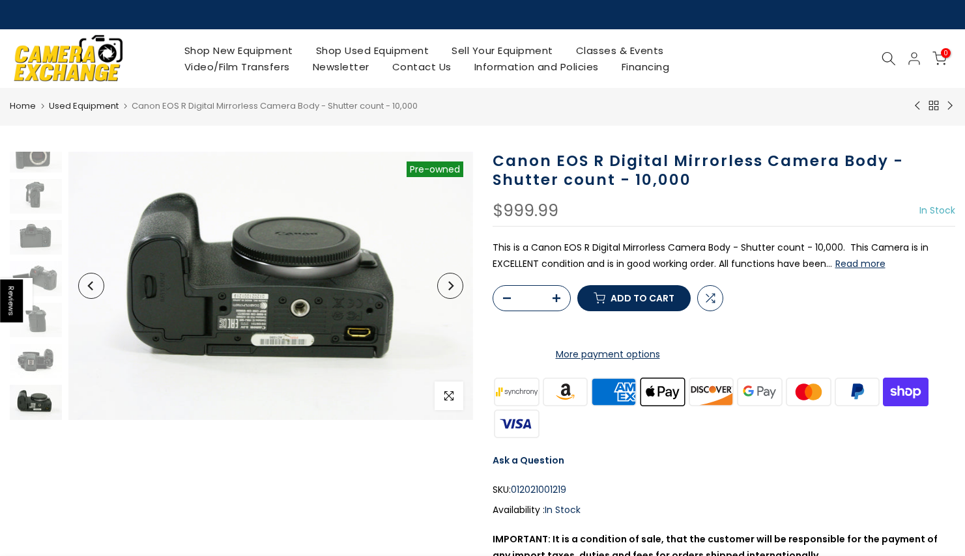
click at [454, 290] on button "Next" at bounding box center [450, 286] width 26 height 26
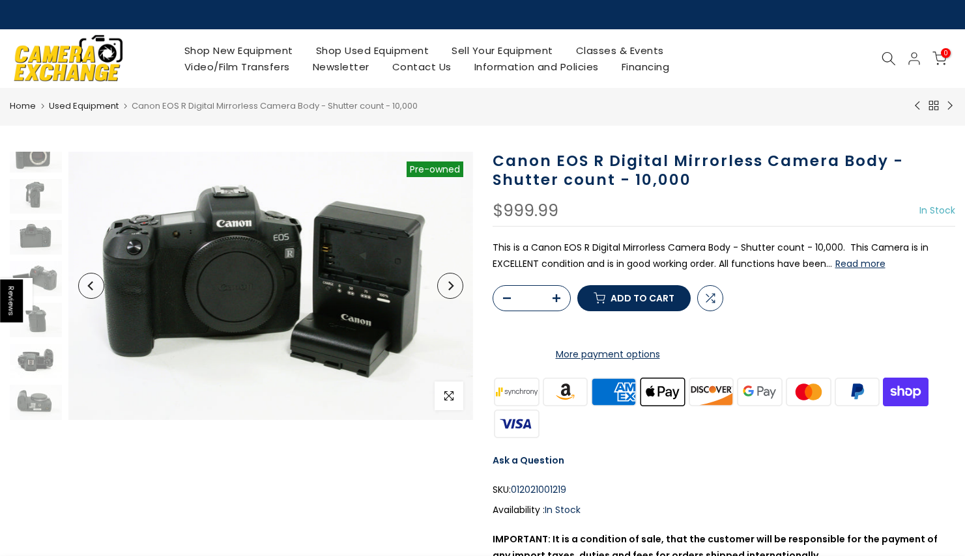
scroll to position [0, 0]
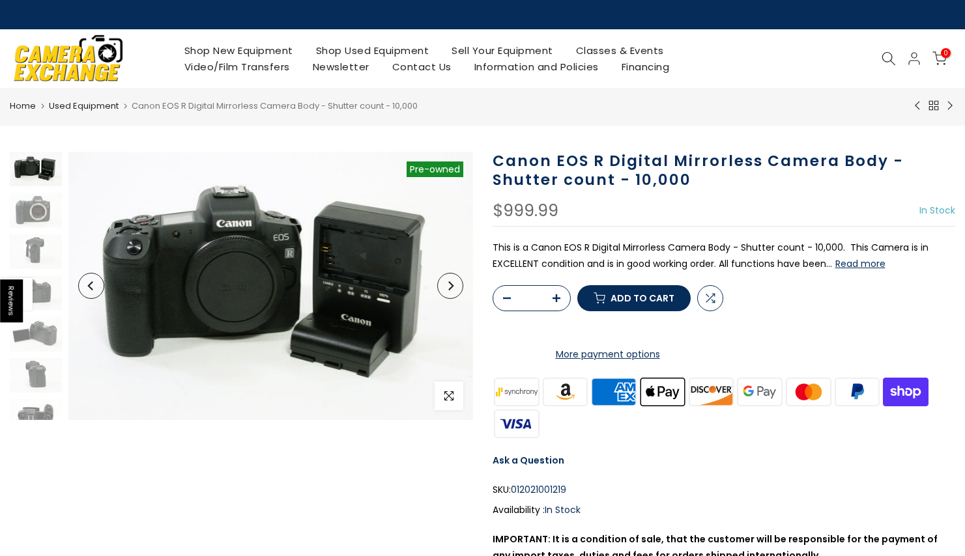
click at [454, 290] on button "Next" at bounding box center [450, 286] width 26 height 26
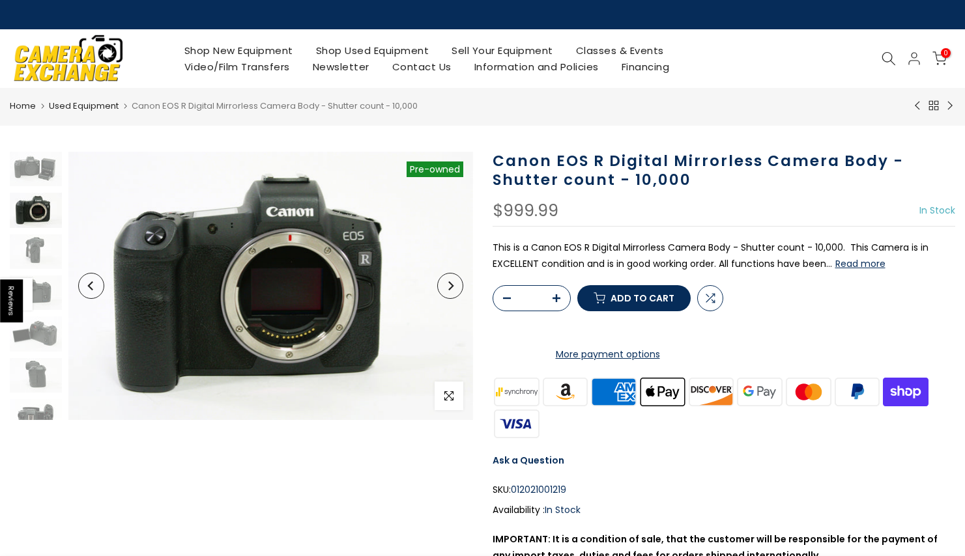
click at [454, 290] on button "Next" at bounding box center [450, 286] width 26 height 26
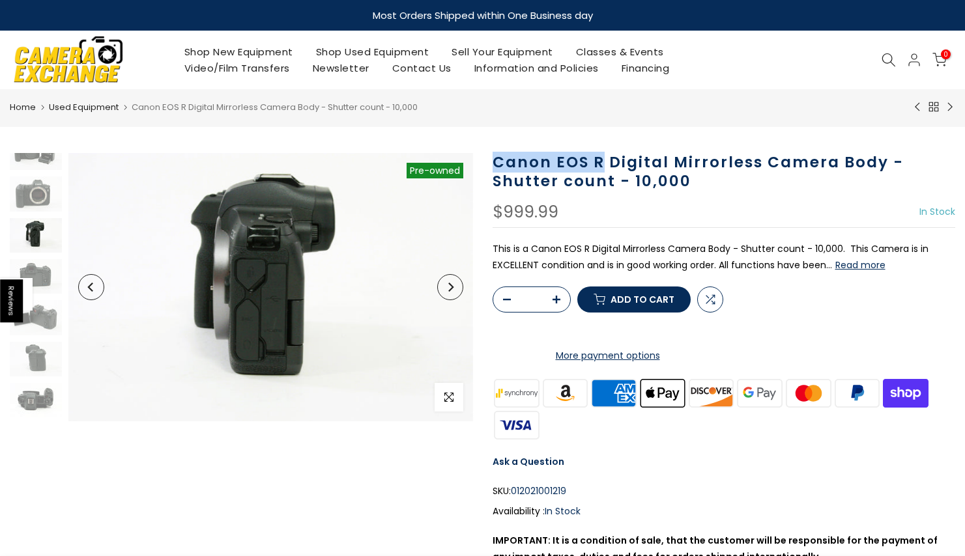
drag, startPoint x: 496, startPoint y: 161, endPoint x: 601, endPoint y: 163, distance: 104.9
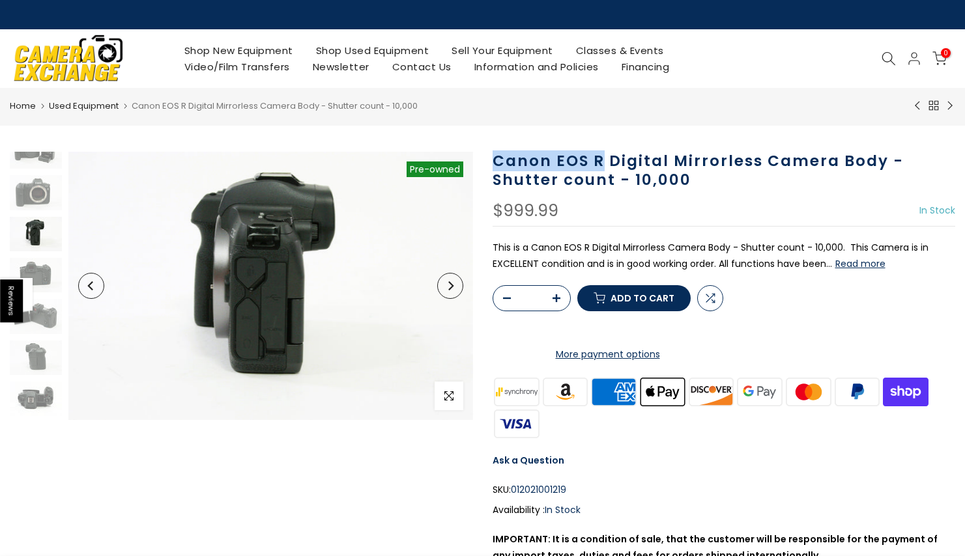
copy h1 "Canon EOS R"
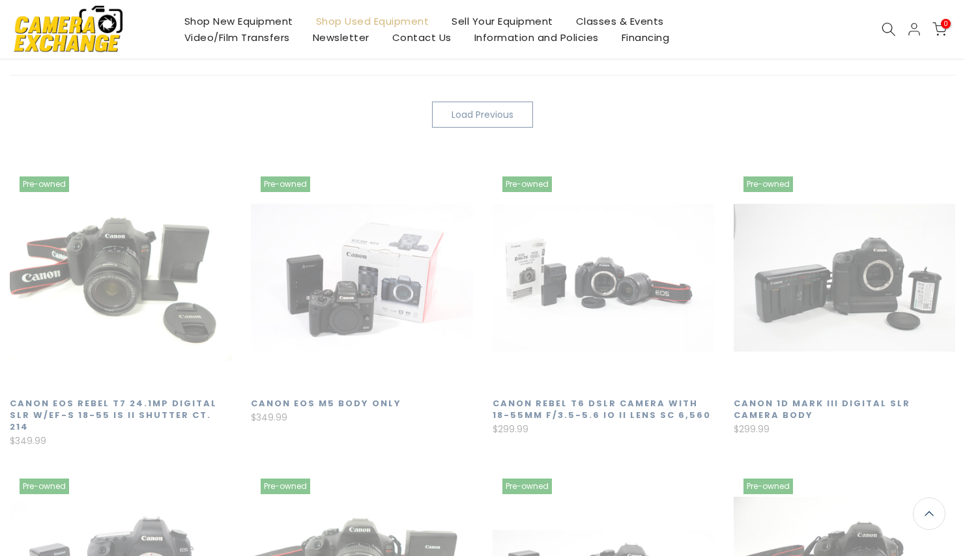
scroll to position [229, 0]
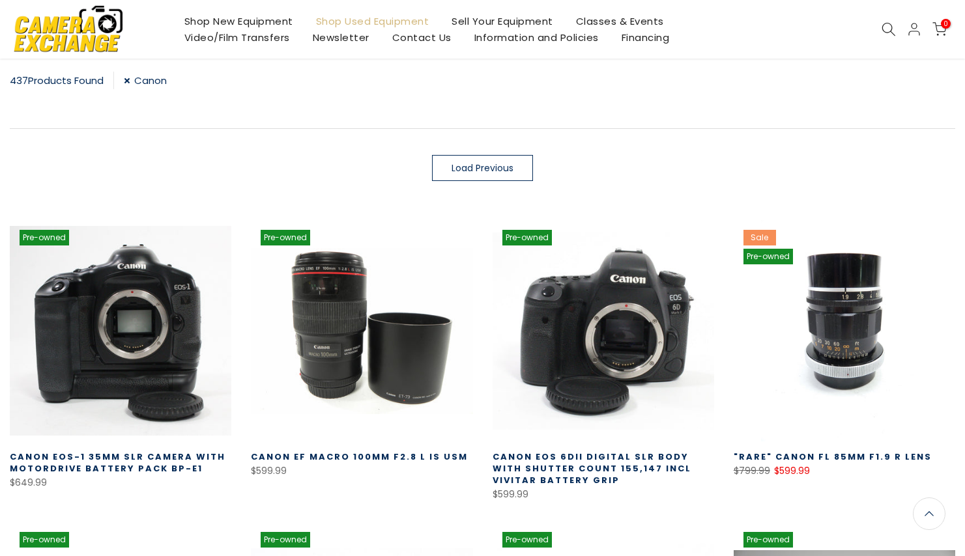
click at [128, 78] on link "Canon" at bounding box center [145, 81] width 43 height 18
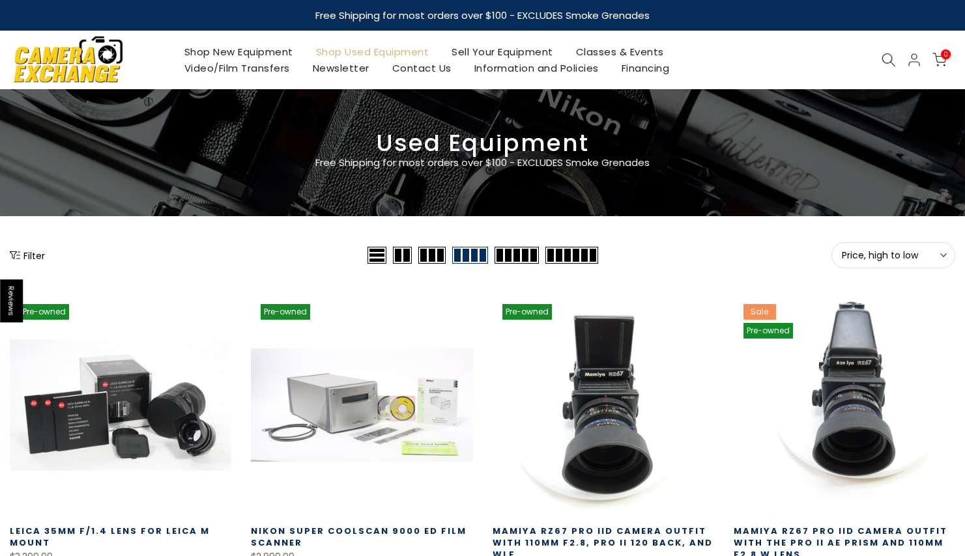
click at [36, 255] on button "Filter" at bounding box center [27, 255] width 35 height 13
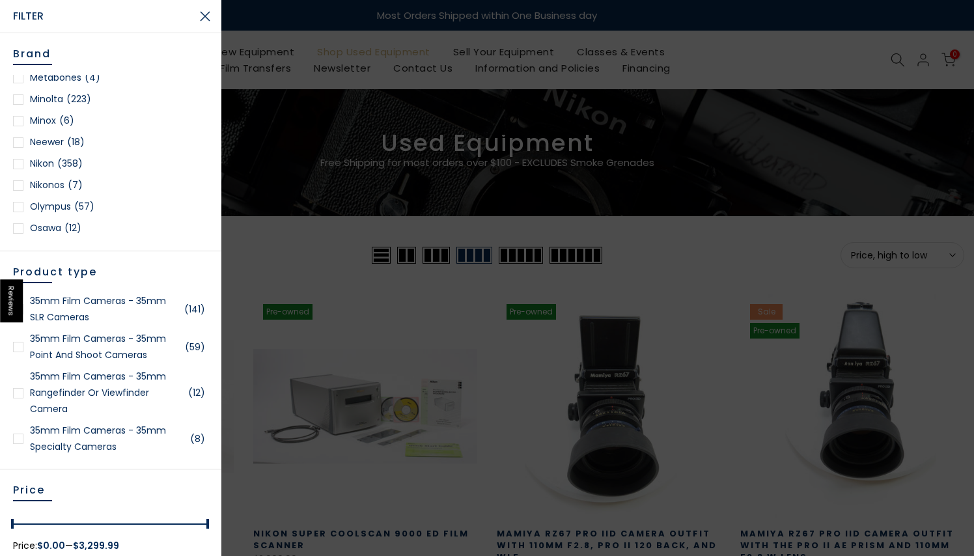
scroll to position [1103, 0]
click at [20, 160] on div at bounding box center [18, 163] width 10 height 10
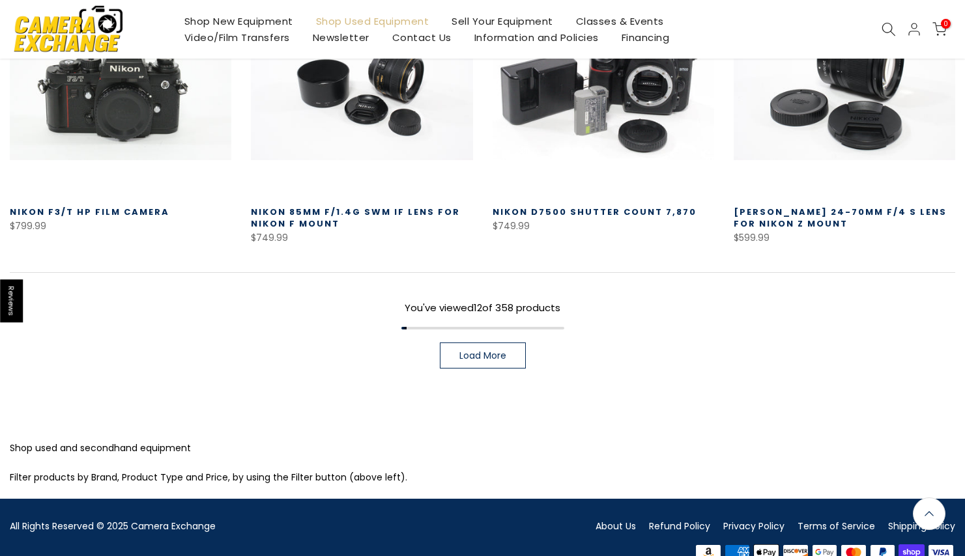
scroll to position [981, 0]
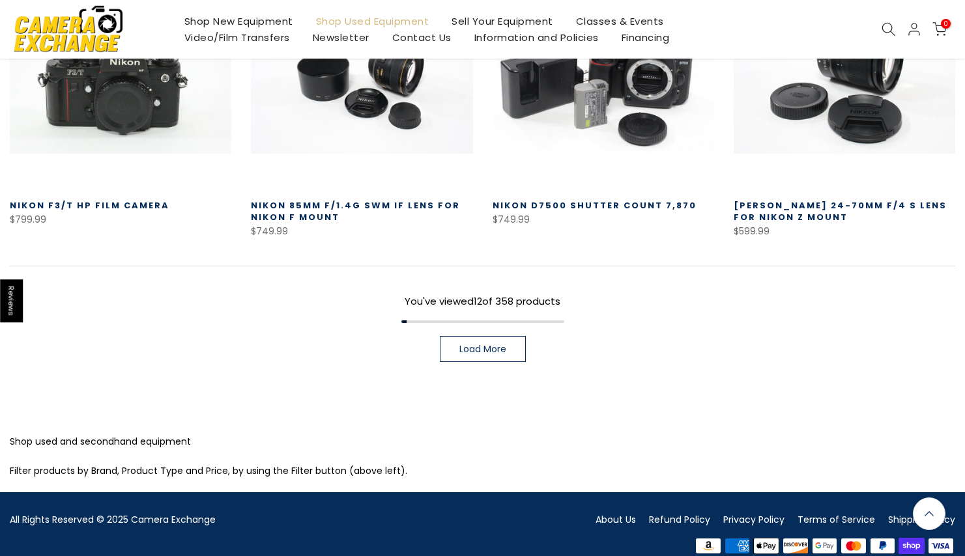
click at [504, 348] on span "Load More" at bounding box center [482, 349] width 47 height 9
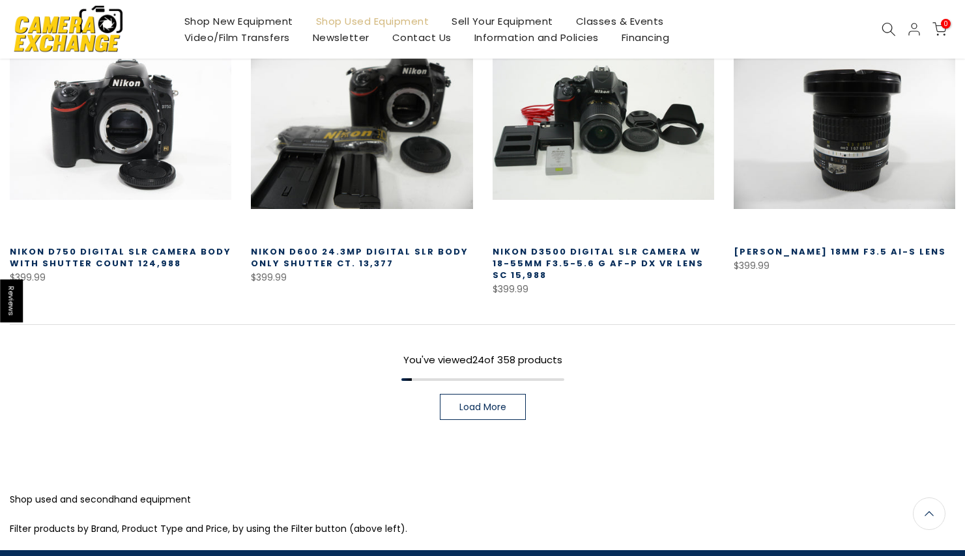
scroll to position [1819, 0]
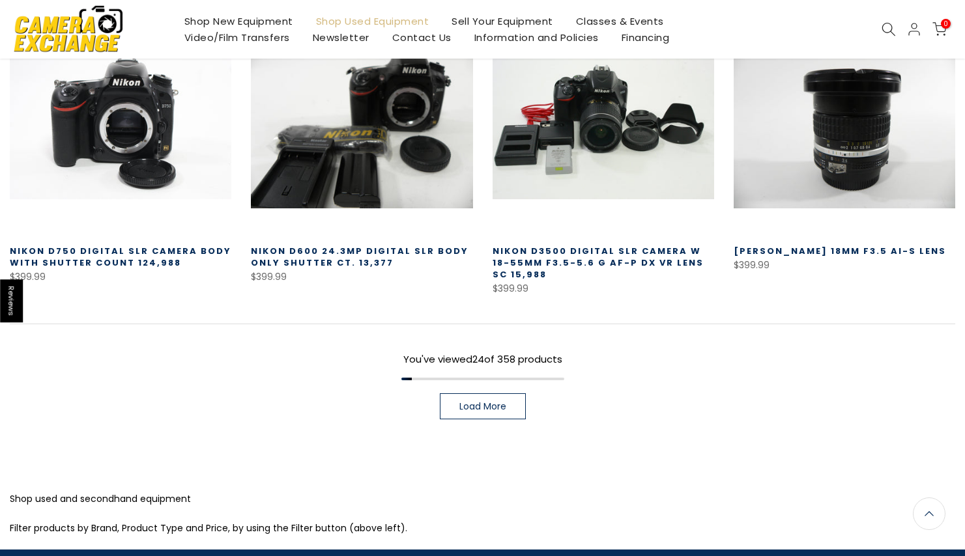
click at [484, 402] on span "Load More" at bounding box center [482, 406] width 47 height 9
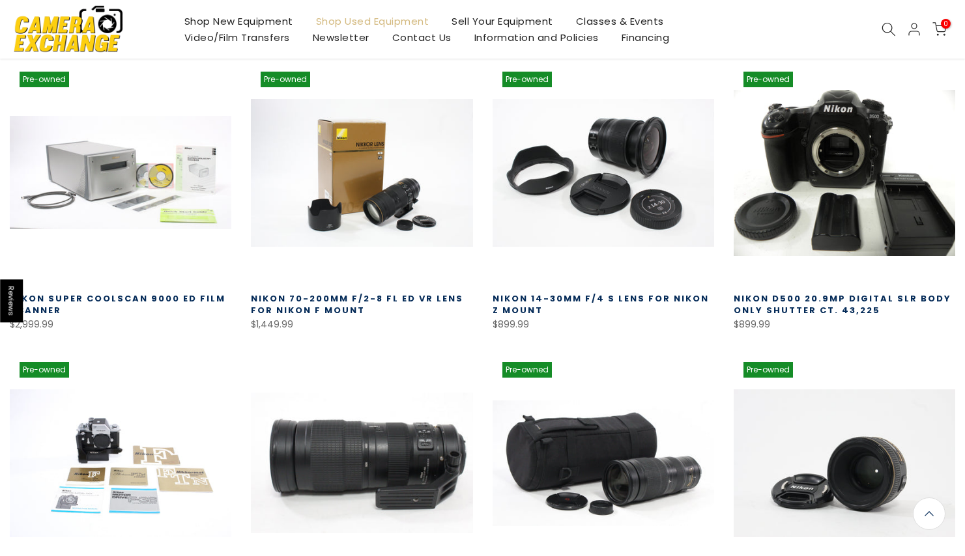
scroll to position [266, 0]
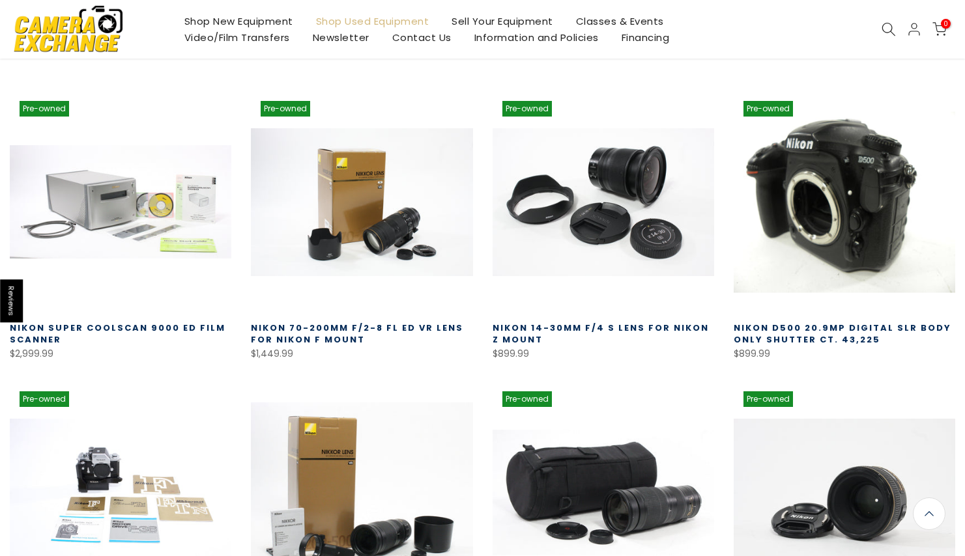
click at [830, 171] on link at bounding box center [843, 201] width 221 height 221
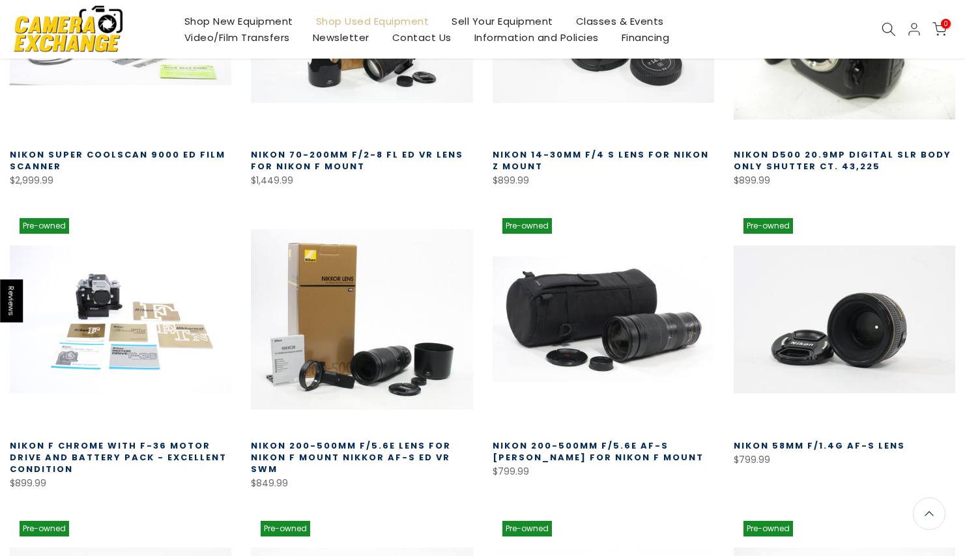
scroll to position [440, 0]
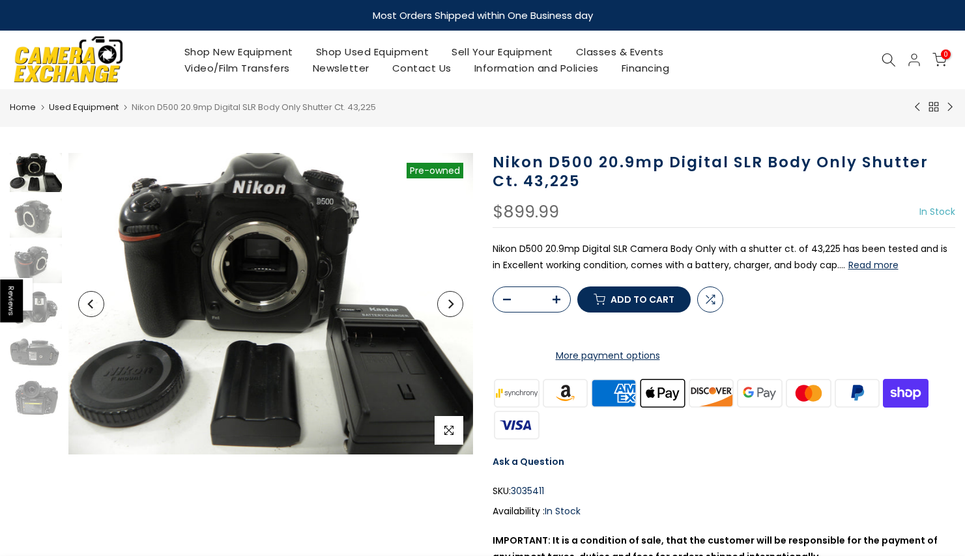
click at [456, 305] on button "Next" at bounding box center [450, 304] width 26 height 26
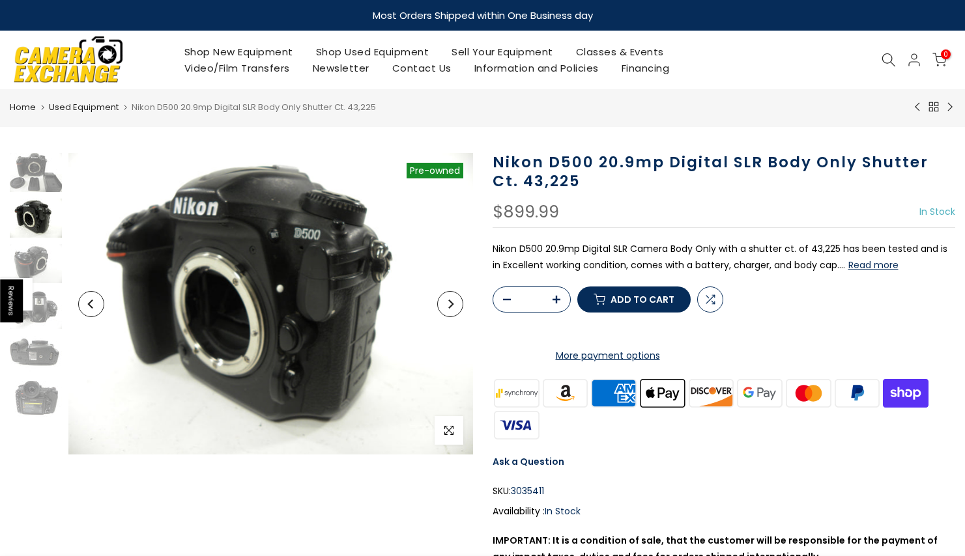
click at [456, 305] on button "Next" at bounding box center [450, 304] width 26 height 26
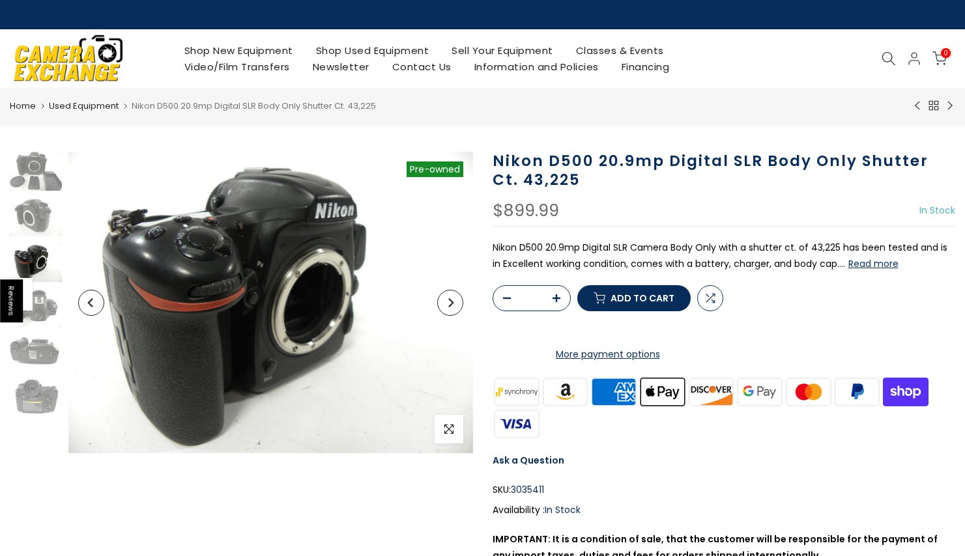
click at [456, 305] on button "Next" at bounding box center [450, 303] width 26 height 26
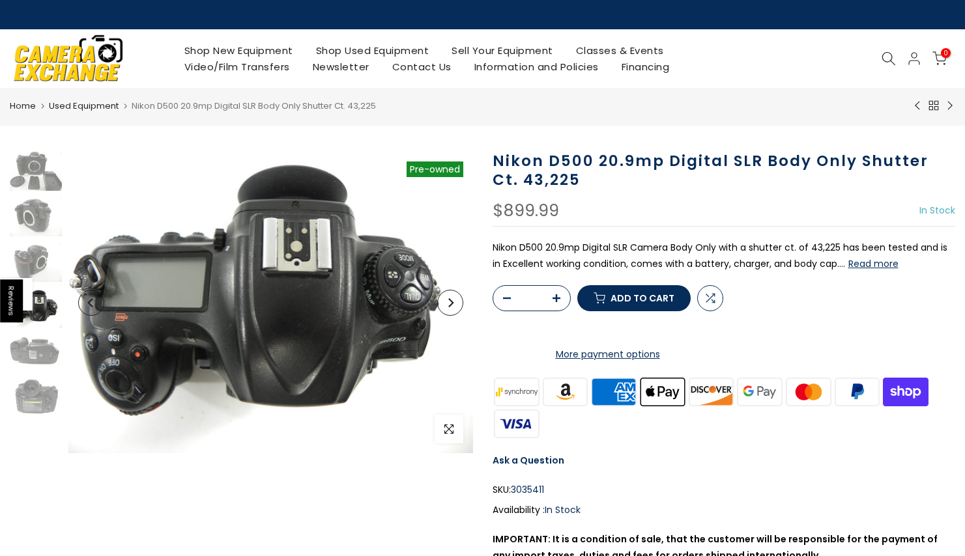
click at [456, 305] on button "Next" at bounding box center [450, 303] width 26 height 26
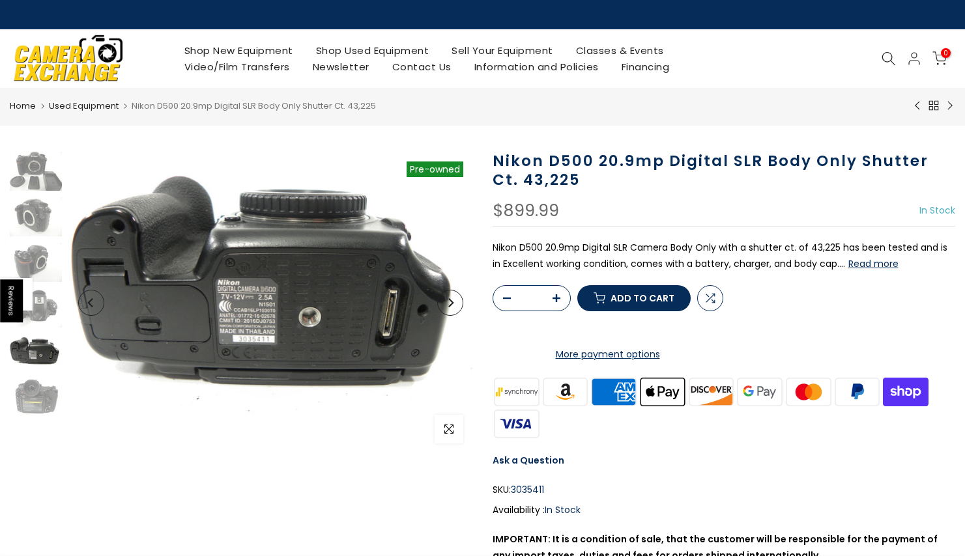
click at [456, 305] on button "Next" at bounding box center [450, 303] width 26 height 26
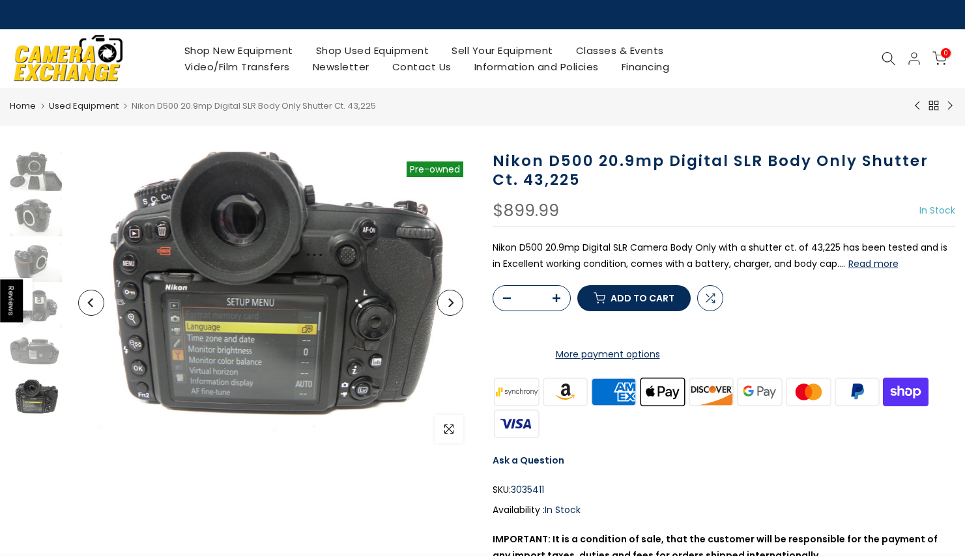
click at [456, 305] on button "Next" at bounding box center [450, 303] width 26 height 26
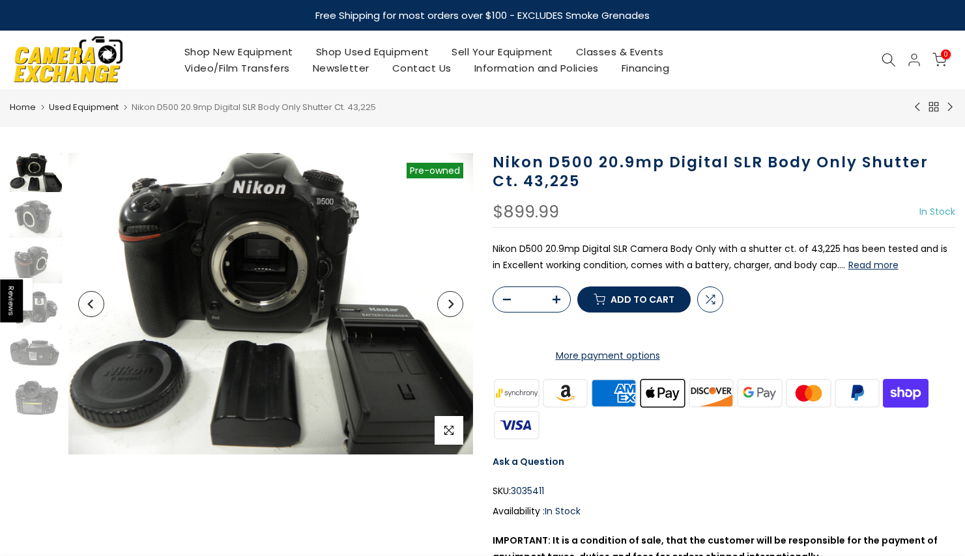
click at [456, 305] on button "Next" at bounding box center [450, 304] width 26 height 26
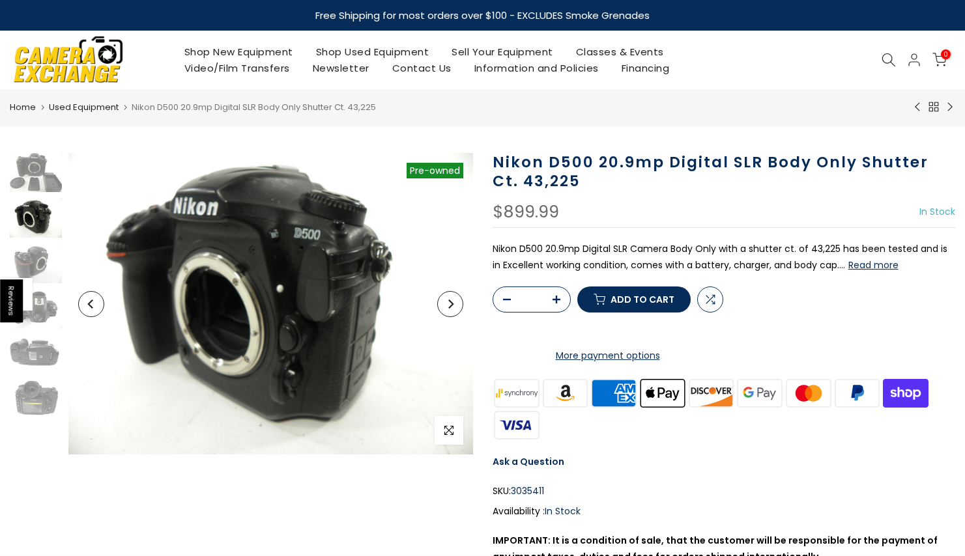
click at [456, 305] on button "Next" at bounding box center [450, 304] width 26 height 26
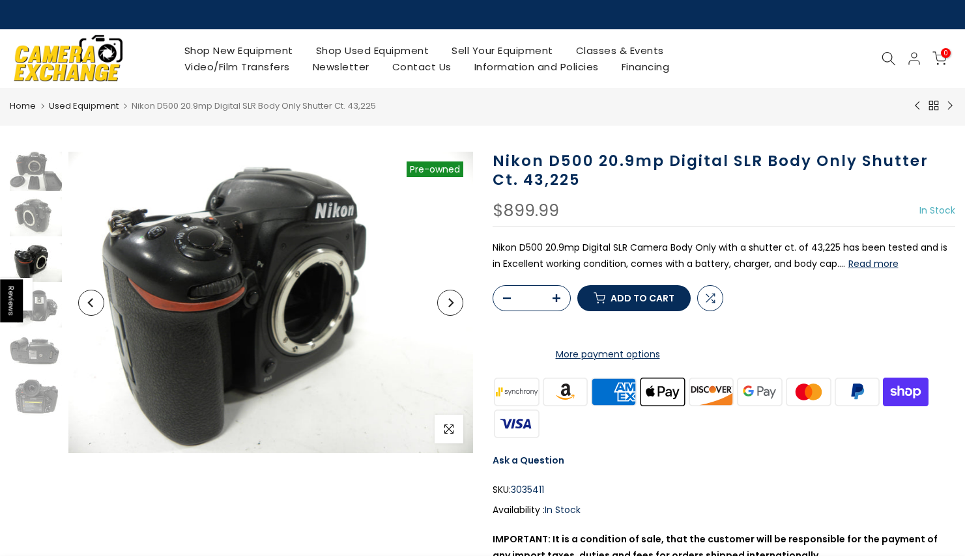
click at [456, 305] on button "Next" at bounding box center [450, 303] width 26 height 26
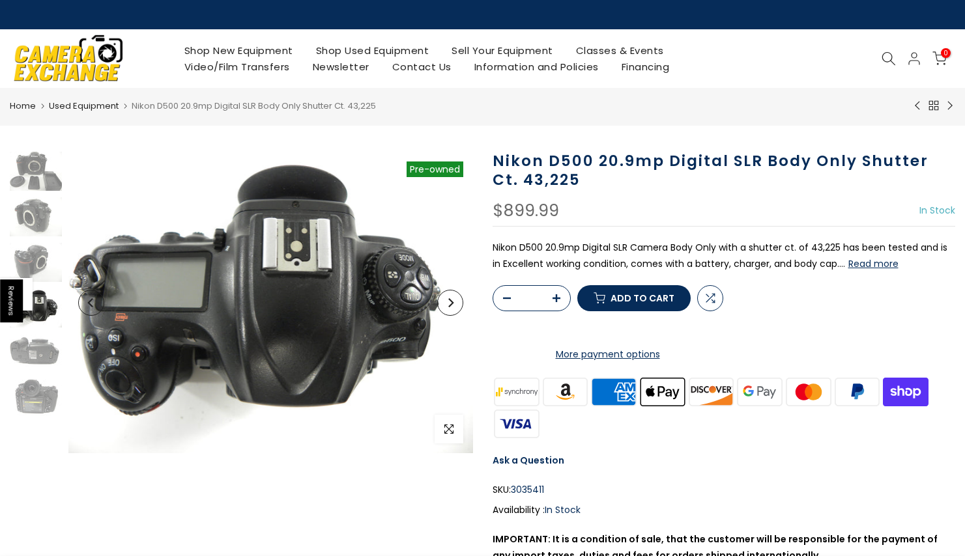
click at [456, 305] on button "Next" at bounding box center [450, 303] width 26 height 26
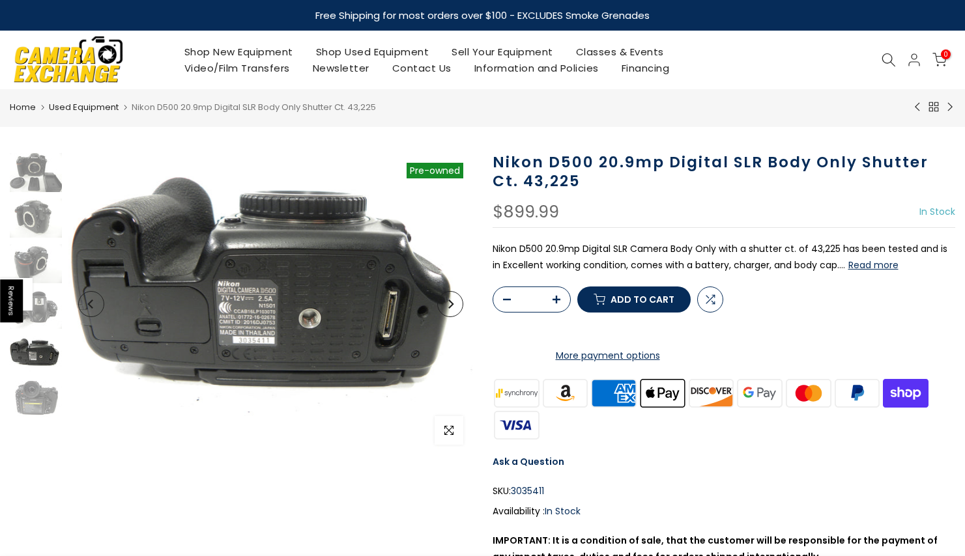
click at [456, 305] on button "Next" at bounding box center [450, 304] width 26 height 26
